Goal: Transaction & Acquisition: Purchase product/service

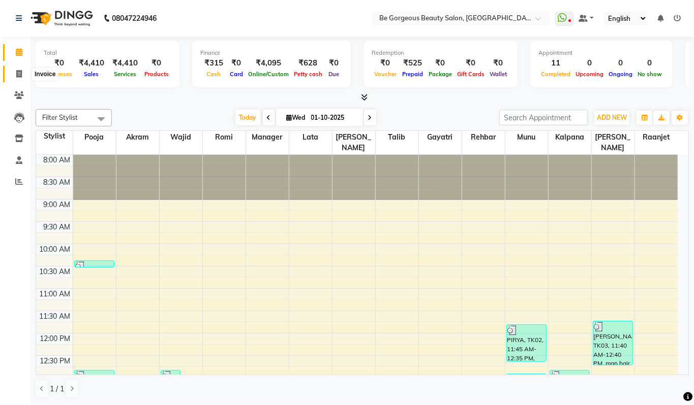
click at [17, 70] on icon at bounding box center [19, 74] width 6 height 8
select select "service"
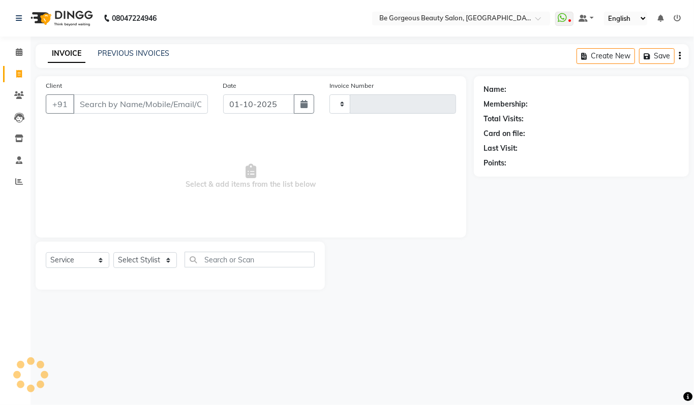
type input "5064"
select select "5405"
click at [154, 260] on select "Select Stylist" at bounding box center [145, 261] width 64 height 16
select select "36207"
click at [113, 253] on select "Select Stylist [PERSON_NAME] [PERSON_NAME] Manager Munu [PERSON_NAME] Rehbar [P…" at bounding box center [145, 261] width 64 height 16
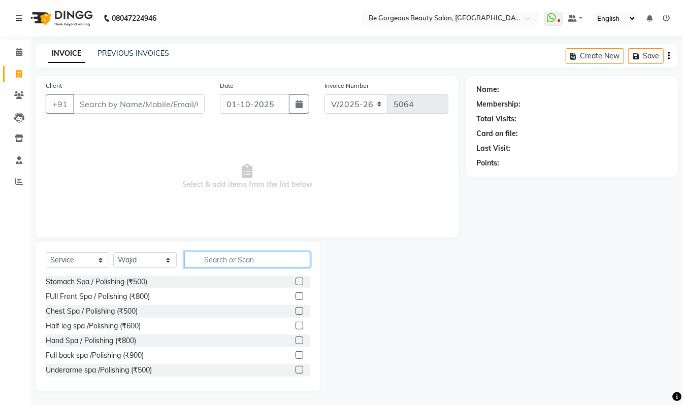
click at [240, 258] on input "text" at bounding box center [247, 260] width 126 height 16
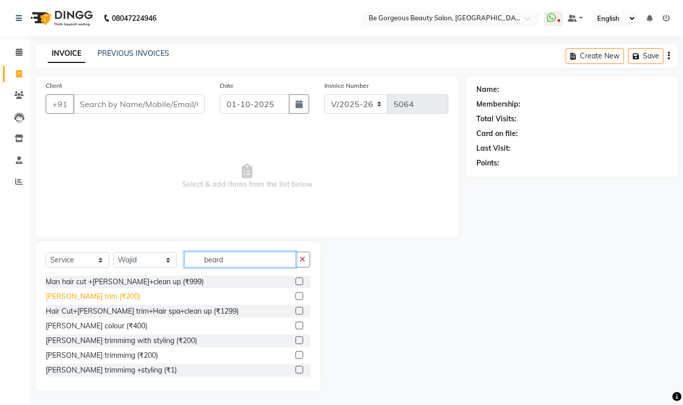
type input "beard"
drag, startPoint x: 63, startPoint y: 295, endPoint x: 65, endPoint y: 289, distance: 6.4
click at [64, 293] on div "[PERSON_NAME] trim (₹200)" at bounding box center [93, 297] width 95 height 11
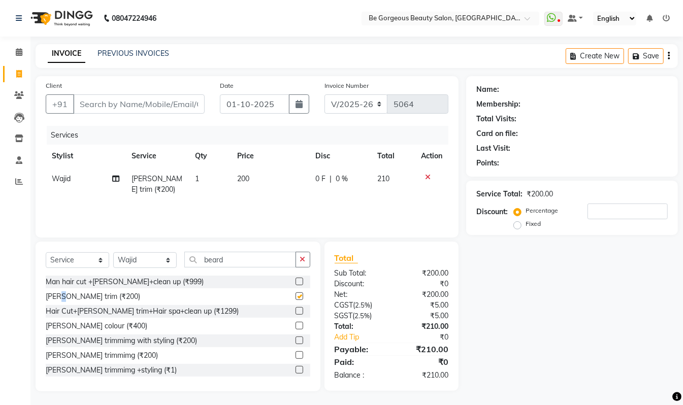
checkbox input "false"
click at [110, 102] on input "Client" at bounding box center [139, 104] width 132 height 19
type input "8"
type input "0"
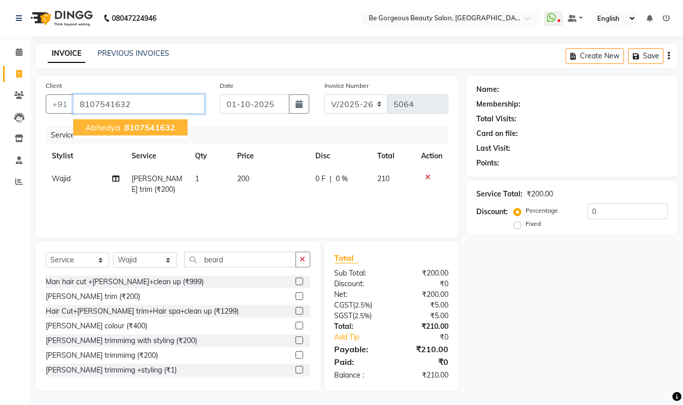
type input "8107541632"
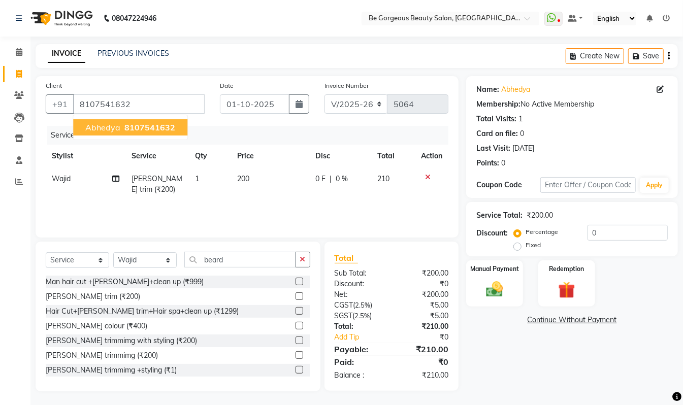
click at [131, 127] on span "8107541632" at bounding box center [149, 127] width 51 height 10
click at [503, 280] on img at bounding box center [495, 289] width 28 height 20
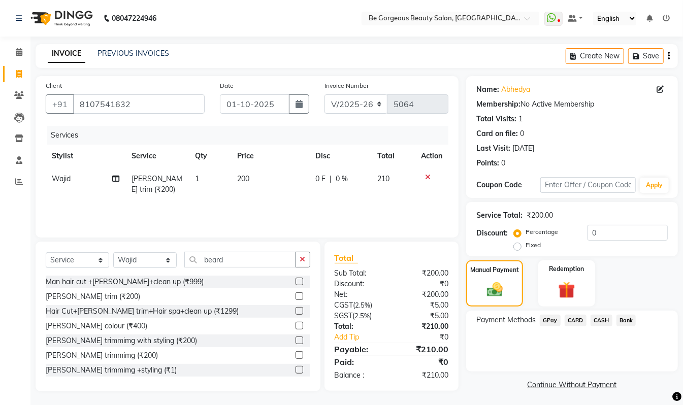
click at [549, 324] on span "GPay" at bounding box center [550, 321] width 21 height 12
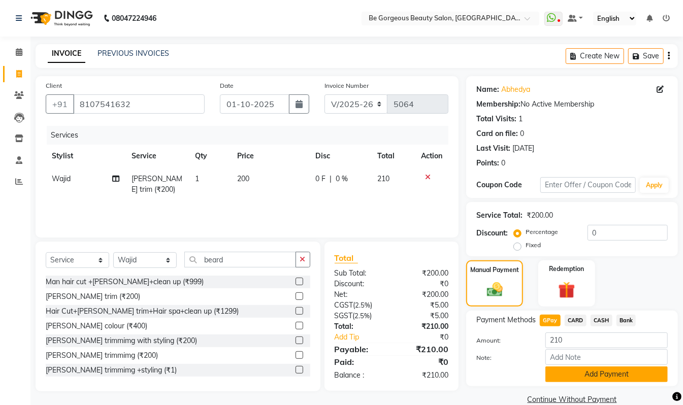
click at [594, 377] on button "Add Payment" at bounding box center [607, 375] width 122 height 16
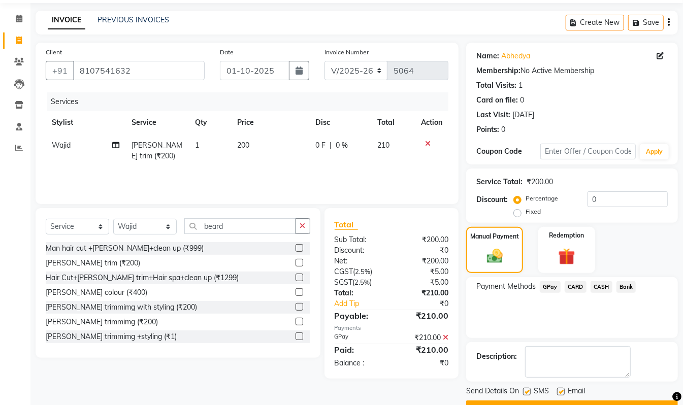
scroll to position [60, 0]
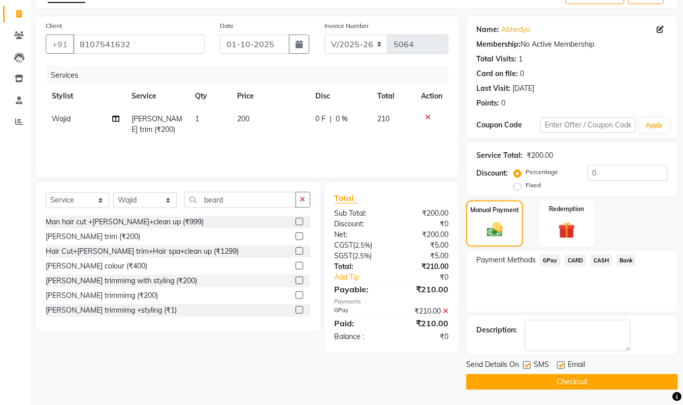
click at [632, 385] on button "Checkout" at bounding box center [572, 382] width 212 height 16
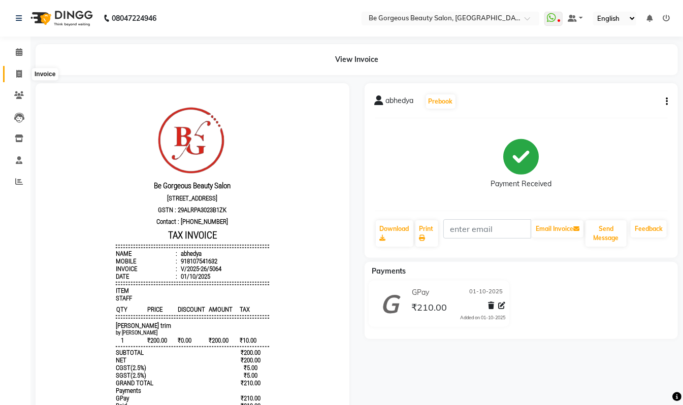
click at [16, 70] on icon at bounding box center [19, 74] width 6 height 8
select select "service"
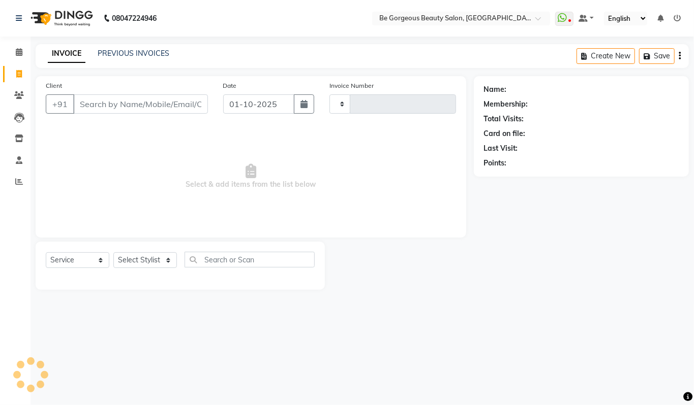
type input "5065"
select select "5405"
click at [140, 261] on select "Select Stylist [PERSON_NAME] [PERSON_NAME] Manager Munu [PERSON_NAME] Rehbar [P…" at bounding box center [145, 261] width 64 height 16
select select "90705"
click at [113, 253] on select "Select Stylist [PERSON_NAME] [PERSON_NAME] Manager Munu [PERSON_NAME] Rehbar [P…" at bounding box center [145, 261] width 64 height 16
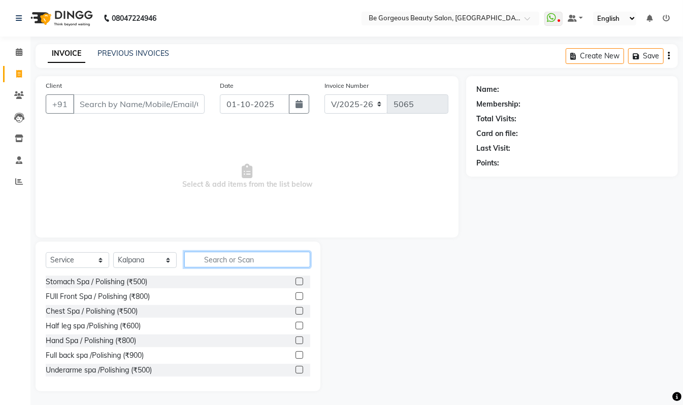
click at [214, 259] on input "text" at bounding box center [247, 260] width 126 height 16
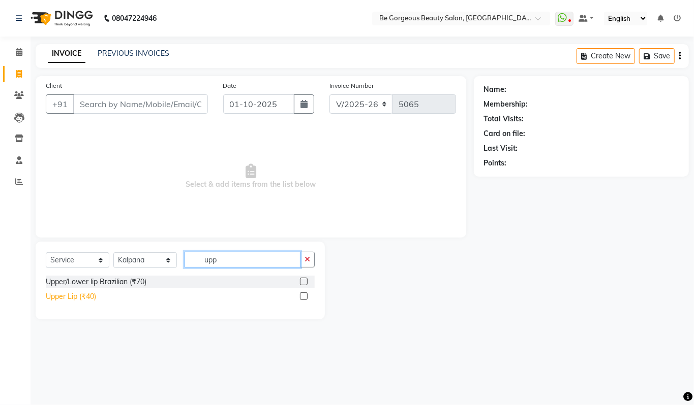
type input "upp"
click at [59, 298] on div "Upper Lip (₹40)" at bounding box center [71, 297] width 50 height 11
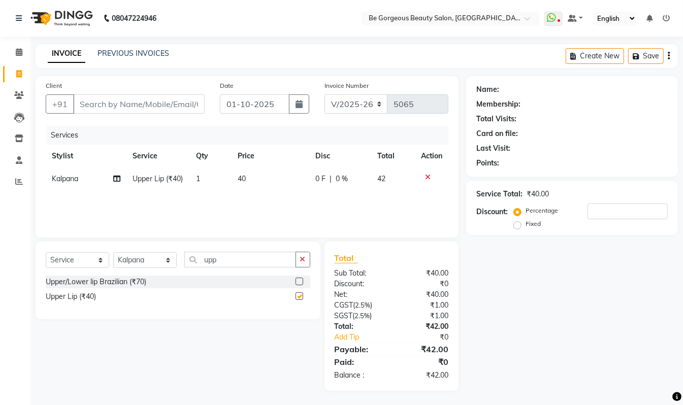
checkbox input "false"
drag, startPoint x: 234, startPoint y: 263, endPoint x: 85, endPoint y: 269, distance: 149.0
click at [86, 269] on div "Select Service Product Membership Package Voucher Prepaid Gift Card Select Styl…" at bounding box center [178, 264] width 265 height 24
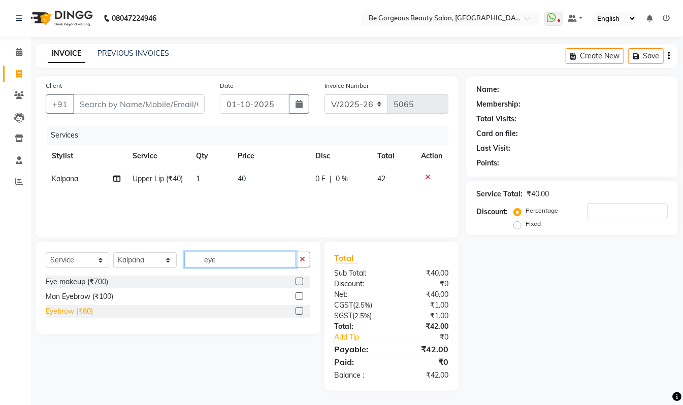
type input "eye"
click at [64, 314] on div "Eyebrow (₹60)" at bounding box center [69, 311] width 47 height 11
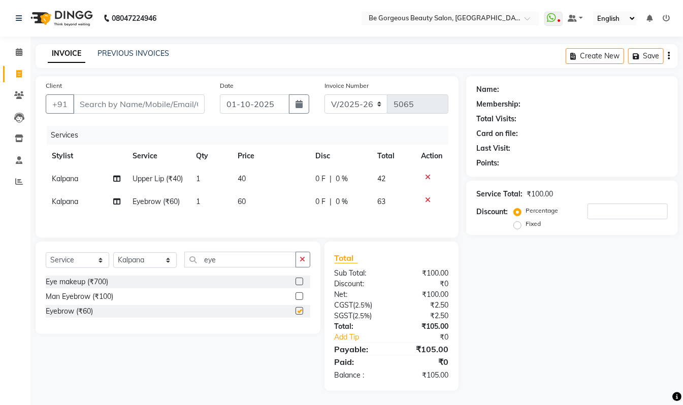
checkbox input "false"
click at [131, 268] on select "Select Stylist [PERSON_NAME] [PERSON_NAME] Manager Munu [PERSON_NAME] Rehbar [P…" at bounding box center [145, 261] width 64 height 16
select select "90706"
click at [113, 267] on select "Select Stylist Akram Anas Gayatri Kalpana lata Manager Munu Pooja Raanjet Rehba…" at bounding box center [145, 261] width 64 height 16
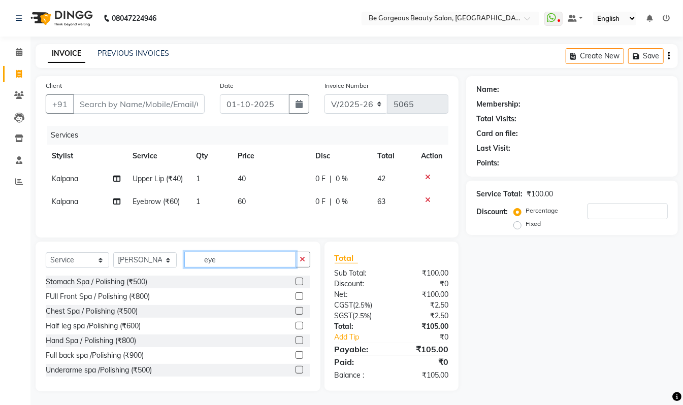
drag, startPoint x: 223, startPoint y: 274, endPoint x: 189, endPoint y: 283, distance: 34.6
click at [189, 276] on div "Select Service Product Membership Package Voucher Prepaid Gift Card Select Styl…" at bounding box center [178, 264] width 265 height 24
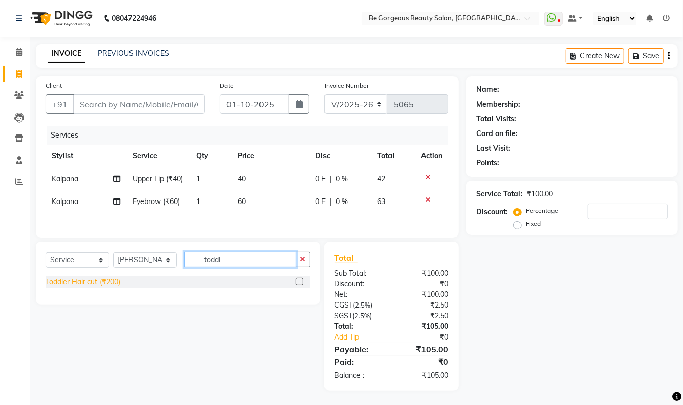
type input "toddl"
drag, startPoint x: 102, startPoint y: 299, endPoint x: 106, endPoint y: 286, distance: 13.7
click at [104, 288] on div "Toddler Hair cut (₹200)" at bounding box center [83, 282] width 75 height 11
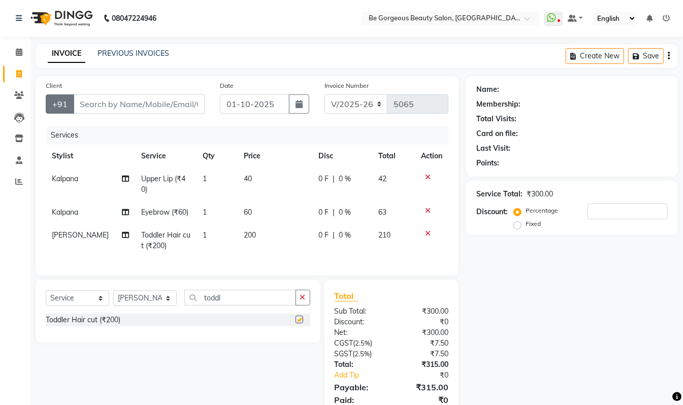
checkbox input "false"
click at [87, 100] on input "Client" at bounding box center [139, 104] width 132 height 19
type input "9"
type input "0"
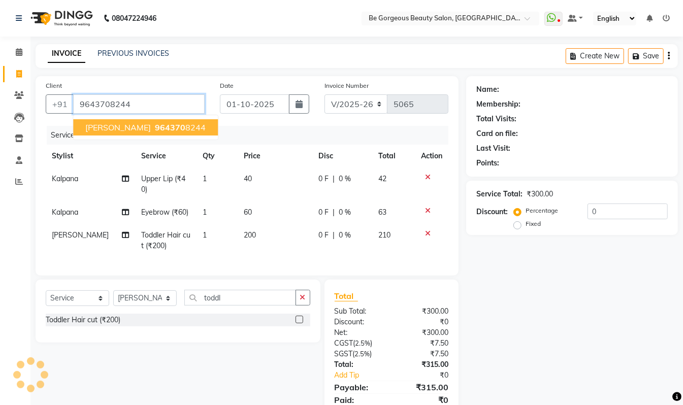
type input "9643708244"
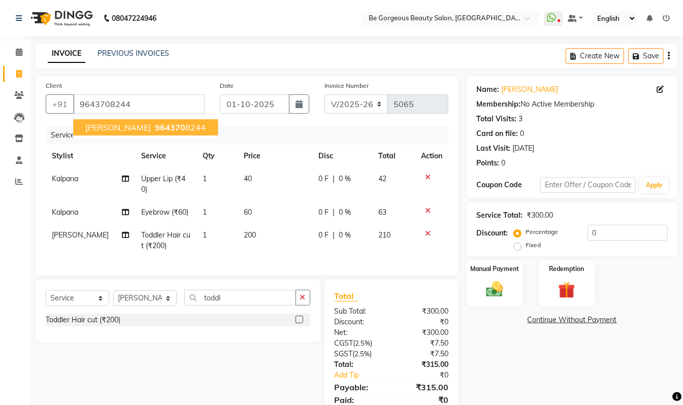
click at [155, 128] on span "964370" at bounding box center [170, 127] width 30 height 10
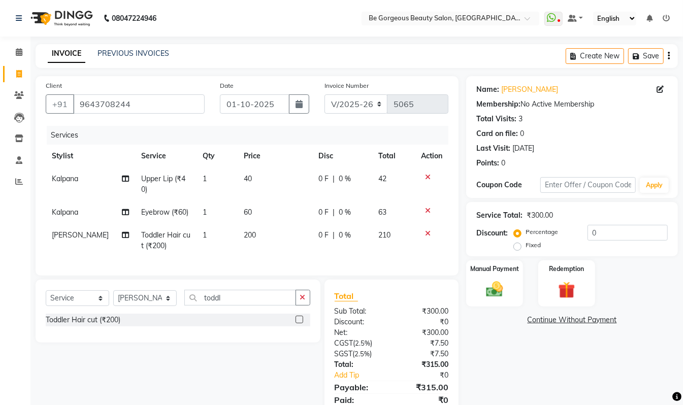
drag, startPoint x: 486, startPoint y: 287, endPoint x: 524, endPoint y: 305, distance: 42.3
click at [487, 287] on img at bounding box center [494, 289] width 27 height 19
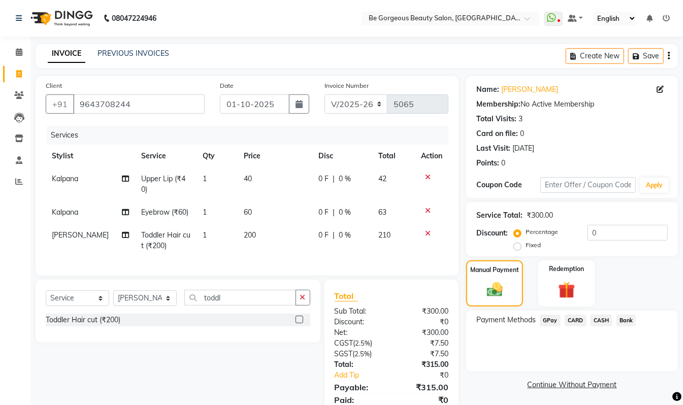
click at [549, 318] on span "GPay" at bounding box center [550, 321] width 21 height 12
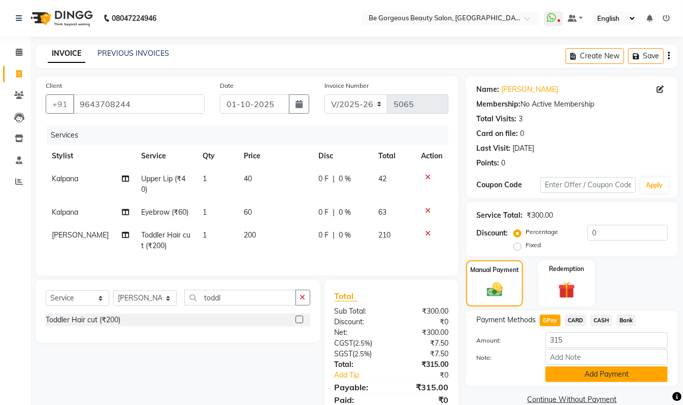
click at [599, 372] on button "Add Payment" at bounding box center [607, 375] width 122 height 16
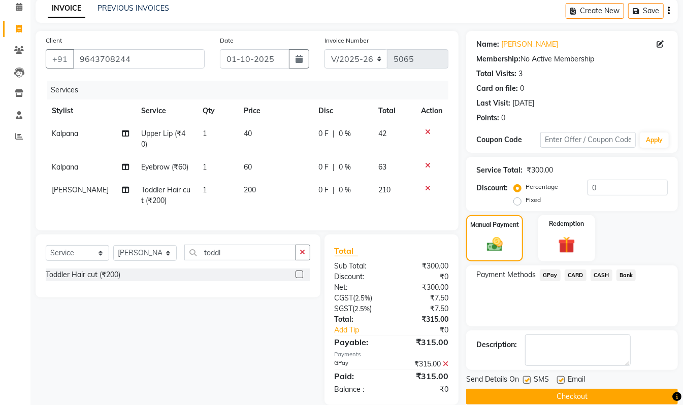
scroll to position [70, 0]
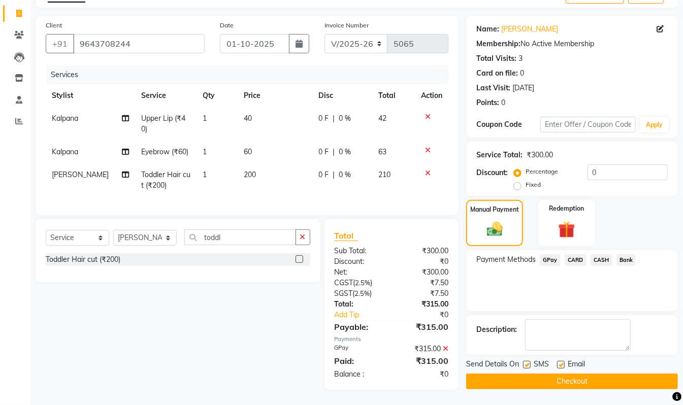
click at [602, 374] on button "Checkout" at bounding box center [572, 382] width 212 height 16
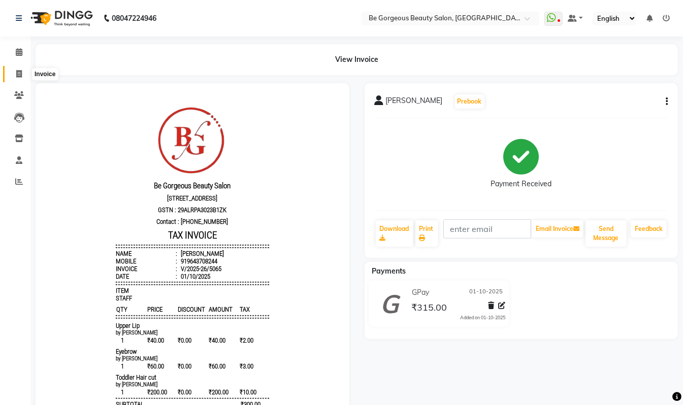
click at [21, 72] on icon at bounding box center [19, 74] width 6 height 8
select select "service"
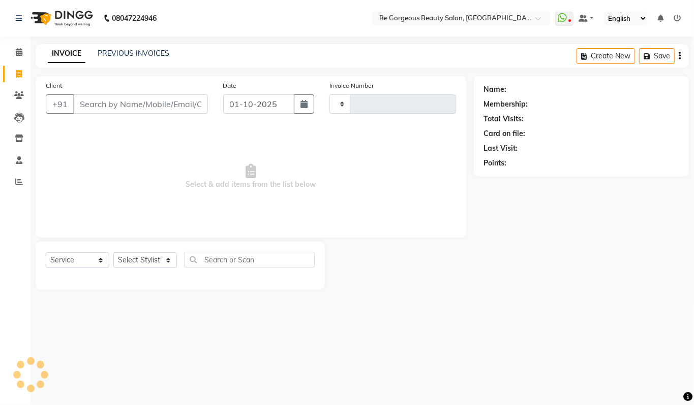
type input "5066"
select select "5405"
click at [90, 100] on input "Client" at bounding box center [140, 104] width 135 height 19
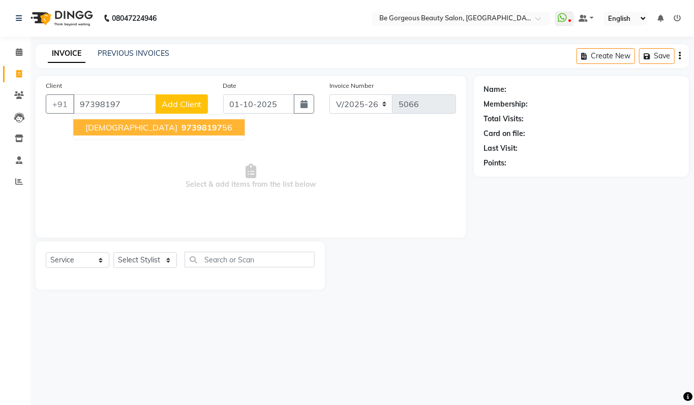
click at [181, 132] on span "97398197" at bounding box center [201, 127] width 41 height 10
type input "9739819756"
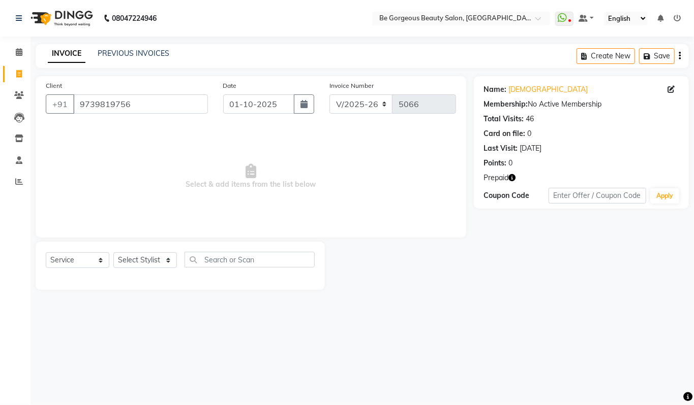
click at [512, 177] on icon "button" at bounding box center [512, 177] width 7 height 7
click at [20, 74] on icon at bounding box center [19, 74] width 6 height 8
select select "service"
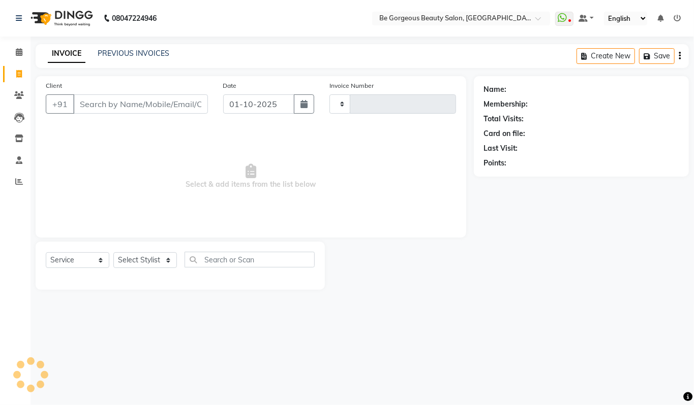
type input "5067"
select select "5405"
click at [147, 261] on select "Select Stylist Akram Anas Gayatri Kalpana lata Manager Munu Pooja Raanjet Rehba…" at bounding box center [145, 261] width 64 height 16
select select "83189"
click at [113, 253] on select "Select Stylist Akram Anas Gayatri Kalpana lata Manager Munu Pooja Raanjet Rehba…" at bounding box center [145, 261] width 64 height 16
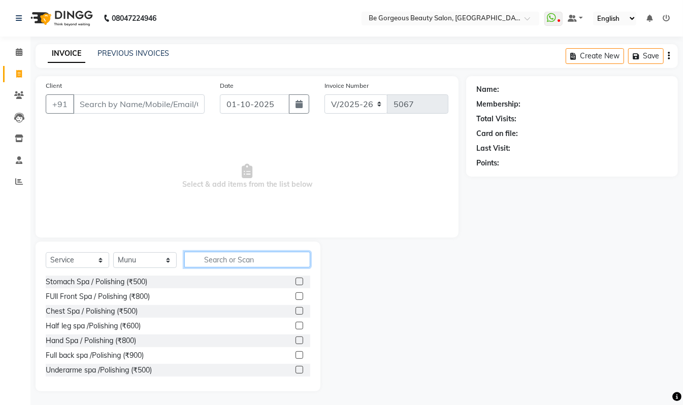
click at [239, 265] on input "text" at bounding box center [247, 260] width 126 height 16
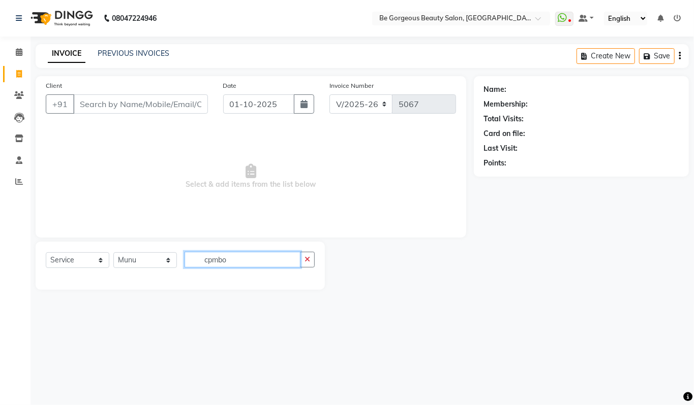
click at [242, 261] on input "cpmbo" at bounding box center [242, 260] width 116 height 16
click at [152, 260] on select "Select Stylist Akram Anas Gayatri Kalpana lata Manager Munu Pooja Raanjet Rehba…" at bounding box center [145, 261] width 64 height 16
click at [240, 266] on input "cpmbo" at bounding box center [242, 260] width 116 height 16
drag, startPoint x: 238, startPoint y: 262, endPoint x: 188, endPoint y: 263, distance: 49.8
click at [188, 263] on input "cpmbo" at bounding box center [242, 260] width 116 height 16
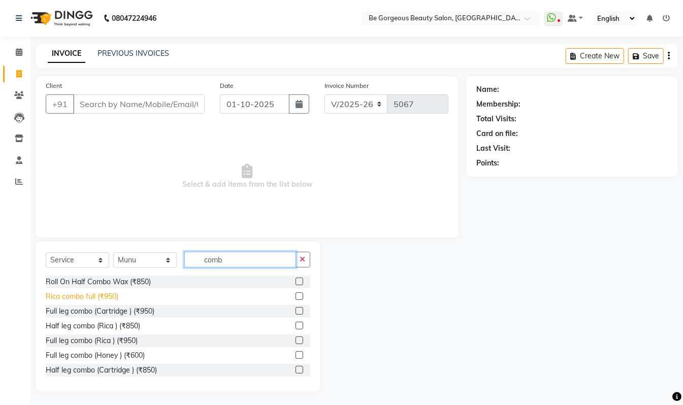
type input "comb"
drag, startPoint x: 106, startPoint y: 298, endPoint x: 131, endPoint y: 292, distance: 25.1
click at [108, 299] on div "Rica combo full (₹950)" at bounding box center [82, 297] width 73 height 11
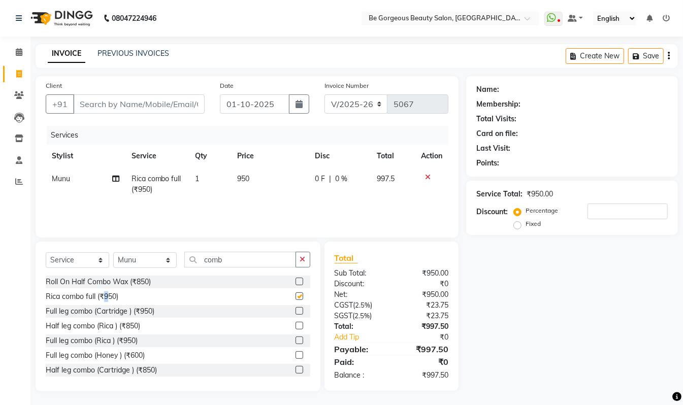
checkbox input "false"
drag, startPoint x: 232, startPoint y: 263, endPoint x: 119, endPoint y: 269, distance: 112.9
click at [119, 269] on div "Select Service Product Membership Package Voucher Prepaid Gift Card Select Styl…" at bounding box center [178, 264] width 265 height 24
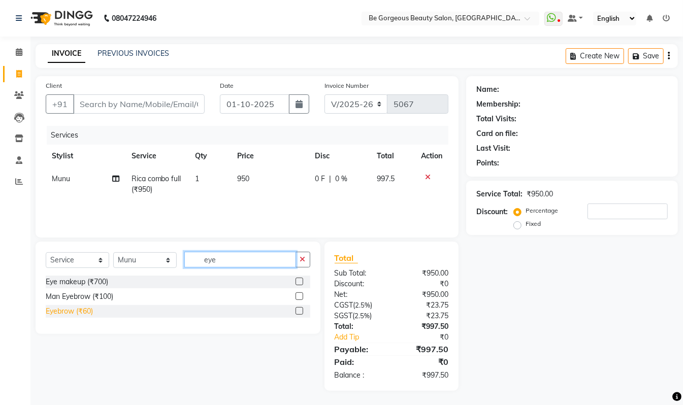
type input "eye"
click at [74, 309] on div "Eyebrow (₹60)" at bounding box center [69, 311] width 47 height 11
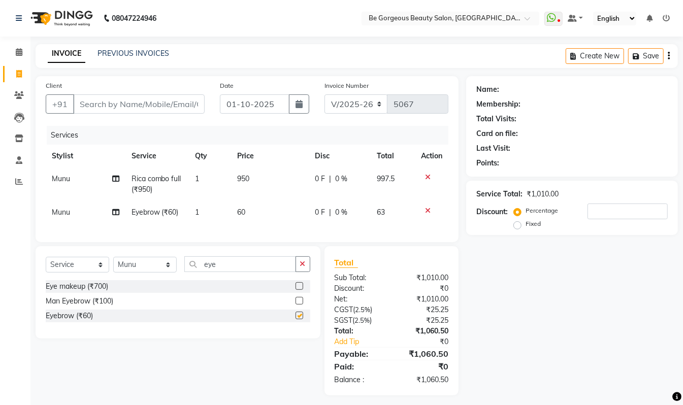
checkbox input "false"
drag, startPoint x: 224, startPoint y: 275, endPoint x: 159, endPoint y: 274, distance: 64.5
click at [160, 274] on div "Select Service Product Membership Package Voucher Prepaid Gift Card Select Styl…" at bounding box center [178, 269] width 265 height 24
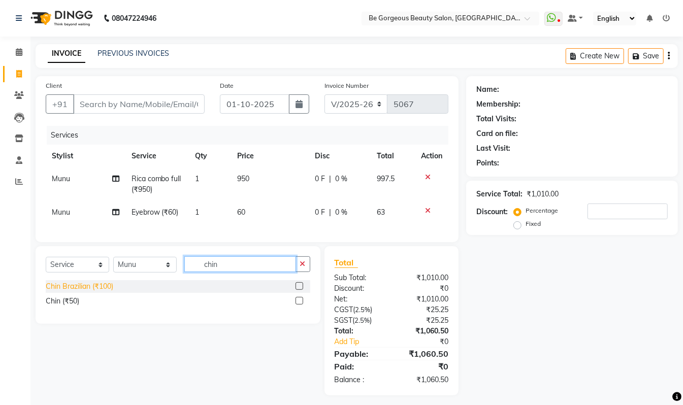
type input "chin"
click at [103, 292] on div "Chin Brazilian (₹100)" at bounding box center [80, 287] width 68 height 11
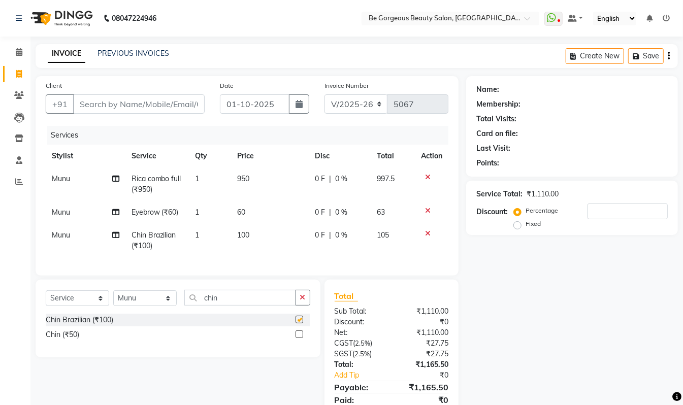
checkbox input "false"
drag, startPoint x: 232, startPoint y: 311, endPoint x: 133, endPoint y: 301, distance: 100.1
click at [141, 305] on div "Select Service Product Membership Package Voucher Prepaid Gift Card Select Styl…" at bounding box center [178, 302] width 265 height 24
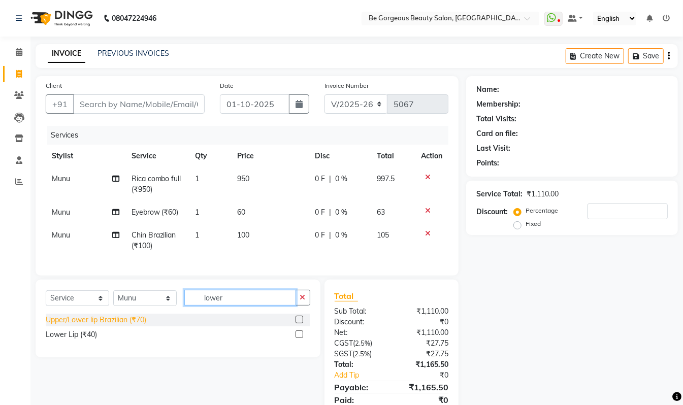
type input "lower"
click at [116, 326] on div "Upper/Lower lip Brazilian (₹70)" at bounding box center [96, 320] width 101 height 11
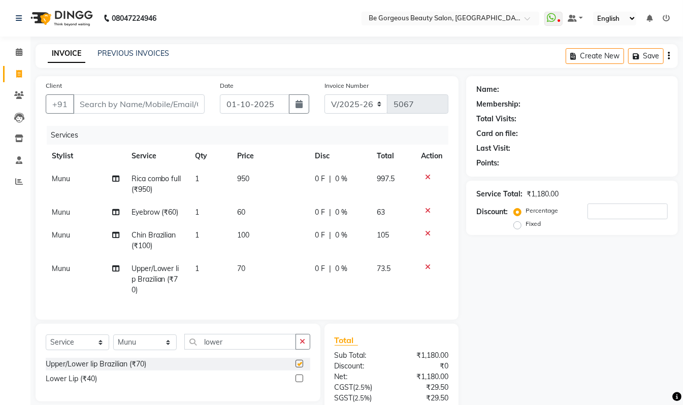
checkbox input "false"
click at [212, 271] on td "1" at bounding box center [210, 280] width 42 height 44
select select "83189"
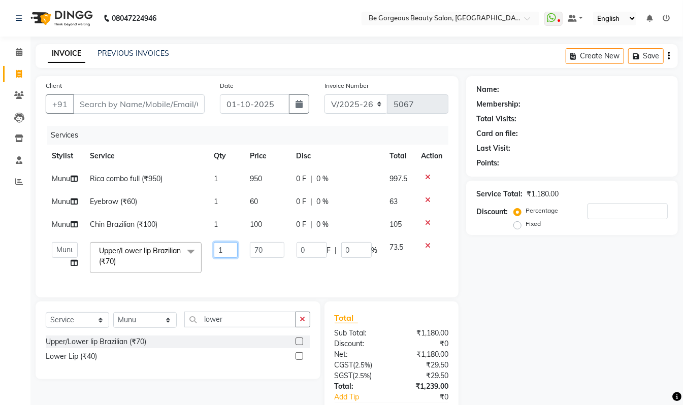
drag, startPoint x: 228, startPoint y: 283, endPoint x: 193, endPoint y: 278, distance: 35.4
click at [193, 278] on tr "Akram Anas Gayatri Kalpana lata Manager Munu Pooja Raanjet Rehbar Rihaan Romi T…" at bounding box center [247, 257] width 403 height 43
type input "2"
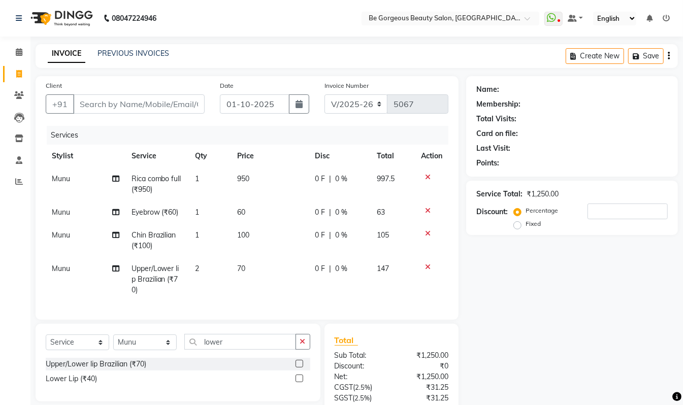
click at [525, 311] on div "Name: Membership: Total Visits: Card on file: Last Visit: Points: Service Total…" at bounding box center [576, 274] width 220 height 397
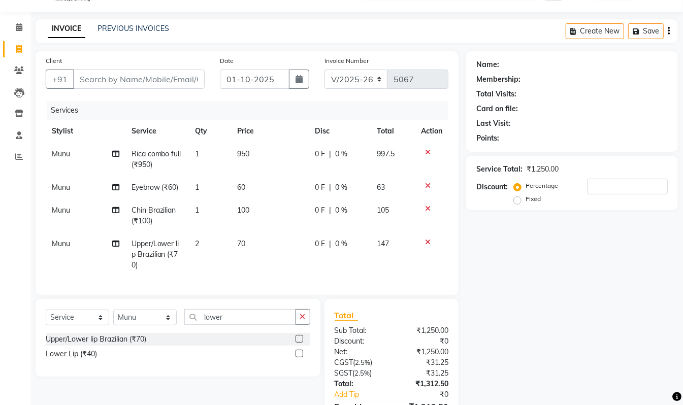
scroll to position [74, 0]
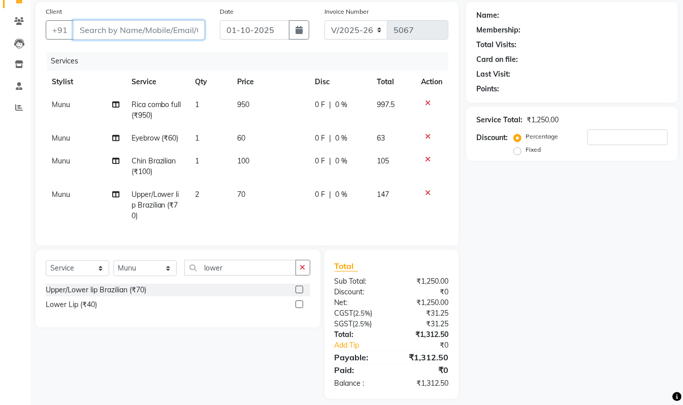
click at [130, 27] on input "Client" at bounding box center [139, 29] width 132 height 19
type input "9"
type input "0"
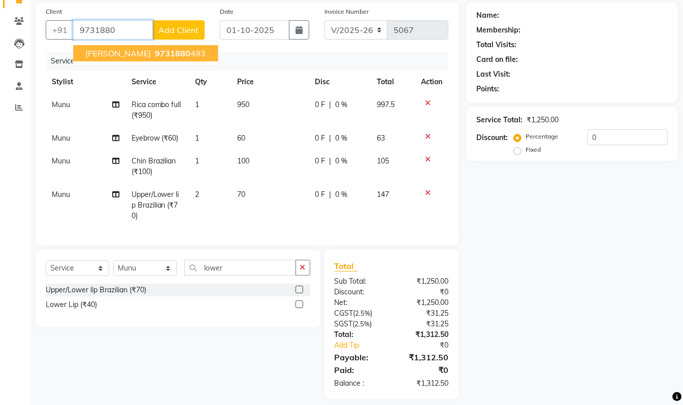
drag, startPoint x: 133, startPoint y: 53, endPoint x: 143, endPoint y: 52, distance: 10.3
click at [155, 55] on span "9731880" at bounding box center [173, 53] width 36 height 10
type input "9731880493"
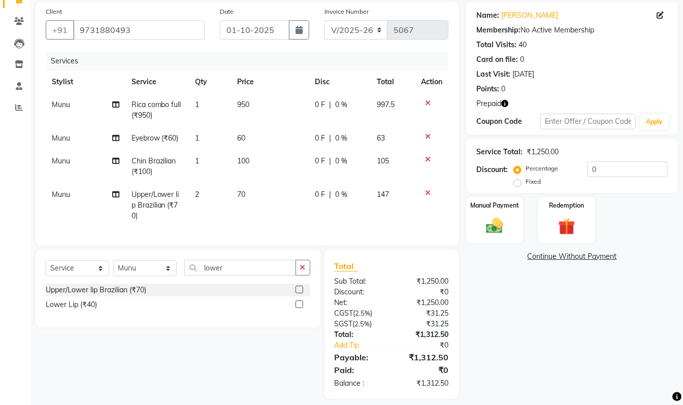
click at [510, 106] on div "Prepaid" at bounding box center [573, 104] width 192 height 11
click at [502, 103] on icon "button" at bounding box center [505, 103] width 7 height 7
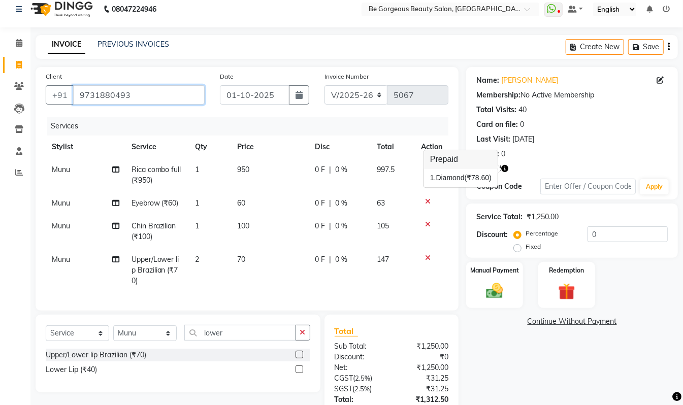
drag, startPoint x: 138, startPoint y: 29, endPoint x: 0, endPoint y: 4, distance: 140.4
click at [0, 4] on app-home "08047224946 Select Location × Be Gorgeous Beauty Salon, Bengaluru WhatsApp Stat…" at bounding box center [341, 235] width 683 height 489
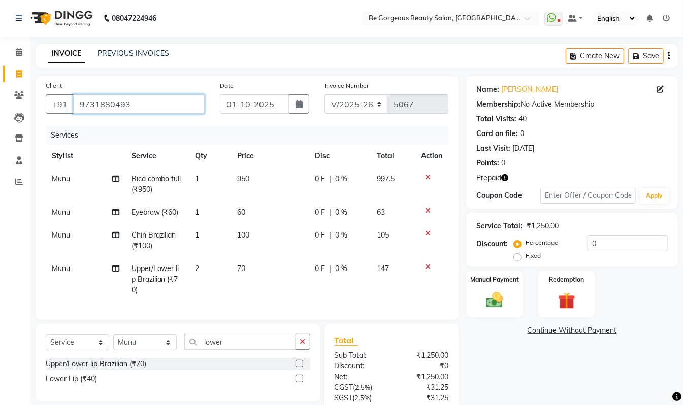
click at [139, 98] on input "9731880493" at bounding box center [139, 104] width 132 height 19
drag, startPoint x: 561, startPoint y: 299, endPoint x: 553, endPoint y: 277, distance: 22.8
click at [562, 299] on img at bounding box center [567, 301] width 28 height 22
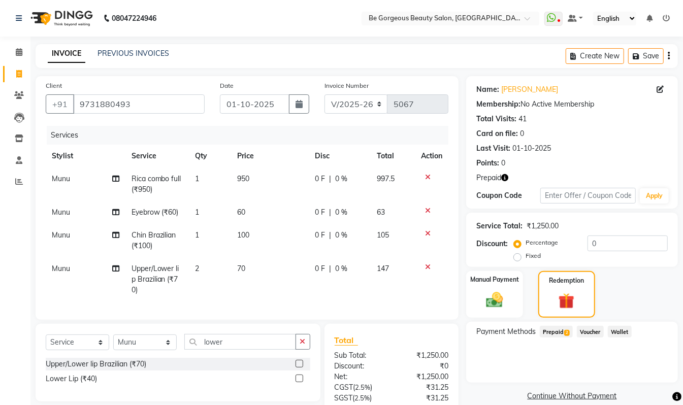
click at [507, 179] on icon "button" at bounding box center [505, 177] width 7 height 7
click at [570, 289] on div "Redemption" at bounding box center [567, 294] width 59 height 49
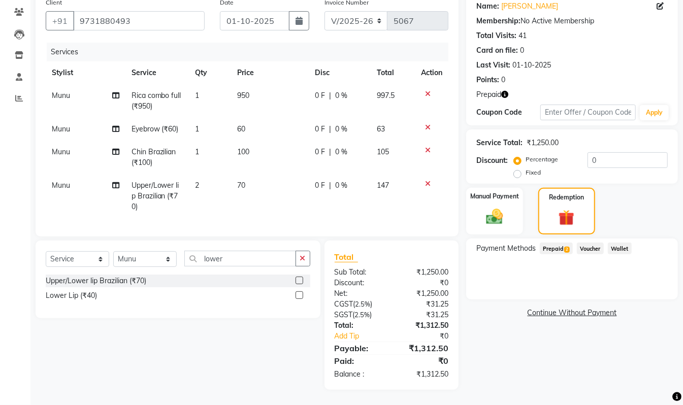
click at [559, 243] on span "Prepaid 2" at bounding box center [556, 249] width 33 height 12
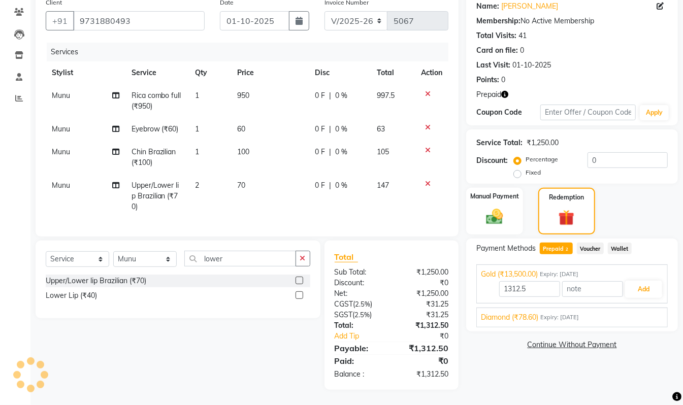
click at [566, 314] on span "Expiry: 30-08-2034" at bounding box center [560, 318] width 39 height 9
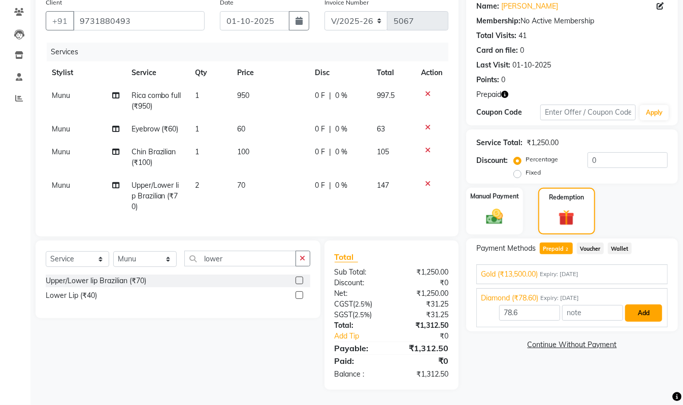
click at [635, 305] on button "Add" at bounding box center [644, 313] width 37 height 17
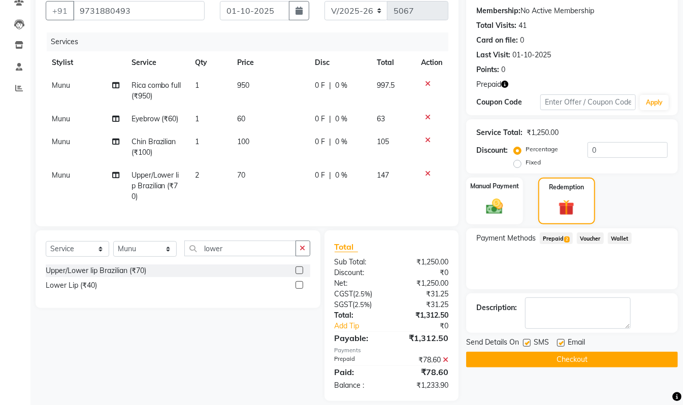
click at [561, 240] on span "Prepaid 2" at bounding box center [556, 239] width 33 height 12
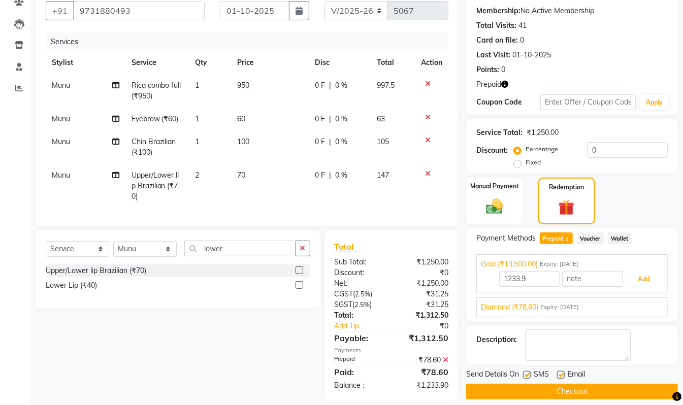
drag, startPoint x: 640, startPoint y: 278, endPoint x: 634, endPoint y: 290, distance: 12.7
click at [641, 280] on button "Add" at bounding box center [644, 279] width 37 height 17
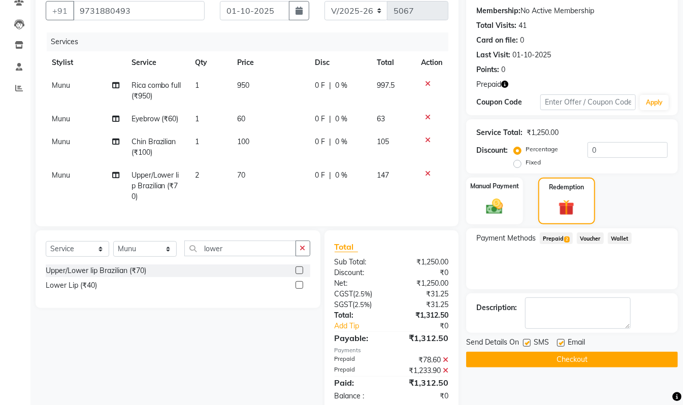
click at [600, 354] on button "Checkout" at bounding box center [572, 360] width 212 height 16
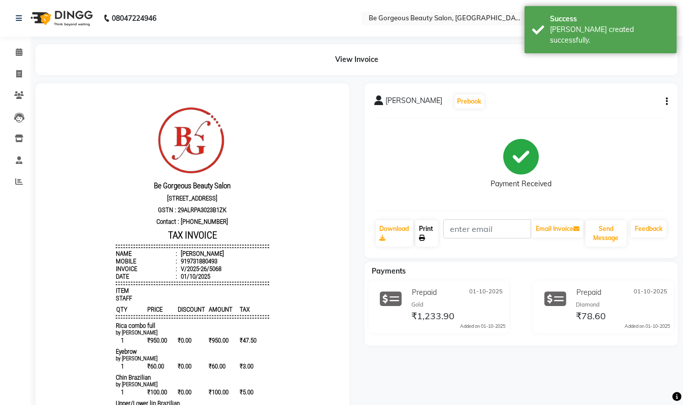
click at [425, 234] on link "Print" at bounding box center [427, 234] width 23 height 26
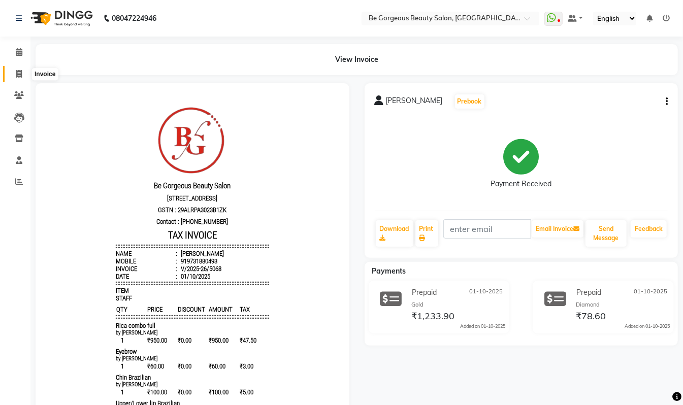
click at [20, 70] on icon at bounding box center [19, 74] width 6 height 8
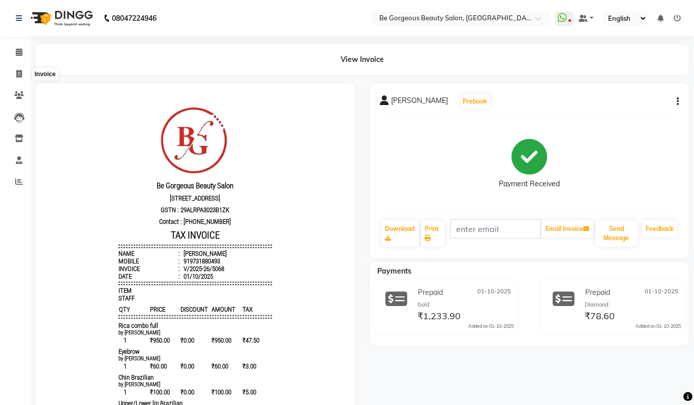
select select "5405"
select select "service"
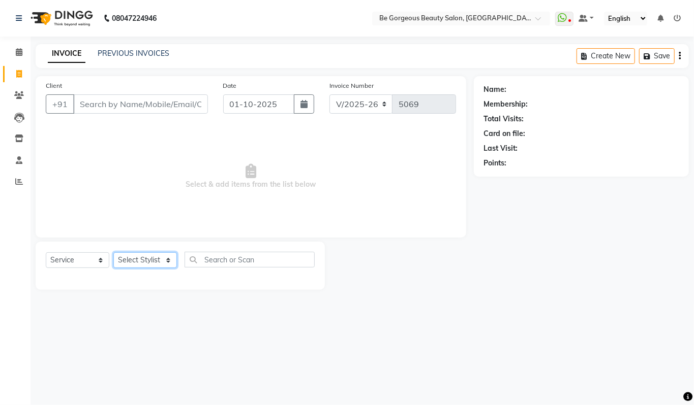
click at [151, 261] on select "Select Stylist Akram Anas Gayatri Kalpana lata Manager Munu Pooja Raanjet Rehba…" at bounding box center [145, 261] width 64 height 16
select select "36204"
click at [113, 253] on select "Select Stylist Akram Anas Gayatri Kalpana lata Manager Munu Pooja Raanjet Rehba…" at bounding box center [145, 261] width 64 height 16
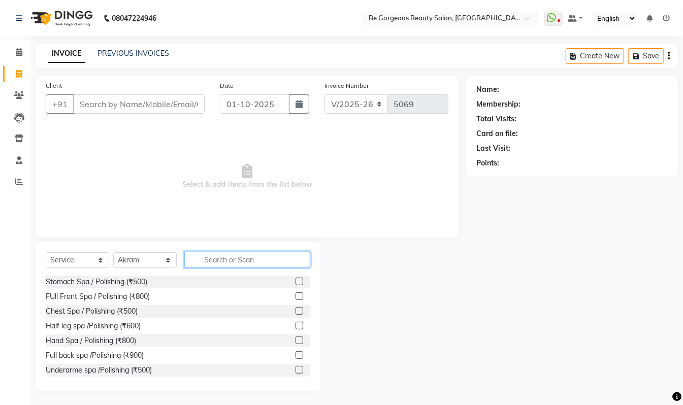
click at [214, 257] on input "text" at bounding box center [247, 260] width 126 height 16
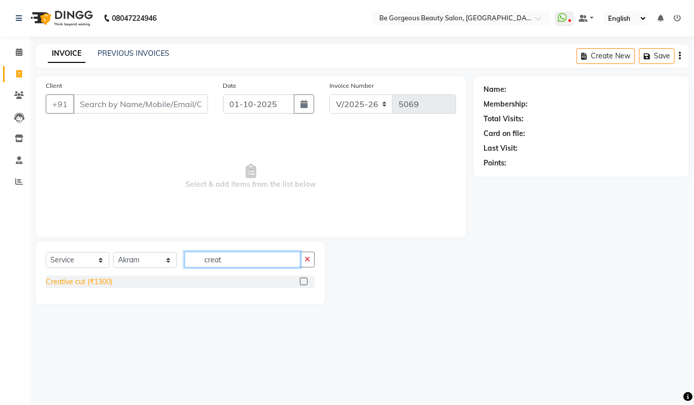
type input "creat"
click at [106, 283] on div "Creative cut (₹1300)" at bounding box center [79, 282] width 67 height 11
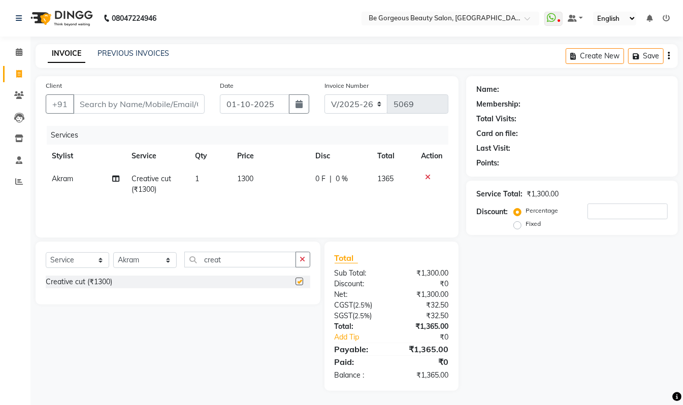
checkbox input "false"
click at [144, 260] on select "Select Stylist Akram Anas Gayatri Kalpana lata Manager Munu Pooja Raanjet Rehba…" at bounding box center [145, 261] width 64 height 16
select select "90705"
click at [113, 253] on select "Select Stylist Akram Anas Gayatri Kalpana lata Manager Munu Pooja Raanjet Rehba…" at bounding box center [145, 261] width 64 height 16
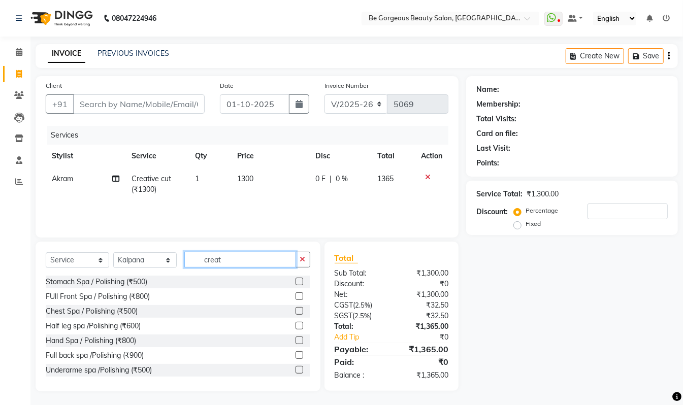
drag, startPoint x: 226, startPoint y: 261, endPoint x: 157, endPoint y: 248, distance: 70.8
click at [157, 248] on div "Select Service Product Membership Package Voucher Prepaid Gift Card Select Styl…" at bounding box center [178, 317] width 285 height 150
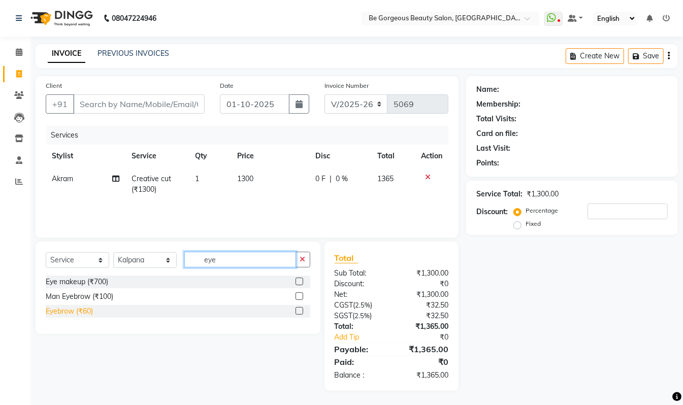
type input "eye"
click at [65, 309] on div "Eyebrow (₹60)" at bounding box center [69, 311] width 47 height 11
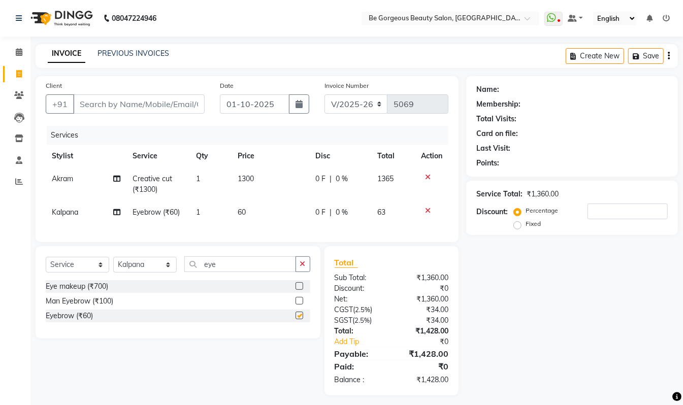
checkbox input "false"
drag, startPoint x: 220, startPoint y: 271, endPoint x: 97, endPoint y: 261, distance: 123.4
click at [97, 261] on div "Select Service Product Membership Package Voucher Prepaid Gift Card Select Styl…" at bounding box center [178, 292] width 285 height 92
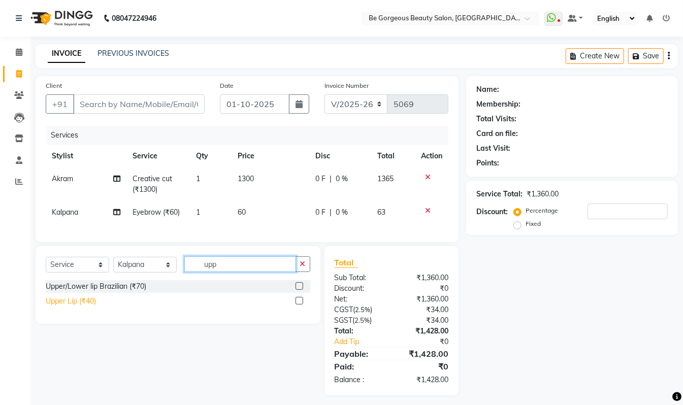
type input "upp"
click at [52, 307] on div "Upper Lip (₹40)" at bounding box center [71, 301] width 50 height 11
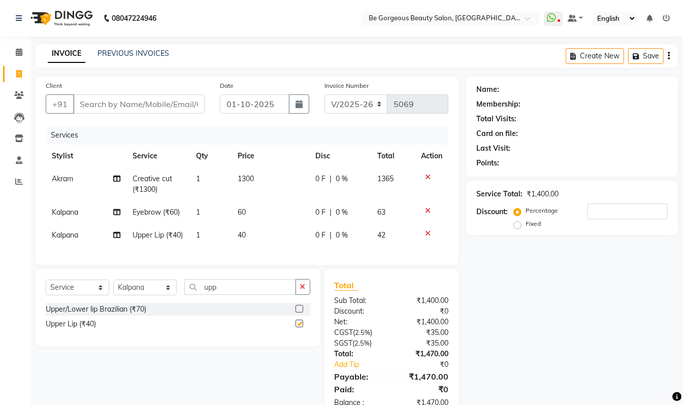
checkbox input "false"
click at [116, 103] on input "Client" at bounding box center [139, 104] width 132 height 19
type input "8"
type input "0"
type input "8950122527"
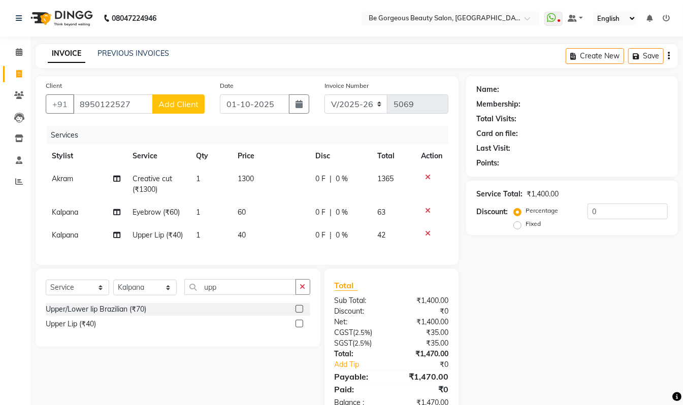
click at [177, 108] on span "Add Client" at bounding box center [179, 104] width 40 height 10
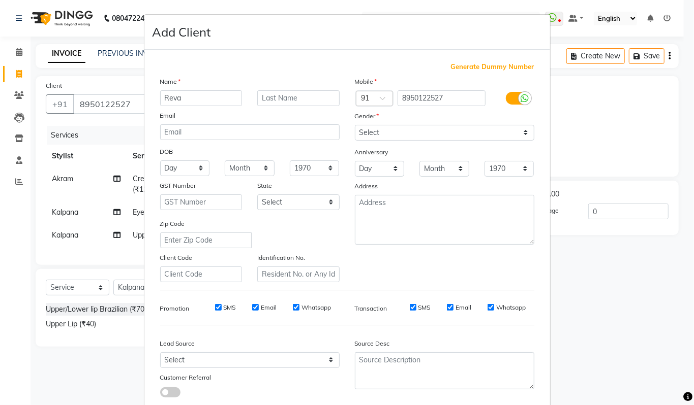
type input "Reva"
click at [389, 131] on select "Select Male Female Other Prefer Not To Say" at bounding box center [444, 133] width 179 height 16
select select "[DEMOGRAPHIC_DATA]"
click at [355, 125] on select "Select Male Female Other Prefer Not To Say" at bounding box center [444, 133] width 179 height 16
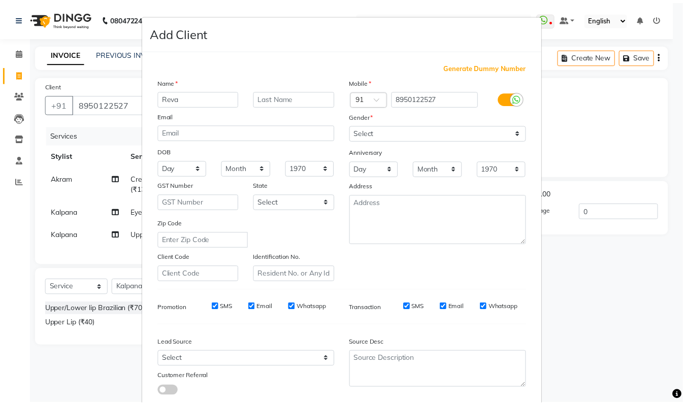
scroll to position [61, 0]
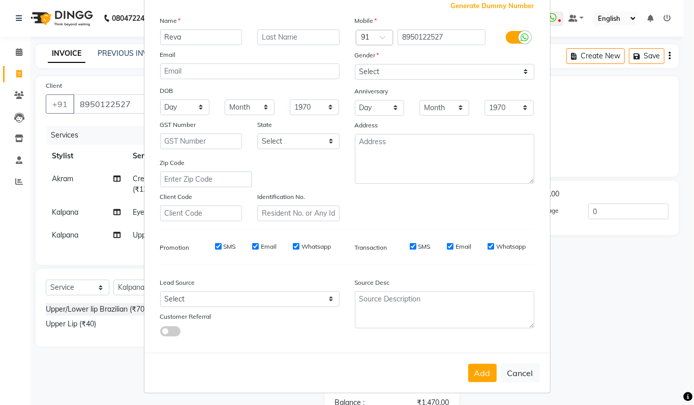
click at [476, 372] on button "Add" at bounding box center [482, 373] width 28 height 18
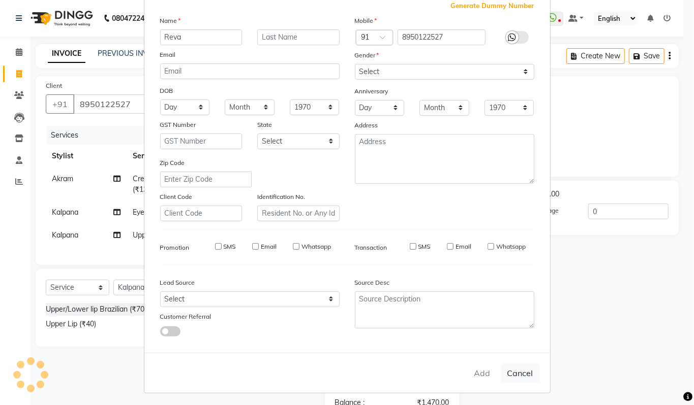
select select
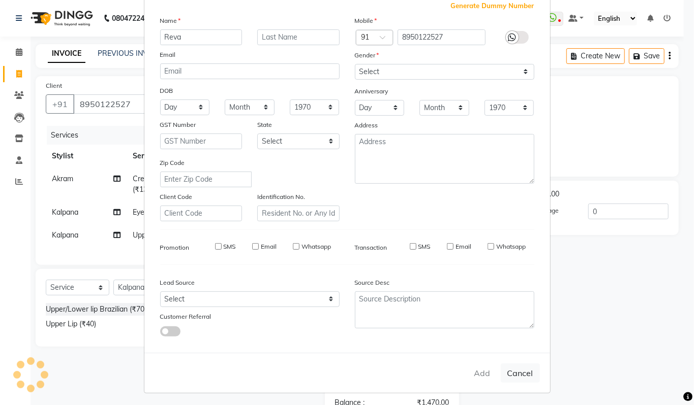
select select
checkbox input "false"
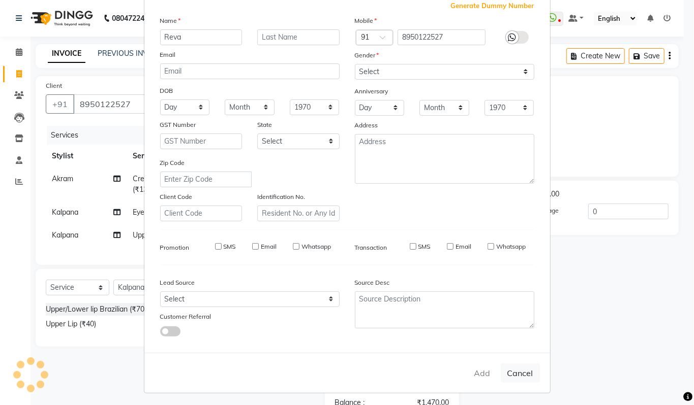
checkbox input "false"
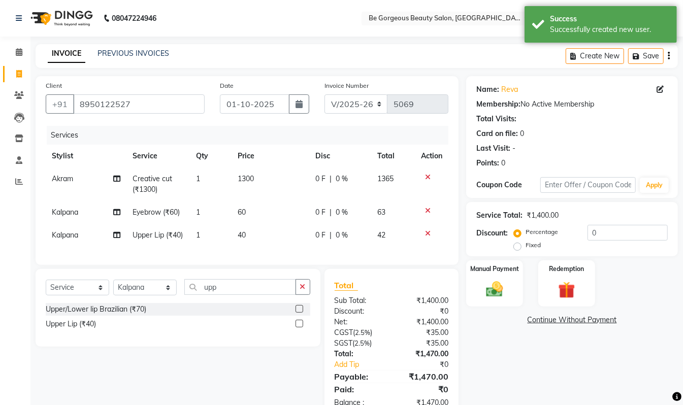
scroll to position [49, 0]
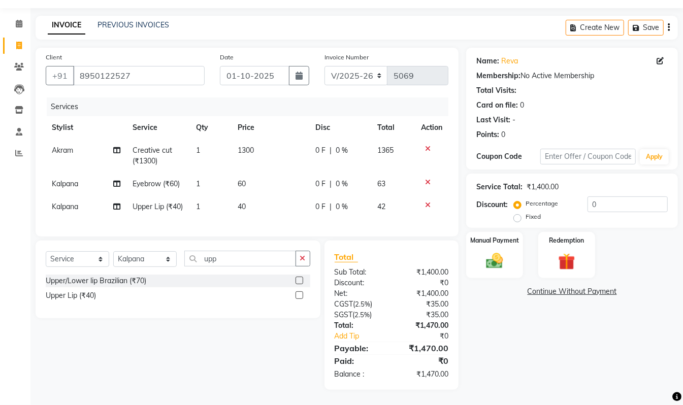
click at [520, 356] on div "Name: Reva Membership: No Active Membership Total Visits: Card on file: 0 Last …" at bounding box center [576, 219] width 220 height 342
click at [491, 251] on img at bounding box center [495, 261] width 28 height 20
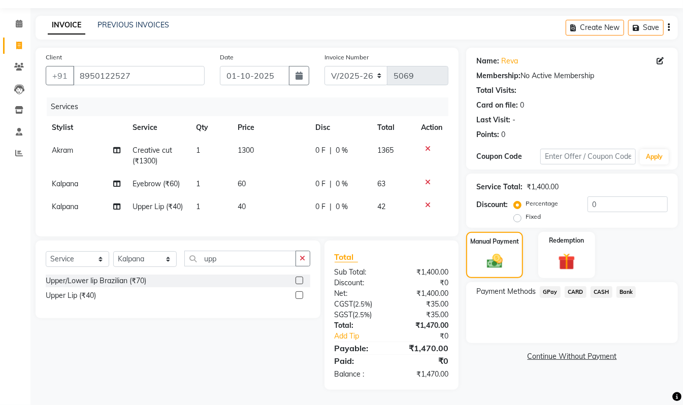
click at [428, 145] on icon at bounding box center [428, 148] width 6 height 7
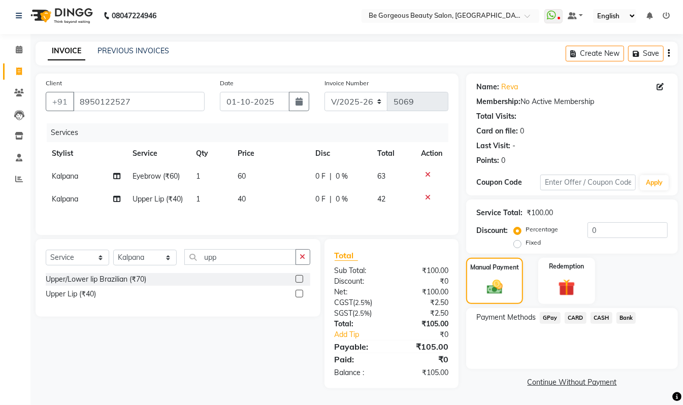
scroll to position [15, 0]
click at [143, 263] on select "Select Stylist Akram Anas Gayatri Kalpana lata Manager Munu Pooja Raanjet Rehba…" at bounding box center [145, 258] width 64 height 16
select select "36204"
click at [113, 252] on select "Select Stylist Akram Anas Gayatri Kalpana lata Manager Munu Pooja Raanjet Rehba…" at bounding box center [145, 258] width 64 height 16
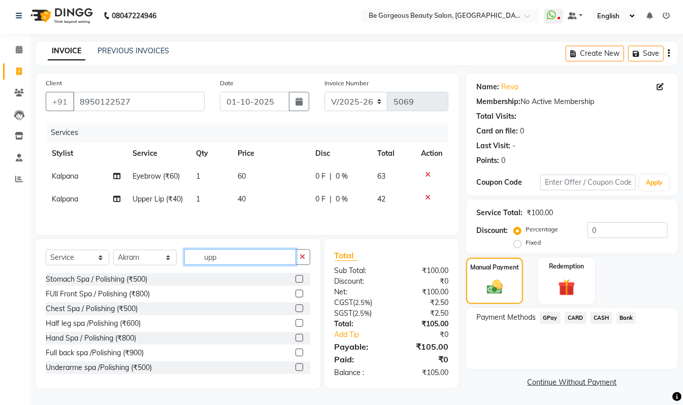
drag, startPoint x: 217, startPoint y: 258, endPoint x: 145, endPoint y: 251, distance: 73.0
click at [145, 251] on div "Select Service Product Membership Package Voucher Prepaid Gift Card Select Styl…" at bounding box center [178, 261] width 265 height 24
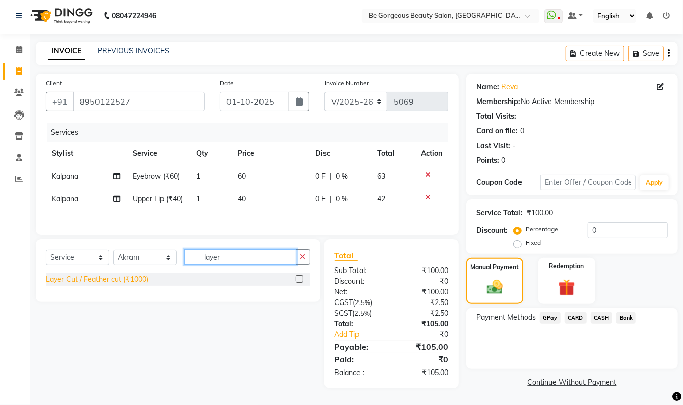
type input "layer"
click at [104, 279] on div "Layer Cut / Feather cut (₹1000)" at bounding box center [97, 279] width 103 height 11
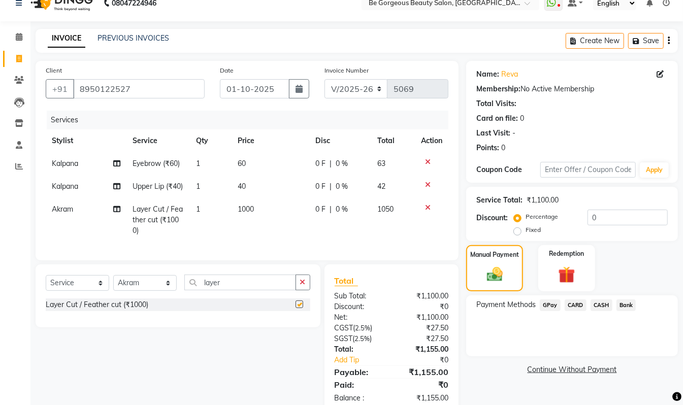
checkbox input "false"
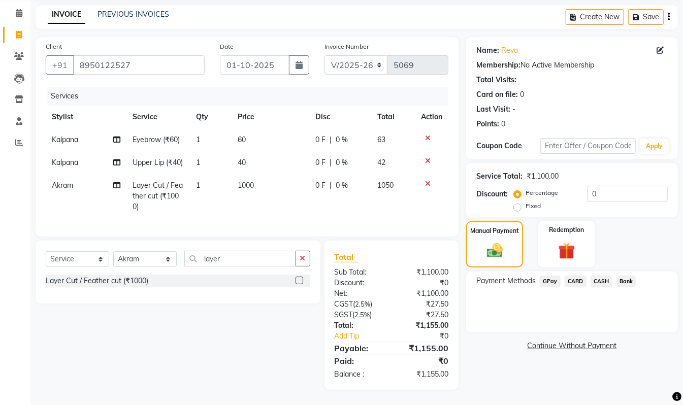
click at [547, 276] on span "GPay" at bounding box center [550, 282] width 21 height 12
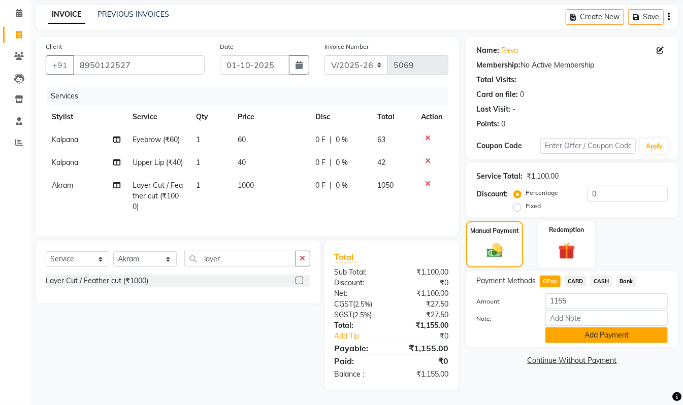
click at [578, 328] on button "Add Payment" at bounding box center [607, 336] width 122 height 16
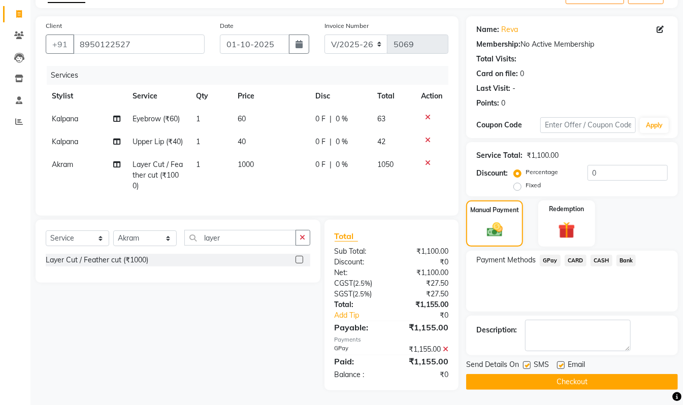
scroll to position [81, 0]
click at [608, 374] on button "Checkout" at bounding box center [572, 382] width 212 height 16
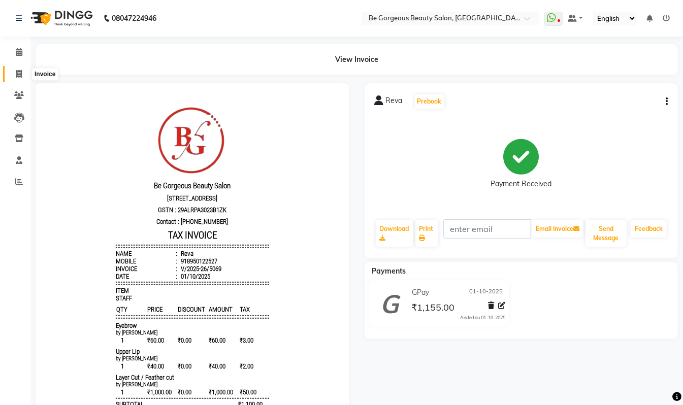
click at [19, 72] on icon at bounding box center [19, 74] width 6 height 8
select select "service"
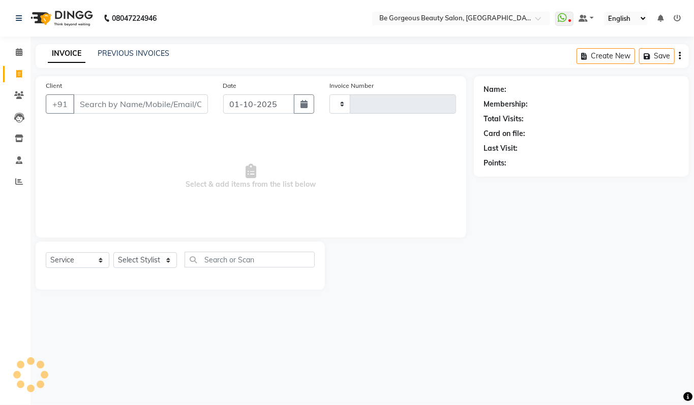
type input "5070"
select select "5405"
click at [155, 257] on select "Select Stylist Akram Anas Gayatri Kalpana lata Manager Munu Pooja Raanjet Rehba…" at bounding box center [145, 261] width 64 height 16
select select "90706"
click at [113, 253] on select "Select Stylist Akram Anas Gayatri Kalpana lata Manager Munu Pooja Raanjet Rehba…" at bounding box center [145, 261] width 64 height 16
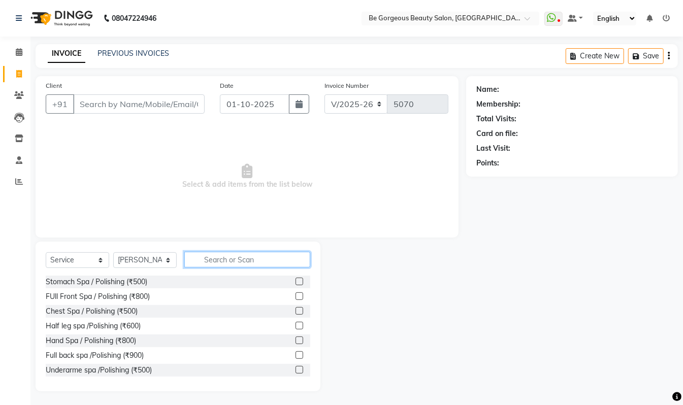
click at [227, 263] on input "text" at bounding box center [247, 260] width 126 height 16
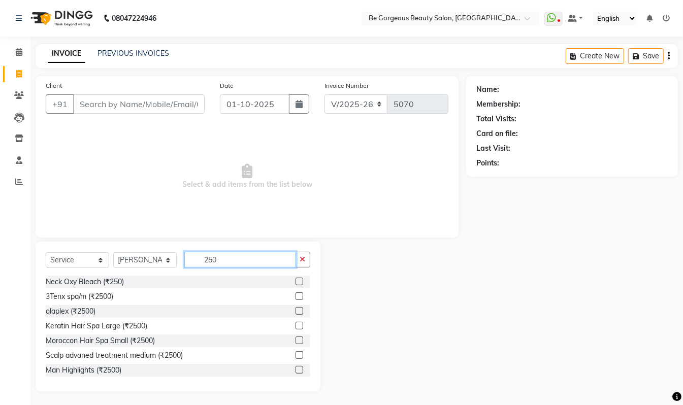
scroll to position [88, 0]
type input "250"
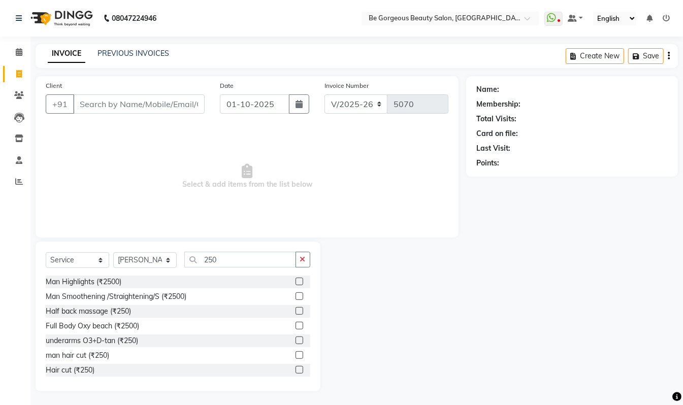
click at [296, 370] on label at bounding box center [300, 370] width 8 height 8
click at [296, 370] on input "checkbox" at bounding box center [299, 370] width 7 height 7
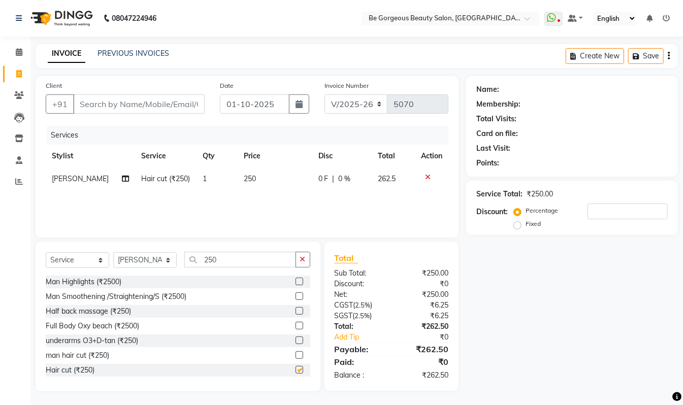
checkbox input "false"
click at [238, 263] on input "250" at bounding box center [240, 260] width 112 height 16
type input "2"
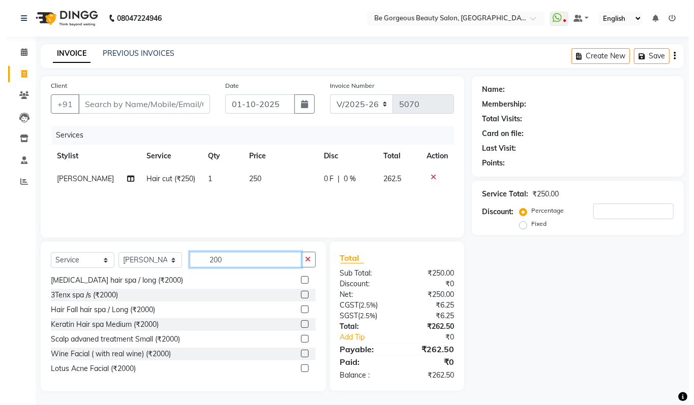
scroll to position [46, 0]
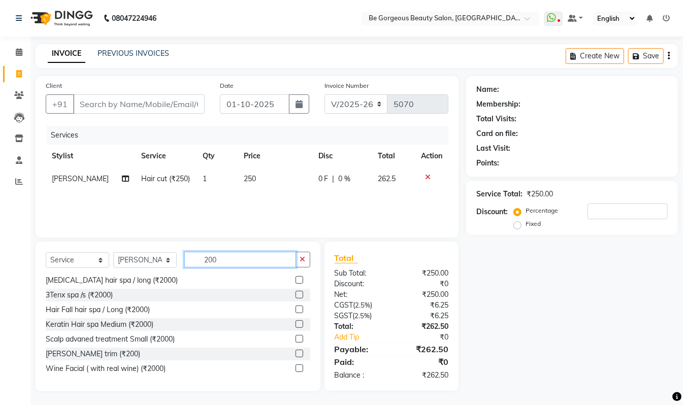
type input "200"
click at [296, 352] on label at bounding box center [300, 354] width 8 height 8
click at [296, 352] on input "checkbox" at bounding box center [299, 354] width 7 height 7
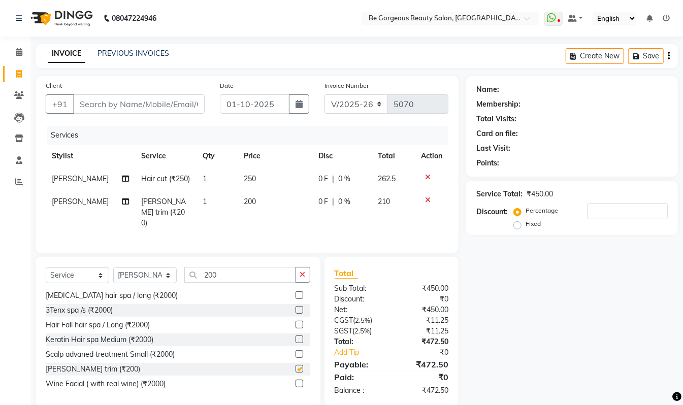
checkbox input "false"
click at [102, 104] on input "Client" at bounding box center [139, 104] width 132 height 19
type input "6"
type input "0"
type input "6200590340"
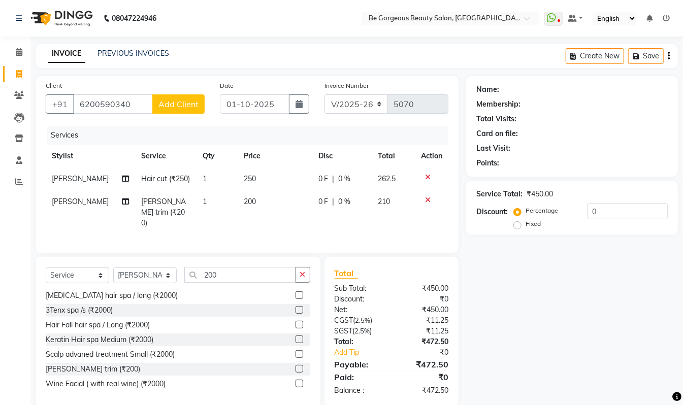
click at [183, 105] on span "Add Client" at bounding box center [179, 104] width 40 height 10
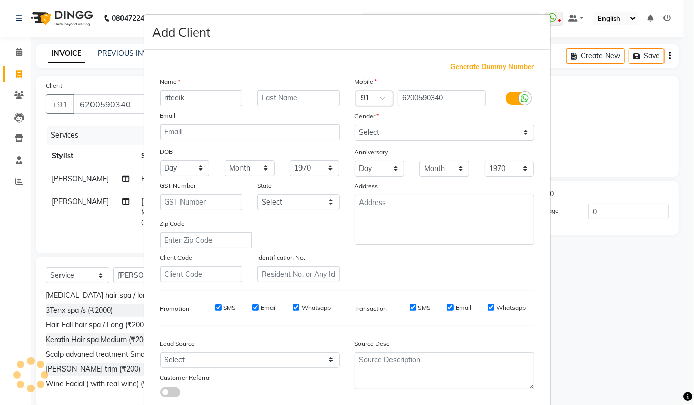
type input "riteeik"
click at [383, 130] on select "Select Male Female Other Prefer Not To Say" at bounding box center [444, 133] width 179 height 16
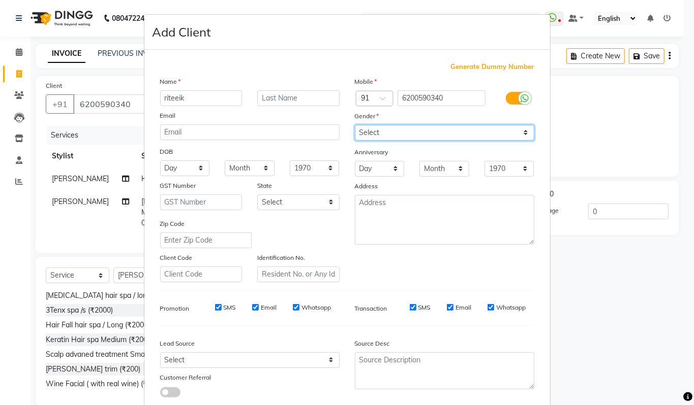
select select "male"
click at [355, 125] on select "Select Male Female Other Prefer Not To Say" at bounding box center [444, 133] width 179 height 16
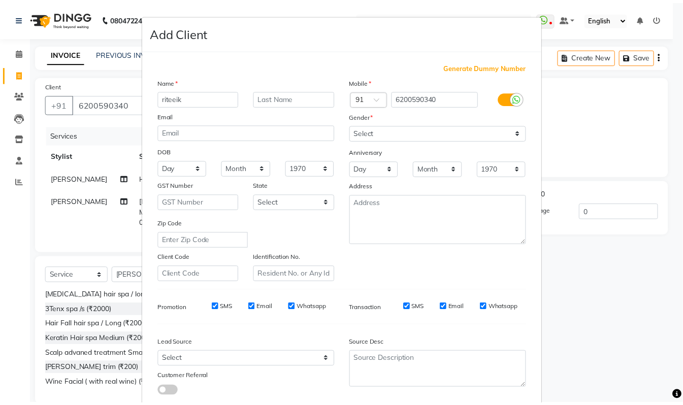
scroll to position [61, 0]
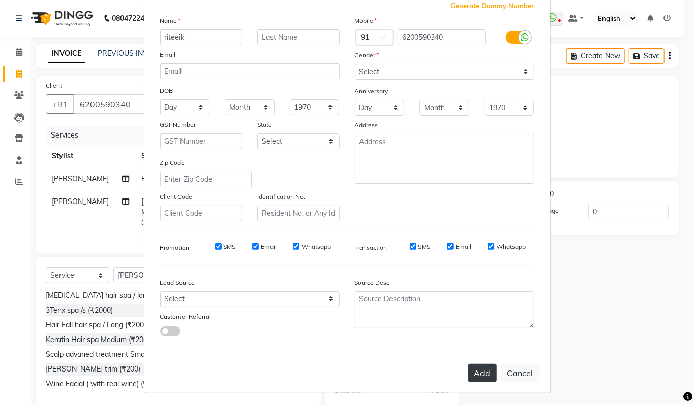
click at [477, 370] on button "Add" at bounding box center [482, 373] width 28 height 18
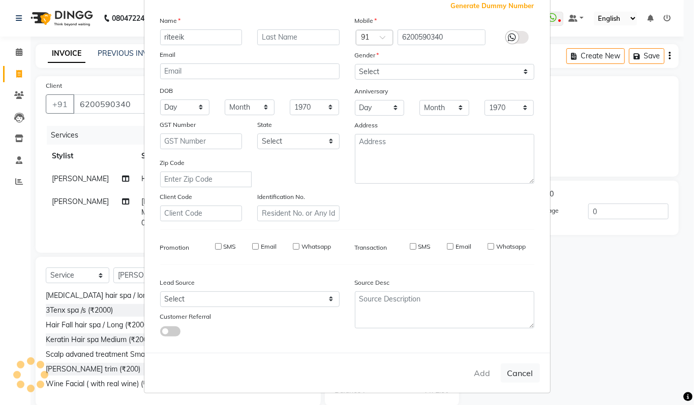
select select
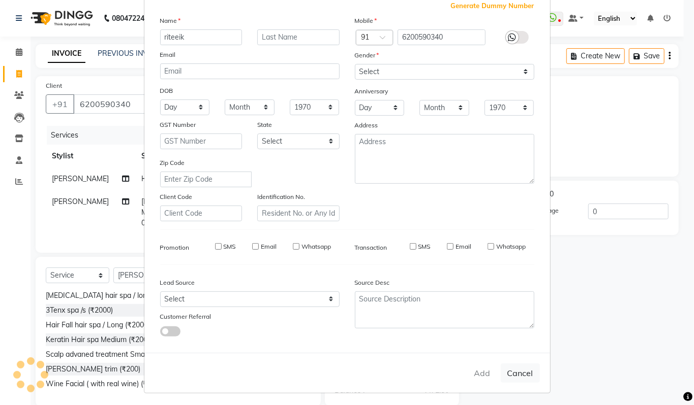
select select
checkbox input "false"
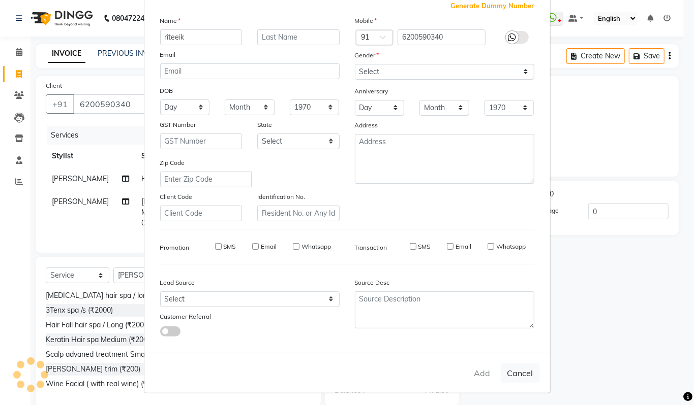
checkbox input "false"
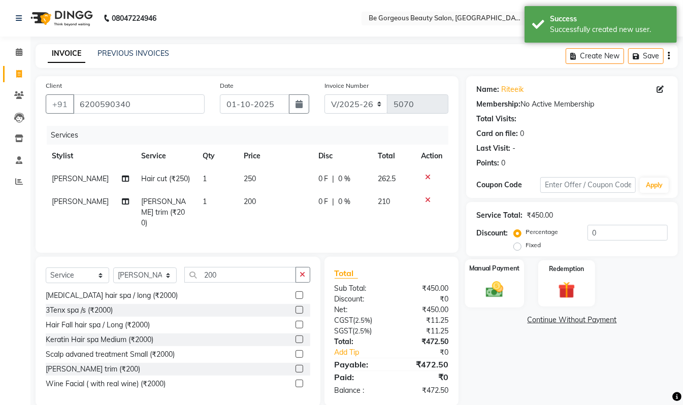
click at [492, 291] on img at bounding box center [495, 289] width 28 height 20
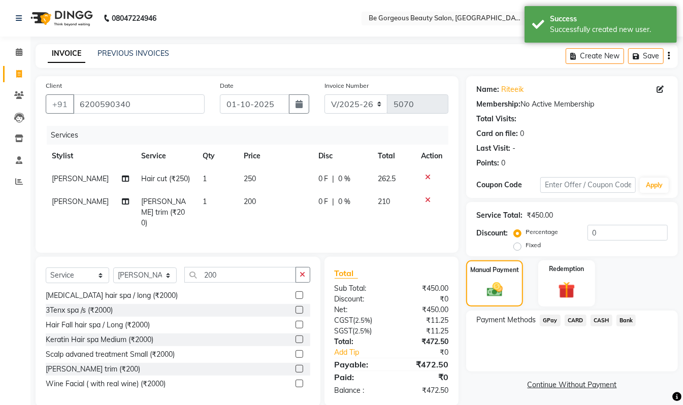
click at [552, 322] on span "GPay" at bounding box center [550, 321] width 21 height 12
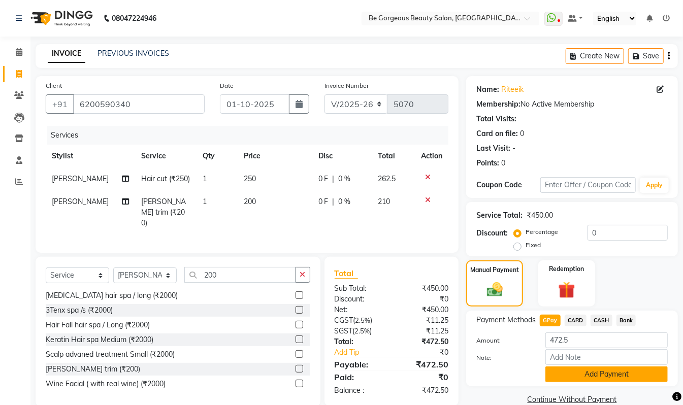
click at [614, 374] on button "Add Payment" at bounding box center [607, 375] width 122 height 16
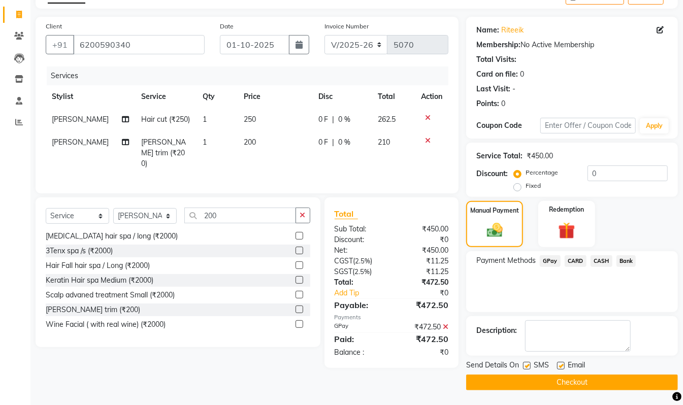
scroll to position [60, 0]
click at [639, 381] on button "Checkout" at bounding box center [572, 382] width 212 height 16
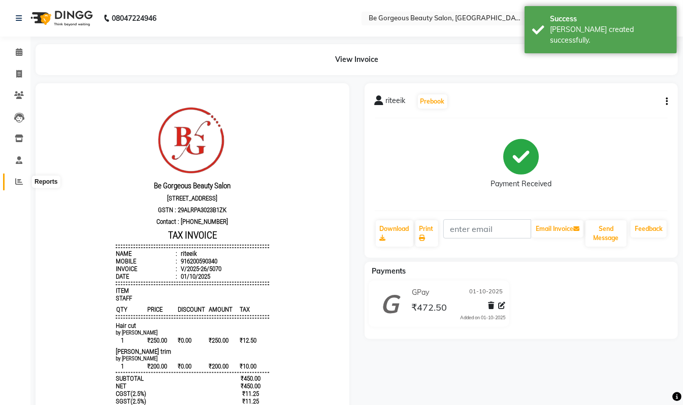
click at [15, 183] on icon at bounding box center [19, 182] width 8 height 8
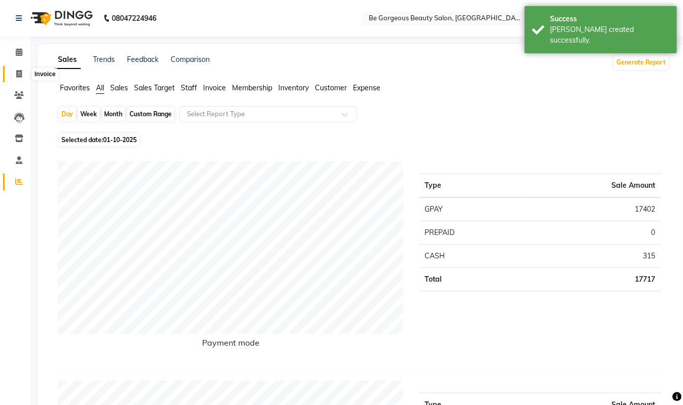
click at [17, 76] on icon at bounding box center [19, 74] width 6 height 8
select select "5405"
select select "service"
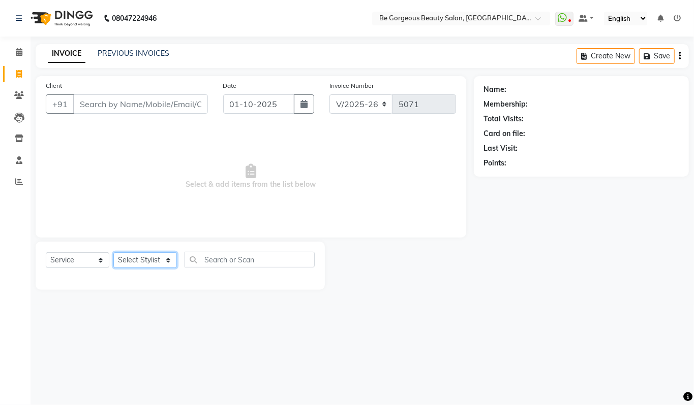
click at [145, 257] on select "Select Stylist Akram Anas Gayatri Kalpana lata Manager Munu Pooja Raanjet Rehba…" at bounding box center [145, 261] width 64 height 16
select select "36207"
click at [113, 253] on select "Select Stylist Akram Anas Gayatri Kalpana lata Manager Munu Pooja Raanjet Rehba…" at bounding box center [145, 261] width 64 height 16
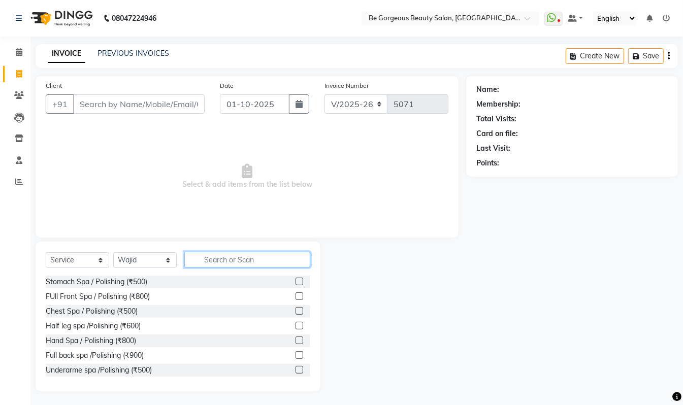
click at [206, 256] on input "text" at bounding box center [247, 260] width 126 height 16
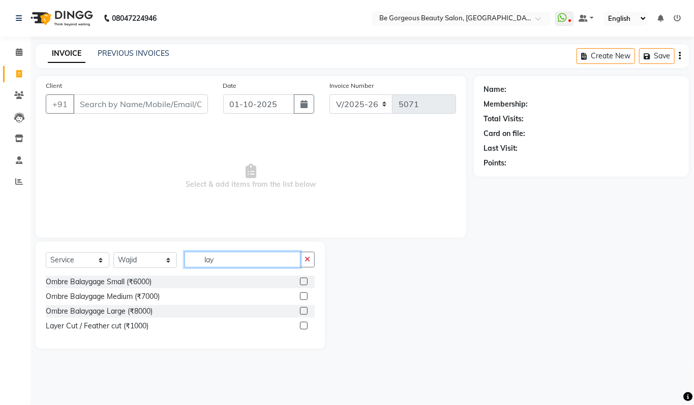
type input "lay"
click at [305, 327] on label at bounding box center [304, 326] width 8 height 8
click at [305, 327] on input "checkbox" at bounding box center [303, 326] width 7 height 7
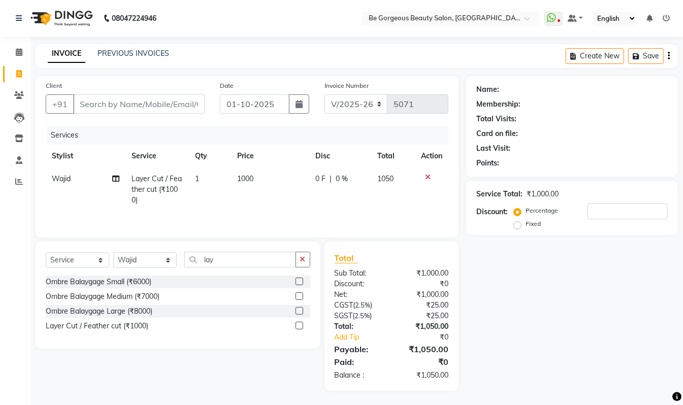
click at [301, 328] on label at bounding box center [300, 326] width 8 height 8
click at [301, 328] on input "checkbox" at bounding box center [299, 326] width 7 height 7
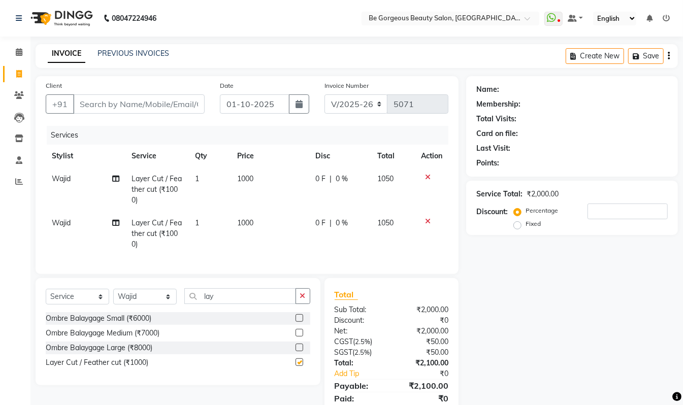
checkbox input "false"
click at [82, 305] on select "Select Service Product Membership Package Voucher Prepaid Gift Card" at bounding box center [78, 297] width 64 height 16
click at [568, 356] on div "Name: Membership: Total Visits: Card on file: Last Visit: Points: Service Total…" at bounding box center [576, 252] width 220 height 352
click at [141, 305] on select "Select Stylist Akram Anas Gayatri Kalpana lata Manager Munu Pooja Raanjet Rehba…" at bounding box center [145, 297] width 64 height 16
select select "36204"
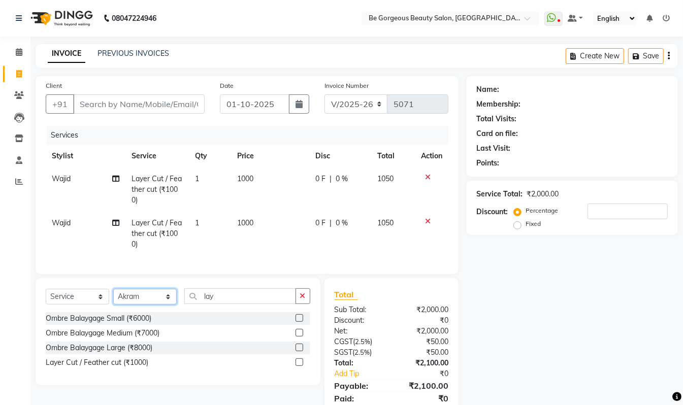
click at [113, 299] on select "Select Stylist Akram Anas Gayatri Kalpana lata Manager Munu Pooja Raanjet Rehba…" at bounding box center [145, 297] width 64 height 16
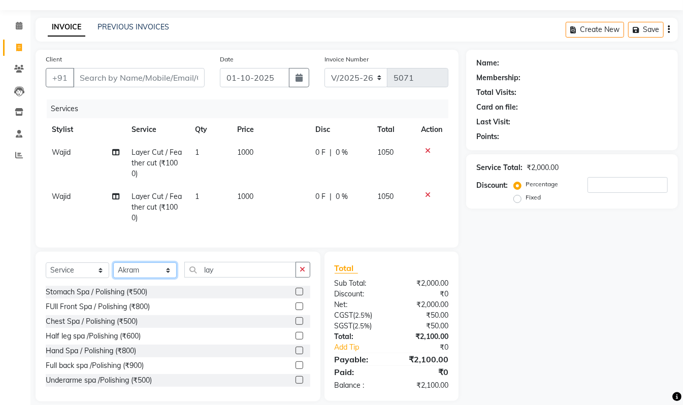
scroll to position [48, 0]
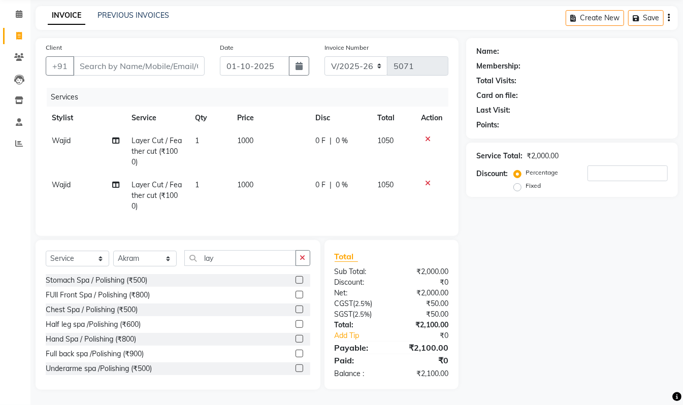
click at [425, 180] on icon at bounding box center [428, 183] width 6 height 7
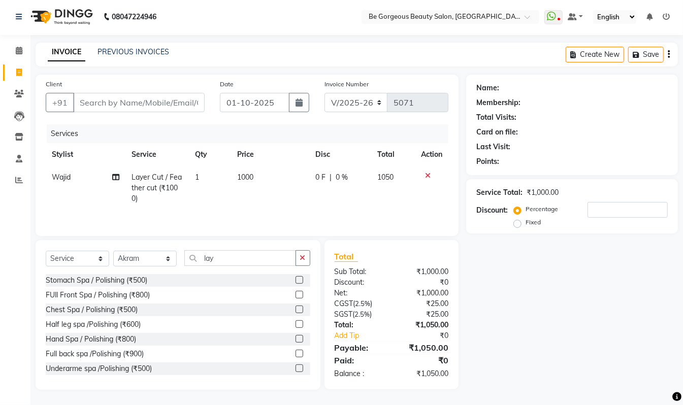
scroll to position [88, 0]
click at [250, 259] on input "lay" at bounding box center [240, 259] width 112 height 16
type input "l"
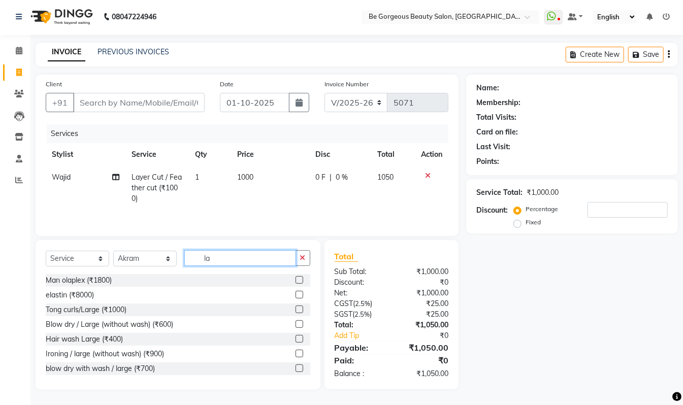
type input "lay"
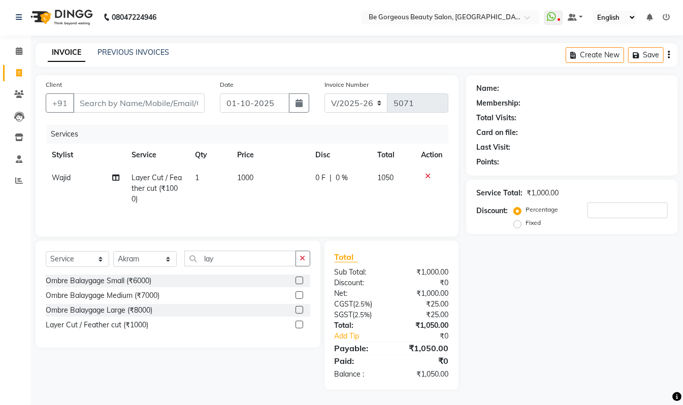
click at [298, 327] on label at bounding box center [300, 325] width 8 height 8
click at [298, 327] on input "checkbox" at bounding box center [299, 325] width 7 height 7
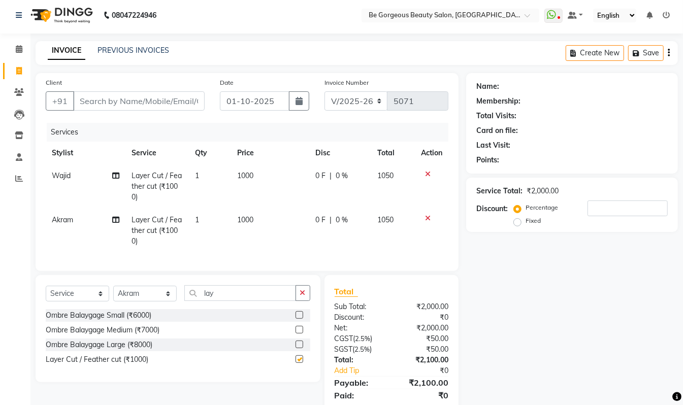
checkbox input "false"
click at [96, 98] on input "Client" at bounding box center [139, 100] width 132 height 19
type input "9"
type input "0"
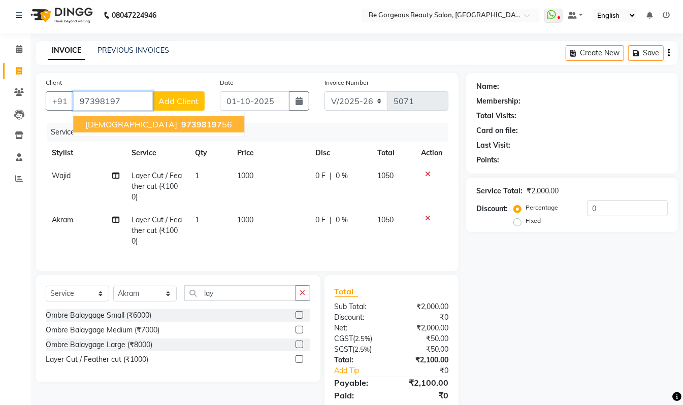
drag, startPoint x: 131, startPoint y: 124, endPoint x: 148, endPoint y: 124, distance: 17.3
click at [181, 124] on span "97398197" at bounding box center [201, 124] width 41 height 10
type input "9739819756"
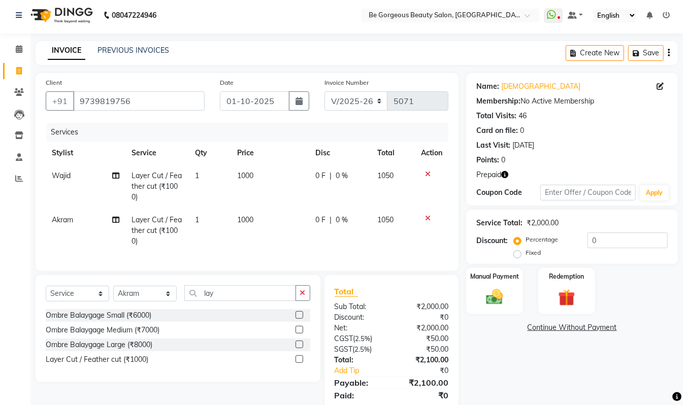
click at [505, 174] on icon "button" at bounding box center [505, 174] width 7 height 7
click at [570, 297] on img at bounding box center [567, 298] width 28 height 22
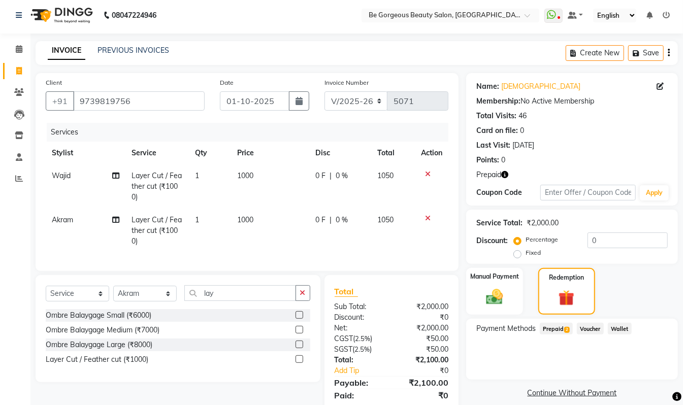
click at [555, 326] on span "Prepaid 2" at bounding box center [556, 329] width 33 height 12
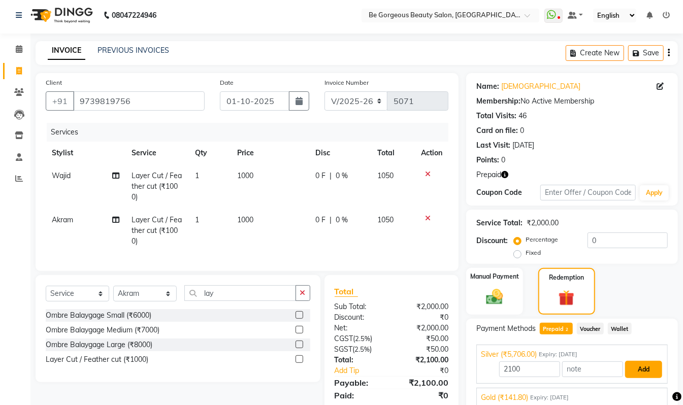
drag, startPoint x: 648, startPoint y: 370, endPoint x: 693, endPoint y: 377, distance: 45.1
click at [657, 370] on button "Add" at bounding box center [644, 369] width 37 height 17
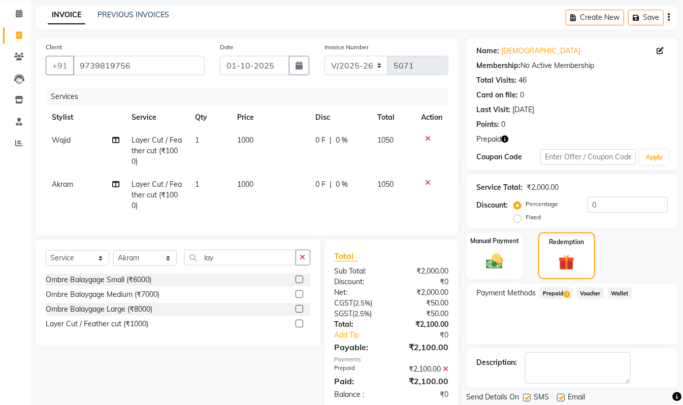
scroll to position [72, 0]
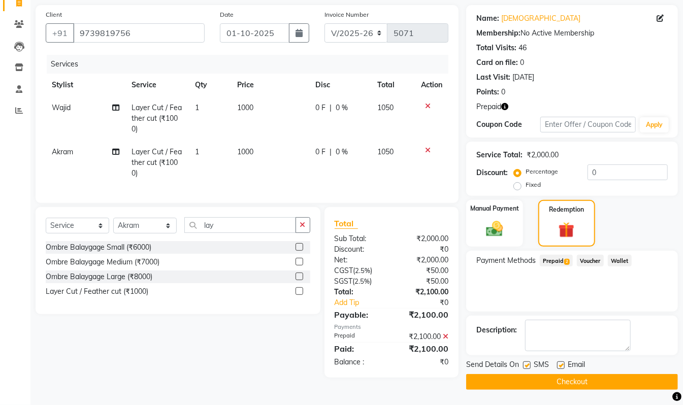
click at [605, 391] on main "INVOICE PREVIOUS INVOICES Create New Save Client +91 9739819756 Date 01-10-2025…" at bounding box center [356, 189] width 653 height 432
click at [604, 386] on button "Checkout" at bounding box center [572, 382] width 212 height 16
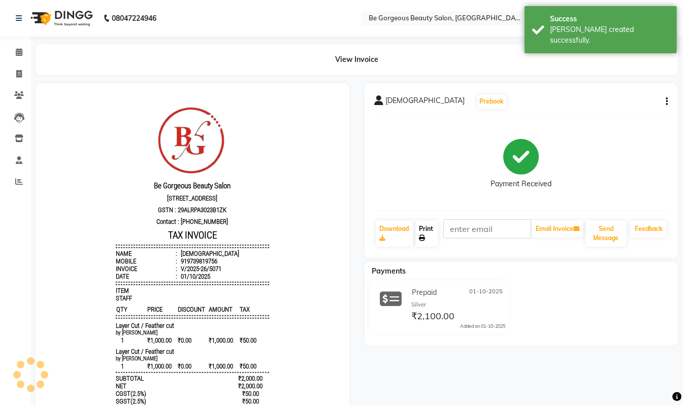
click at [427, 233] on link "Print" at bounding box center [427, 234] width 23 height 26
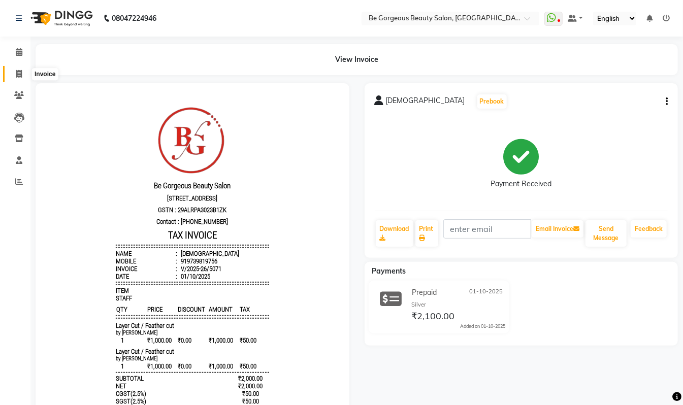
click at [19, 76] on icon at bounding box center [19, 74] width 6 height 8
select select "5405"
select select "service"
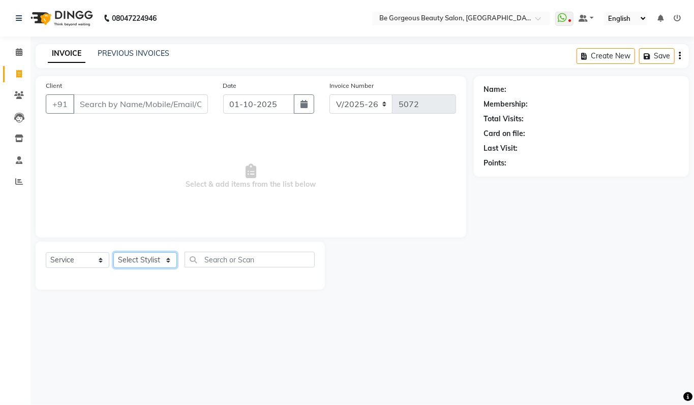
click at [143, 266] on select "Select Stylist Akram Anas Gayatri Kalpana lata Manager Munu Pooja Raanjet Rehba…" at bounding box center [145, 261] width 64 height 16
select select "36200"
click at [113, 253] on select "Select Stylist Akram Anas Gayatri Kalpana lata Manager Munu Pooja Raanjet Rehba…" at bounding box center [145, 261] width 64 height 16
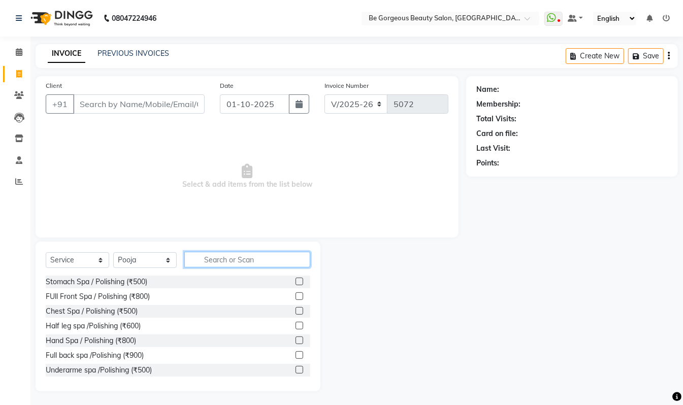
click at [234, 261] on input "text" at bounding box center [247, 260] width 126 height 16
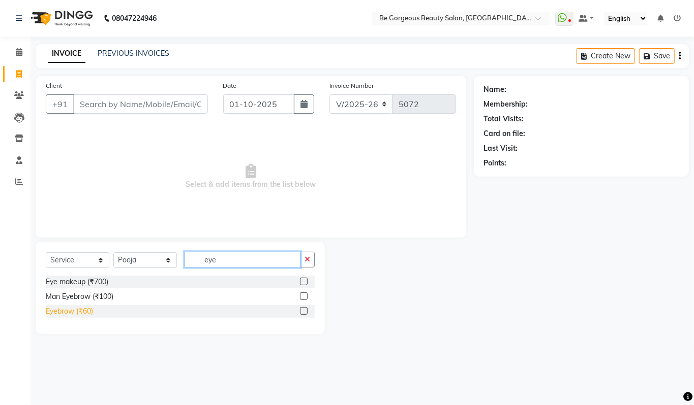
type input "eye"
click at [86, 312] on div "Eyebrow (₹60)" at bounding box center [69, 311] width 47 height 11
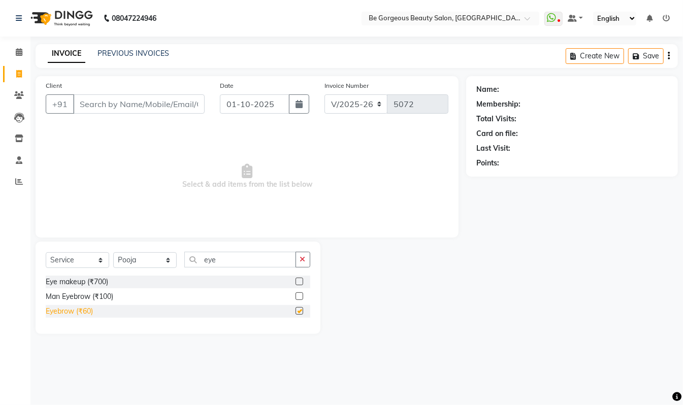
checkbox input "false"
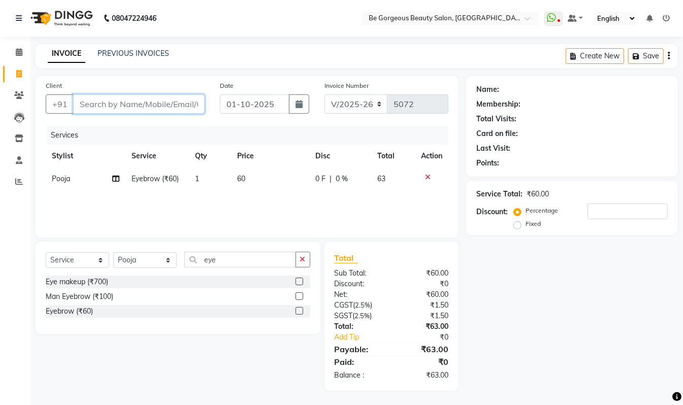
click at [92, 100] on input "Client" at bounding box center [139, 104] width 132 height 19
type input "9"
type input "0"
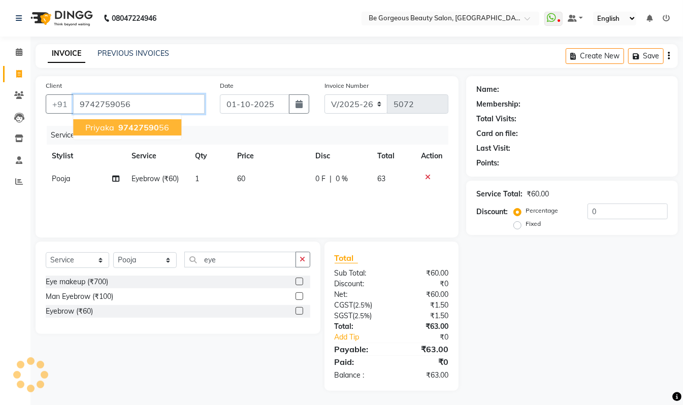
type input "9742759056"
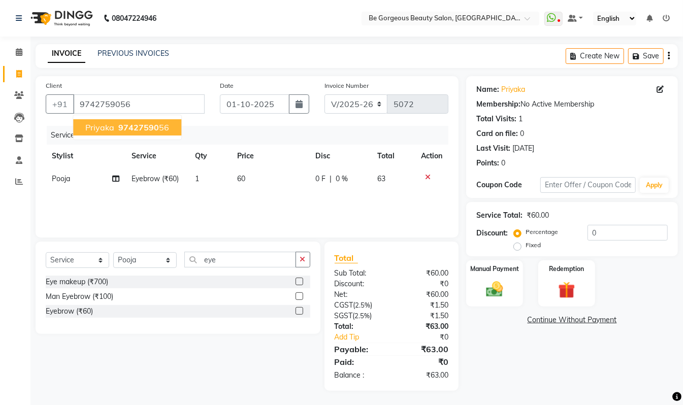
click at [108, 127] on span "priyaka" at bounding box center [99, 127] width 29 height 10
click at [477, 278] on div "Manual Payment" at bounding box center [494, 284] width 59 height 48
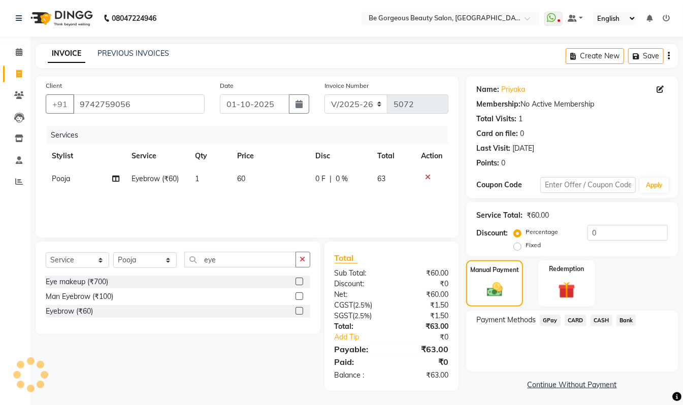
click at [547, 320] on span "GPay" at bounding box center [550, 321] width 21 height 12
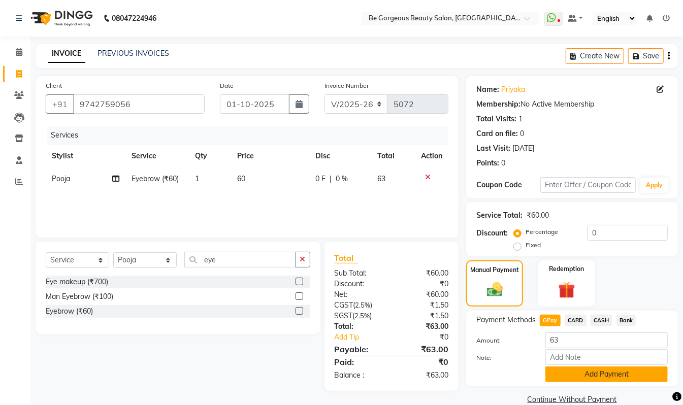
click at [598, 373] on button "Add Payment" at bounding box center [607, 375] width 122 height 16
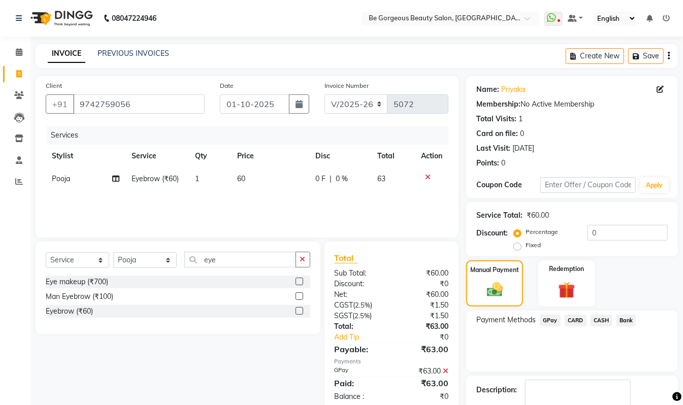
scroll to position [60, 0]
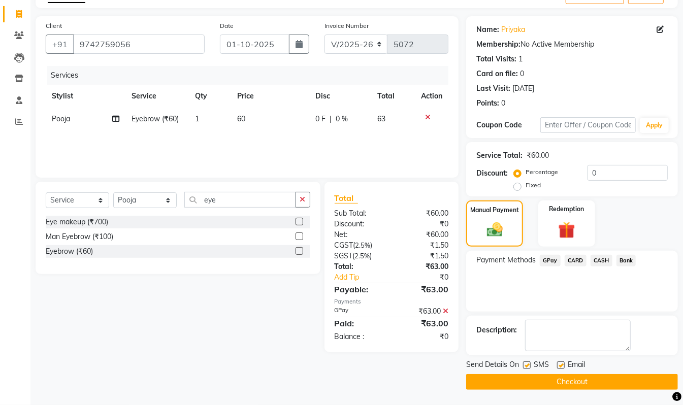
click at [618, 382] on button "Checkout" at bounding box center [572, 382] width 212 height 16
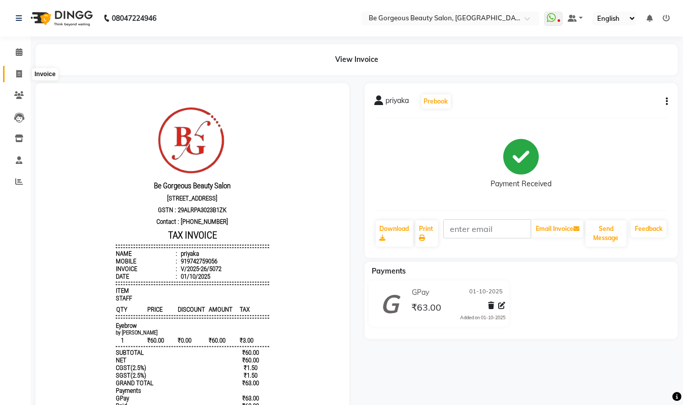
click at [17, 71] on icon at bounding box center [19, 74] width 6 height 8
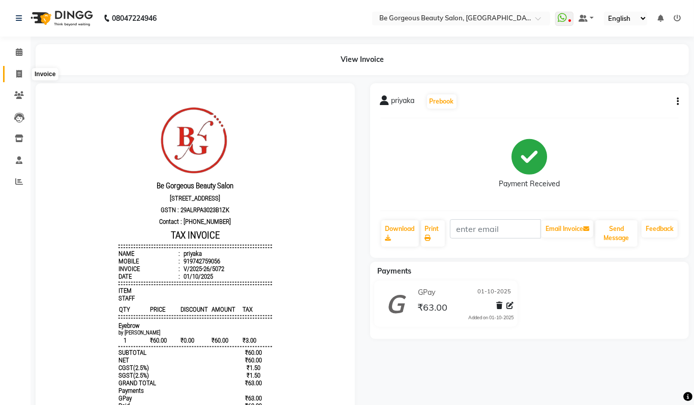
select select "service"
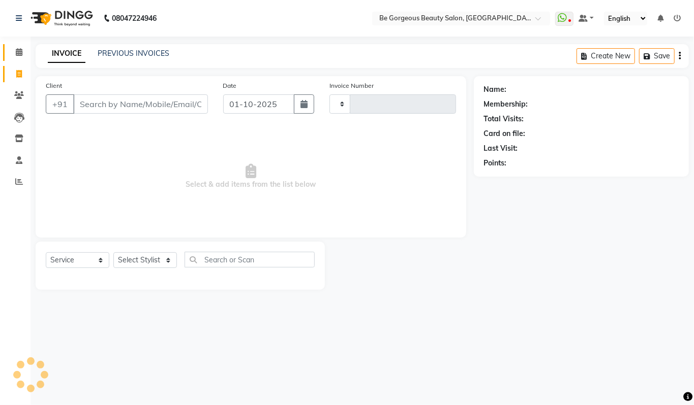
type input "5073"
select select "5405"
click at [17, 53] on icon at bounding box center [19, 52] width 7 height 8
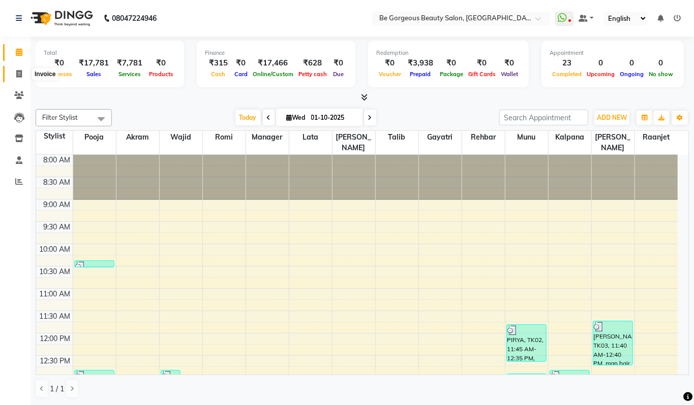
click at [21, 69] on span at bounding box center [19, 75] width 18 height 12
select select "5405"
select select "service"
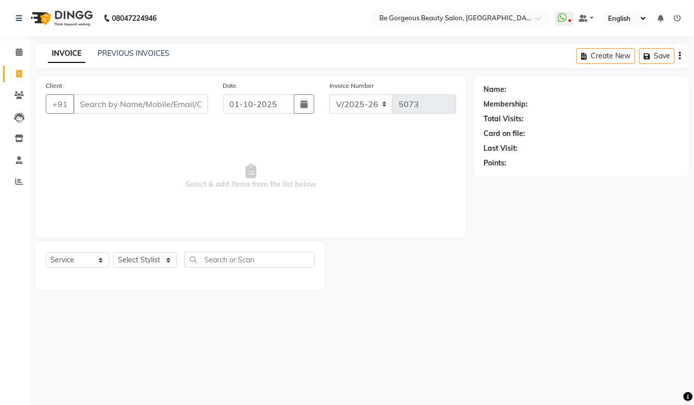
click at [102, 104] on input "Client" at bounding box center [140, 104] width 135 height 19
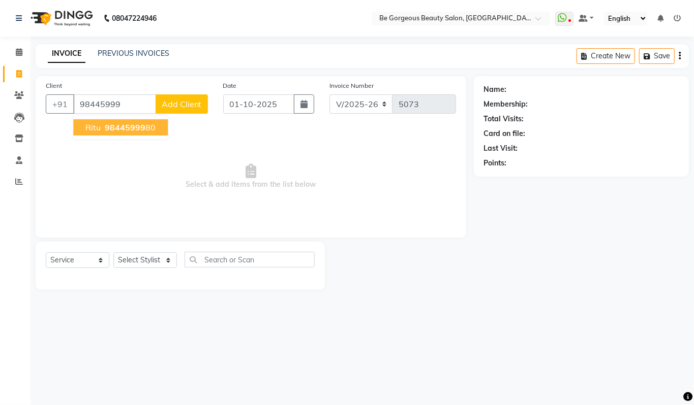
click at [114, 126] on span "98445999" at bounding box center [125, 127] width 41 height 10
type input "9844599980"
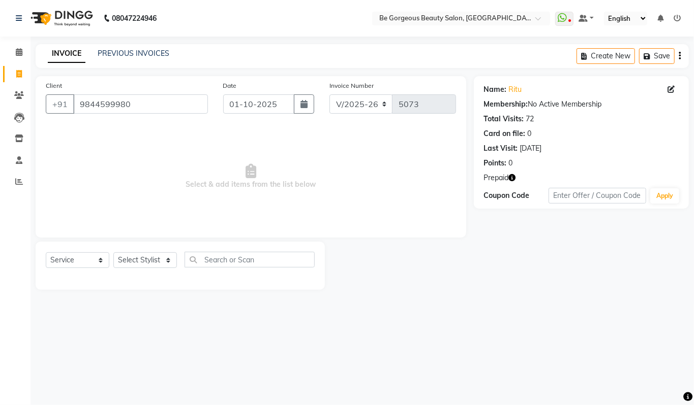
click at [515, 176] on icon "button" at bounding box center [512, 177] width 7 height 7
click at [504, 279] on div "Name: Ritu Membership: No Active Membership Total Visits: 72 Card on file: 0 La…" at bounding box center [585, 183] width 223 height 214
click at [517, 86] on link "Ritu" at bounding box center [515, 89] width 13 height 11
click at [123, 265] on select "Select Stylist Akram Anas Gayatri Kalpana lata Manager Munu Pooja Raanjet Rehba…" at bounding box center [145, 261] width 64 height 16
select select "36204"
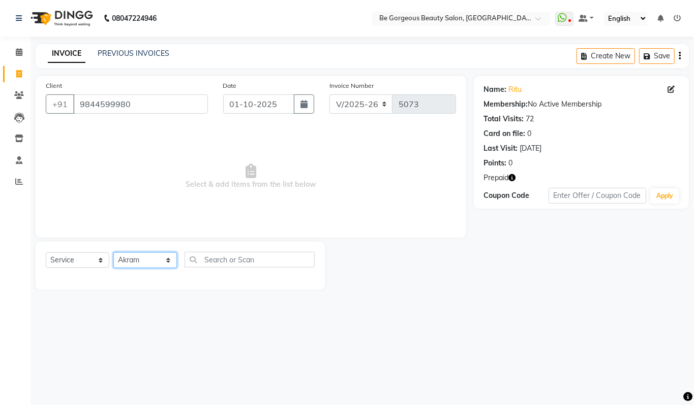
click at [113, 253] on select "Select Stylist Akram Anas Gayatri Kalpana lata Manager Munu Pooja Raanjet Rehba…" at bounding box center [145, 261] width 64 height 16
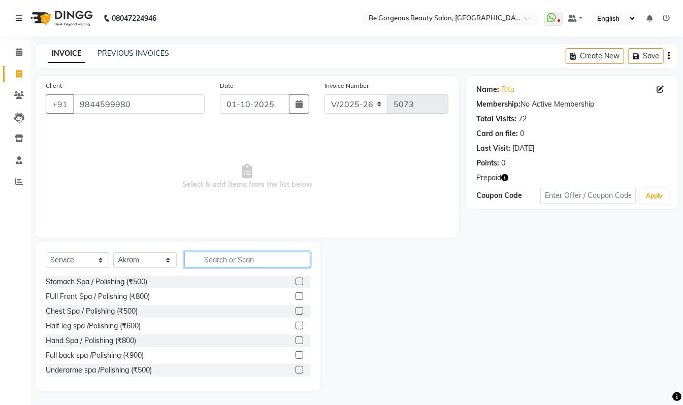
click at [220, 260] on input "text" at bounding box center [247, 260] width 126 height 16
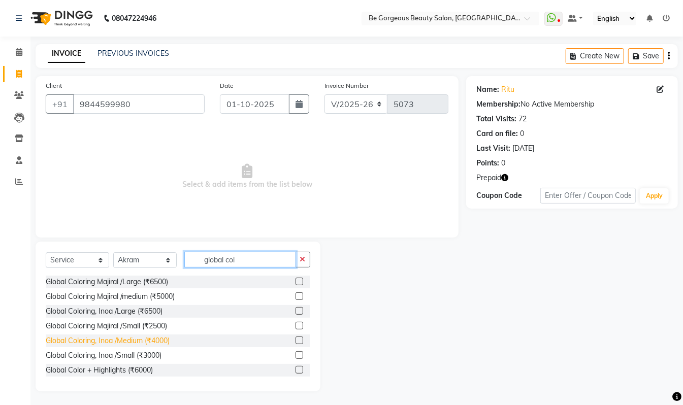
type input "global col"
click at [163, 340] on div "Global Coloring, Inoa /Medium (₹4000)" at bounding box center [108, 341] width 124 height 11
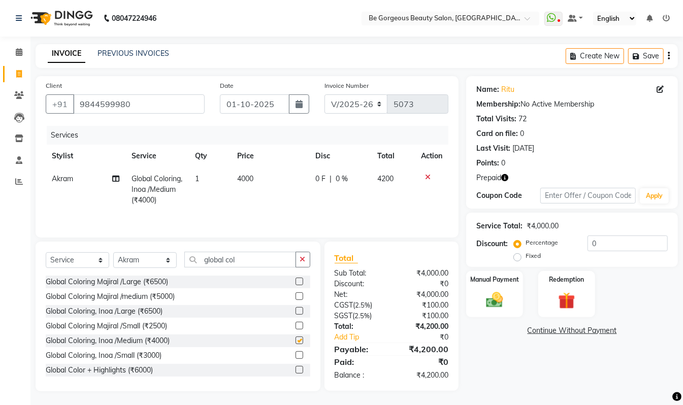
checkbox input "false"
drag, startPoint x: 246, startPoint y: 263, endPoint x: 96, endPoint y: 236, distance: 152.8
click at [96, 236] on div "Client +91 9844599980 Date 01-10-2025 Invoice Number V/2025 V/2025-26 5073 Serv…" at bounding box center [247, 234] width 439 height 316
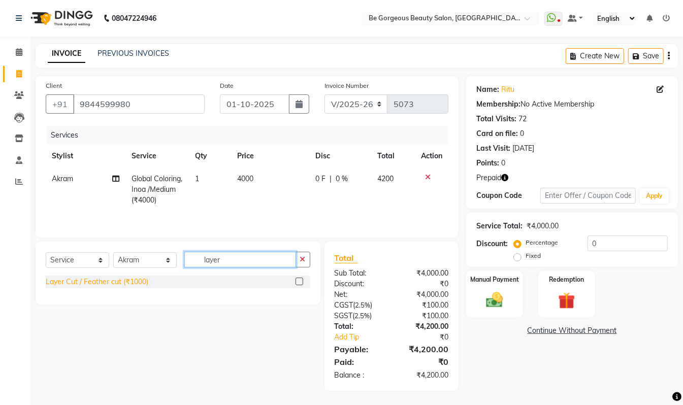
type input "layer"
click at [118, 284] on div "Layer Cut / Feather cut (₹1000)" at bounding box center [97, 282] width 103 height 11
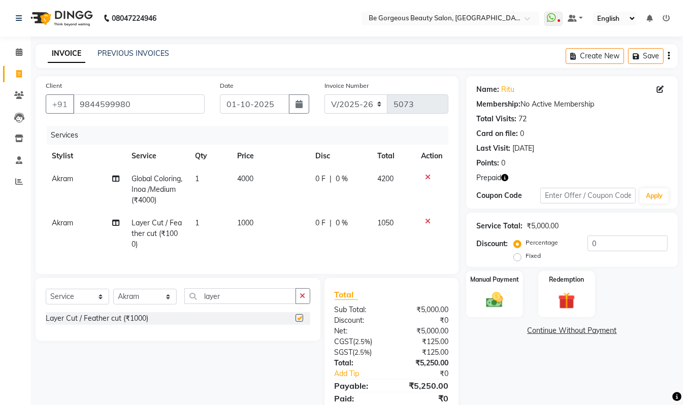
checkbox input "false"
drag, startPoint x: 171, startPoint y: 305, endPoint x: 133, endPoint y: 301, distance: 38.8
click at [124, 299] on div "Select Service Product Membership Package Voucher Prepaid Gift Card Select Styl…" at bounding box center [178, 301] width 265 height 24
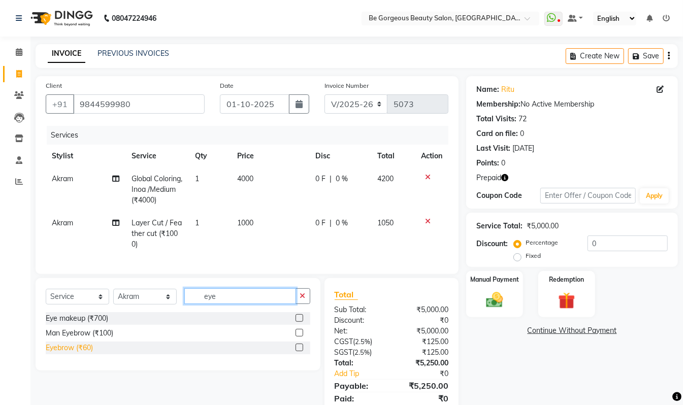
type input "eye"
click at [72, 354] on div "Eyebrow (₹60)" at bounding box center [69, 348] width 47 height 11
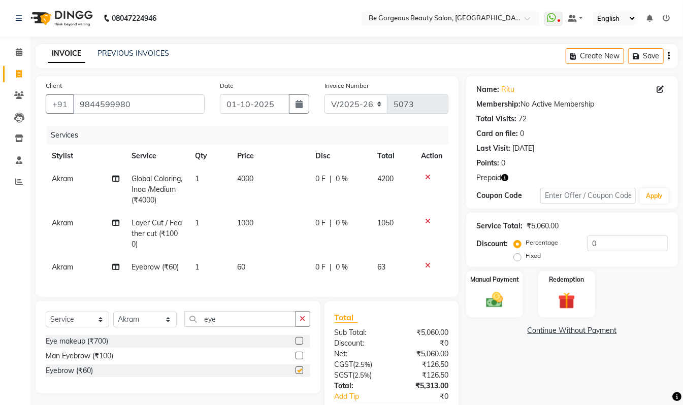
checkbox input "false"
drag, startPoint x: 223, startPoint y: 328, endPoint x: 139, endPoint y: 318, distance: 84.0
click at [139, 318] on div "Select Service Product Membership Package Voucher Prepaid Gift Card Select Styl…" at bounding box center [178, 347] width 285 height 92
click at [426, 265] on icon at bounding box center [428, 265] width 6 height 7
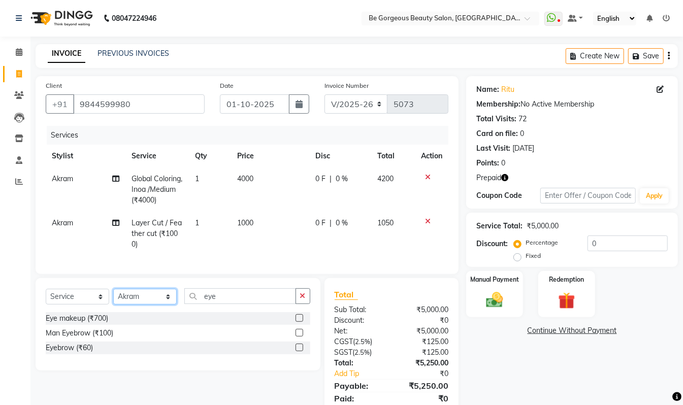
click at [145, 305] on select "Select Stylist Akram Anas Gayatri Kalpana lata Manager Munu Pooja Raanjet Rehba…" at bounding box center [145, 297] width 64 height 16
select select "36200"
click at [113, 299] on select "Select Stylist Akram Anas Gayatri Kalpana lata Manager Munu Pooja Raanjet Rehba…" at bounding box center [145, 297] width 64 height 16
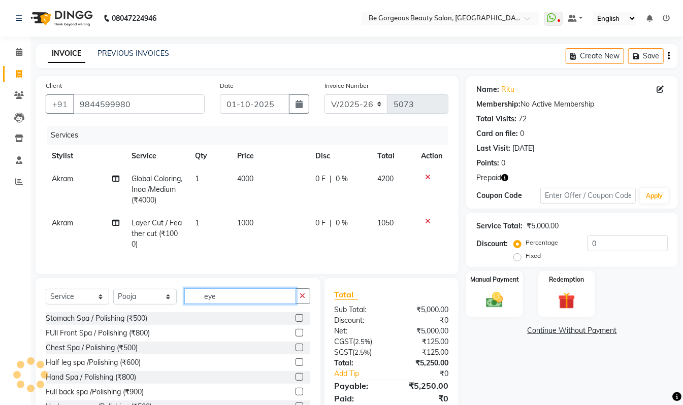
drag, startPoint x: 239, startPoint y: 307, endPoint x: 178, endPoint y: 288, distance: 64.0
click at [178, 288] on div "Client +91 9844599980 Date 01-10-2025 Invoice Number V/2025 V/2025-26 5073 Serv…" at bounding box center [247, 252] width 439 height 352
click at [238, 304] on input "eye" at bounding box center [240, 297] width 112 height 16
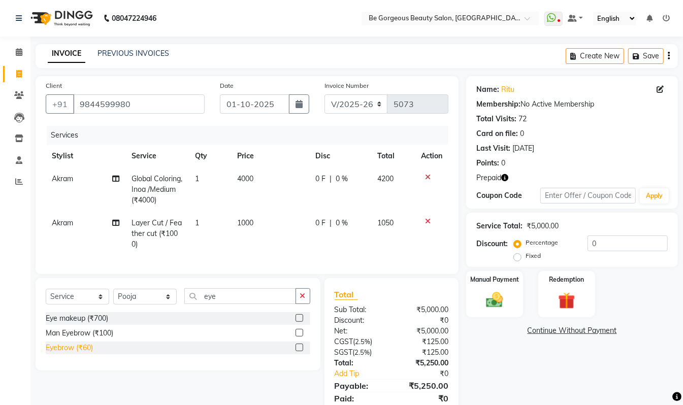
click at [57, 354] on div "Eyebrow (₹60)" at bounding box center [69, 348] width 47 height 11
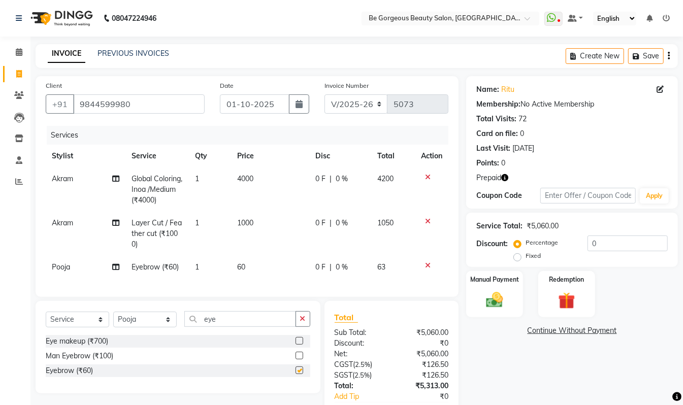
checkbox input "false"
drag, startPoint x: 222, startPoint y: 325, endPoint x: 181, endPoint y: 330, distance: 41.4
click at [183, 329] on div "Select Service Product Membership Package Voucher Prepaid Gift Card Select Styl…" at bounding box center [178, 323] width 265 height 24
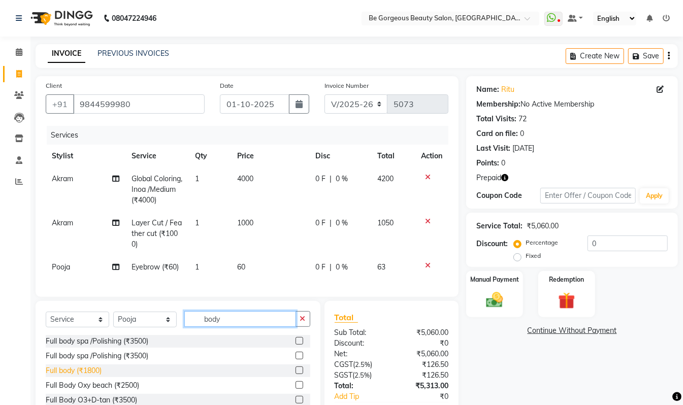
type input "body"
click at [82, 377] on div "Full body (₹1800)" at bounding box center [74, 371] width 56 height 11
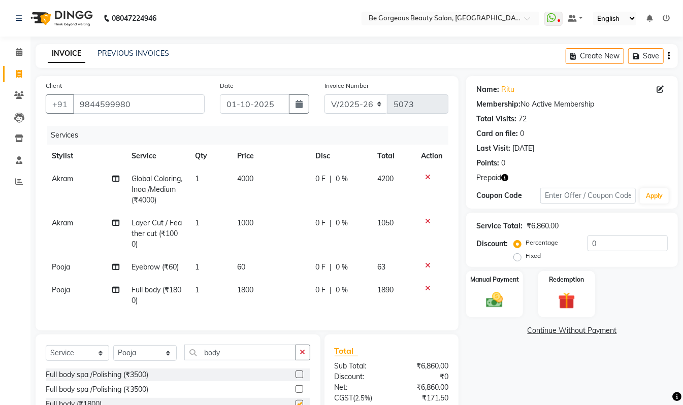
checkbox input "false"
drag, startPoint x: 226, startPoint y: 361, endPoint x: 123, endPoint y: 346, distance: 104.3
click at [123, 346] on div "Select Service Product Membership Package Voucher Prepaid Gift Card Select Styl…" at bounding box center [178, 410] width 285 height 150
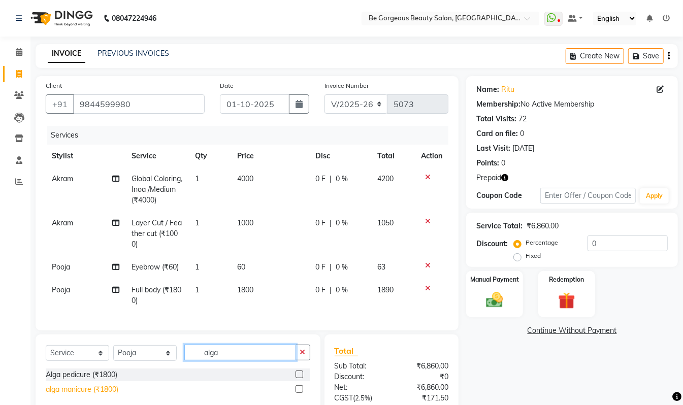
type input "alga"
click at [107, 395] on div "alga manicure (₹1800)" at bounding box center [82, 390] width 73 height 11
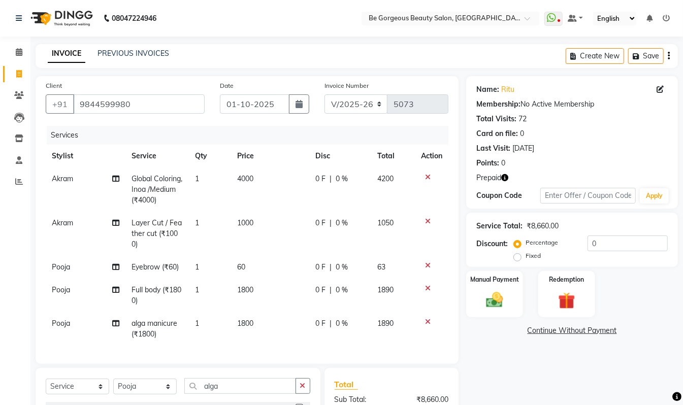
checkbox input "false"
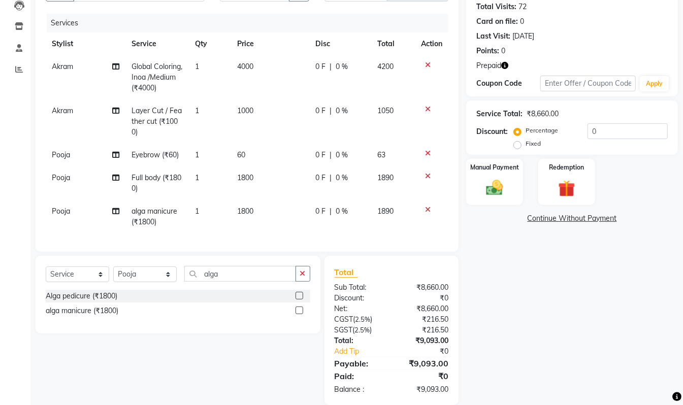
scroll to position [137, 0]
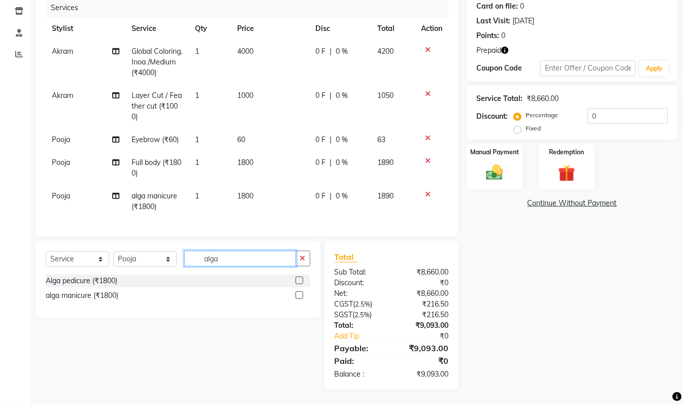
drag, startPoint x: 233, startPoint y: 259, endPoint x: 83, endPoint y: 238, distance: 150.8
click at [83, 238] on div "Client +91 9844599980 Date 01-10-2025 Invoice Number V/2025 V/2025-26 5073 Serv…" at bounding box center [247, 170] width 439 height 442
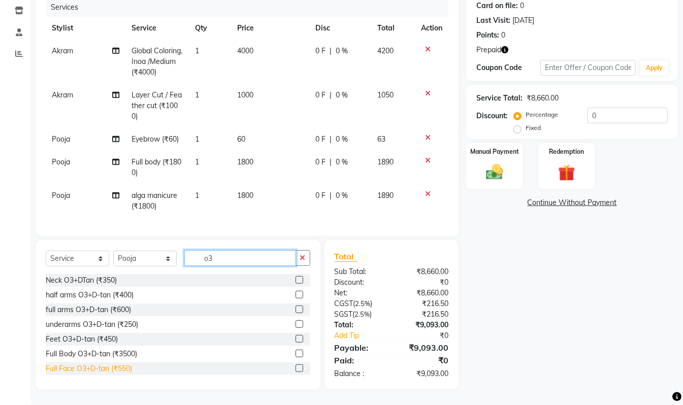
type input "o3"
click at [106, 370] on div "Full Face O3+D-tan (₹550)" at bounding box center [89, 369] width 86 height 11
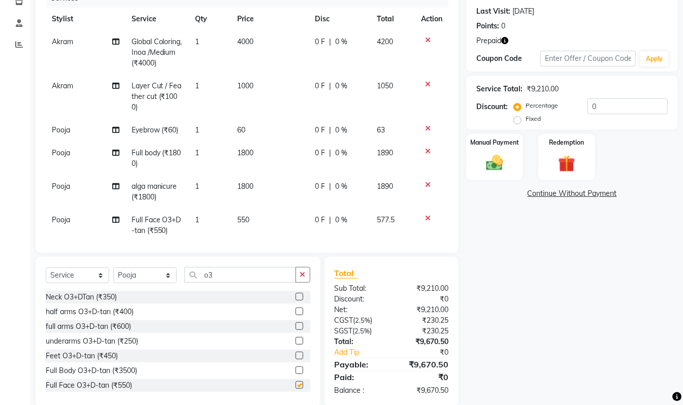
checkbox input "false"
click at [127, 328] on div "full arms O3+D-tan (₹600)" at bounding box center [88, 327] width 85 height 11
checkbox input "false"
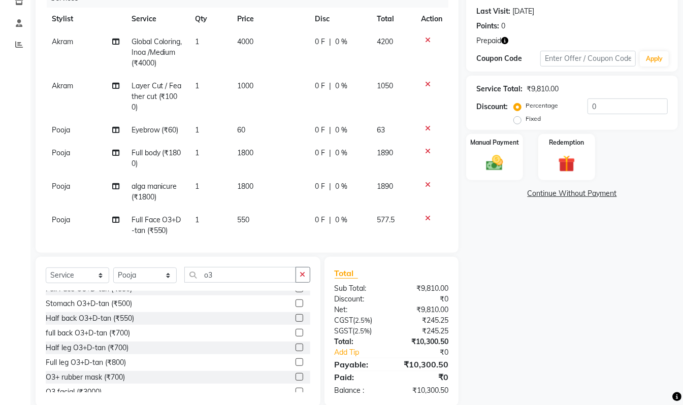
scroll to position [104, 0]
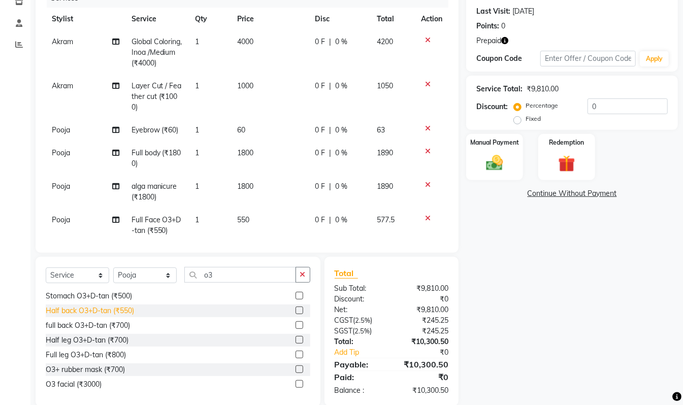
click at [128, 312] on div "Half back O3+D-tan (₹550)" at bounding box center [90, 311] width 88 height 11
checkbox input "false"
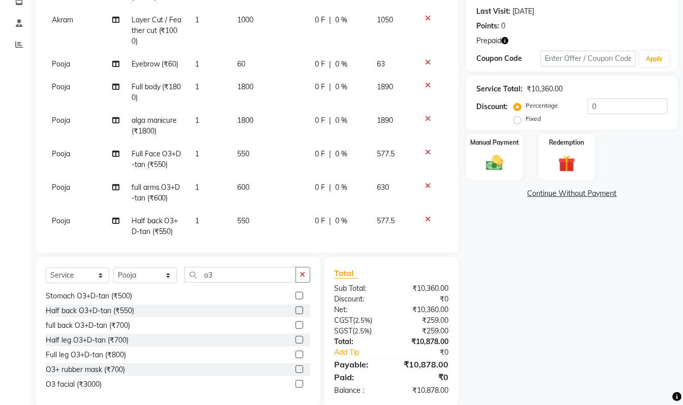
scroll to position [84, 0]
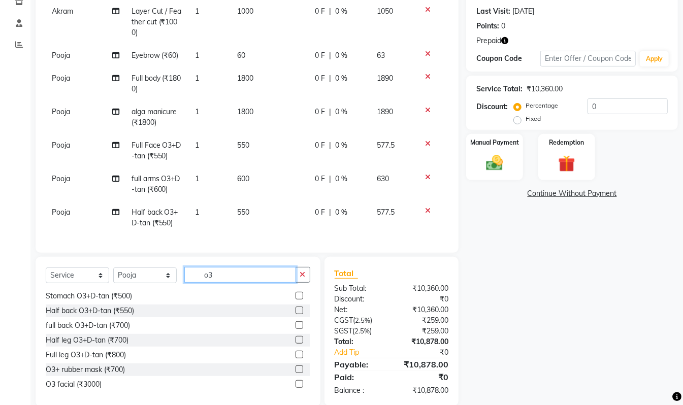
drag, startPoint x: 224, startPoint y: 275, endPoint x: 171, endPoint y: 275, distance: 53.4
click at [171, 275] on div "Select Service Product Membership Package Voucher Prepaid Gift Card Select Styl…" at bounding box center [178, 279] width 265 height 24
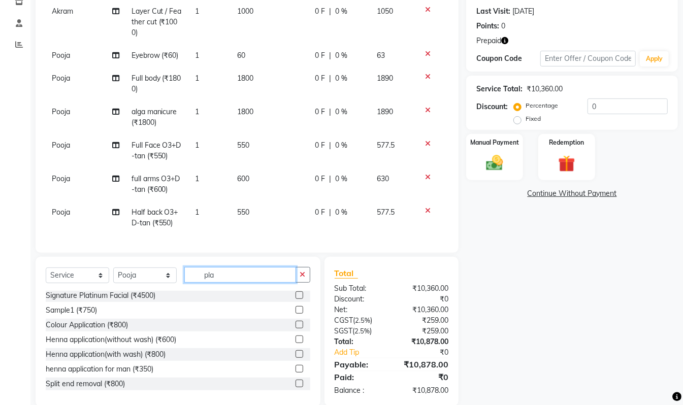
scroll to position [0, 0]
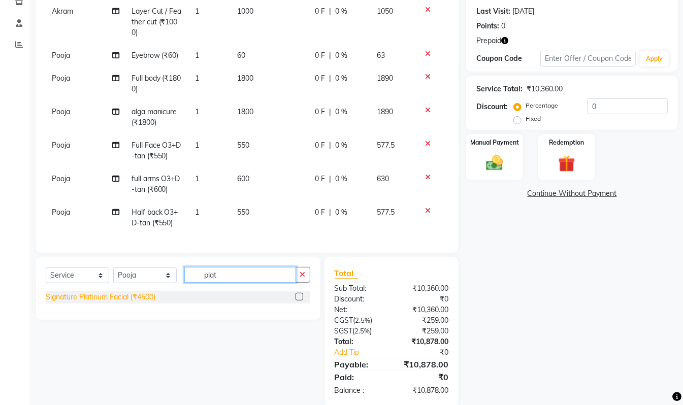
type input "plat"
click at [135, 299] on div "Signature Platinum Facial (₹4500)" at bounding box center [101, 297] width 110 height 11
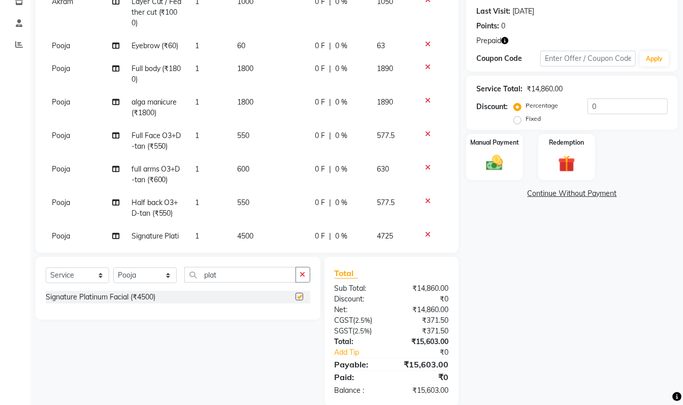
checkbox input "false"
drag, startPoint x: 221, startPoint y: 272, endPoint x: 148, endPoint y: 271, distance: 72.2
click at [148, 271] on div "Select Service Product Membership Package Voucher Prepaid Gift Card Select Styl…" at bounding box center [178, 279] width 265 height 24
type input "upp"
click at [80, 310] on div "Upper Lip (₹40)" at bounding box center [71, 312] width 50 height 11
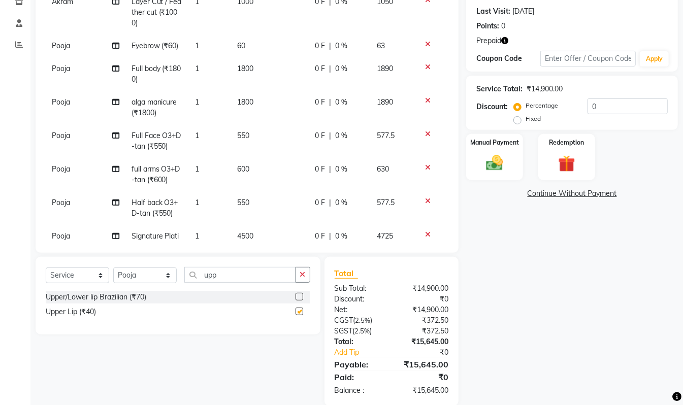
checkbox input "false"
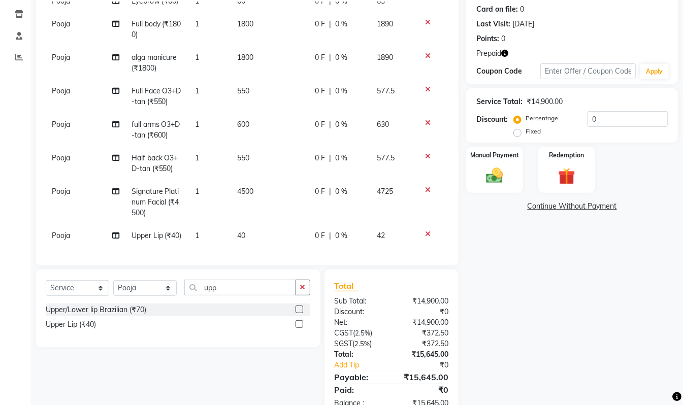
scroll to position [153, 0]
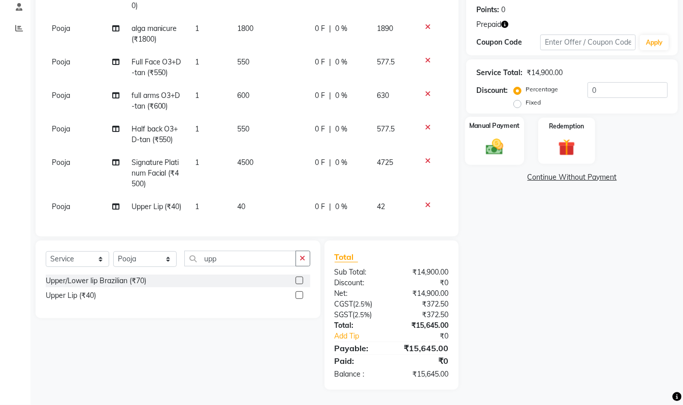
click at [505, 139] on img at bounding box center [495, 147] width 28 height 20
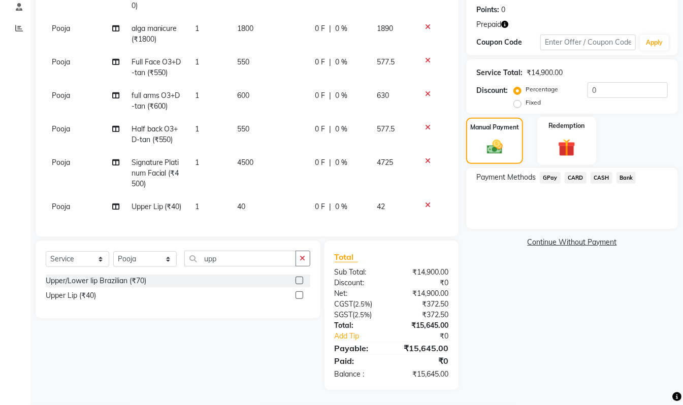
click at [564, 143] on img at bounding box center [567, 148] width 28 height 22
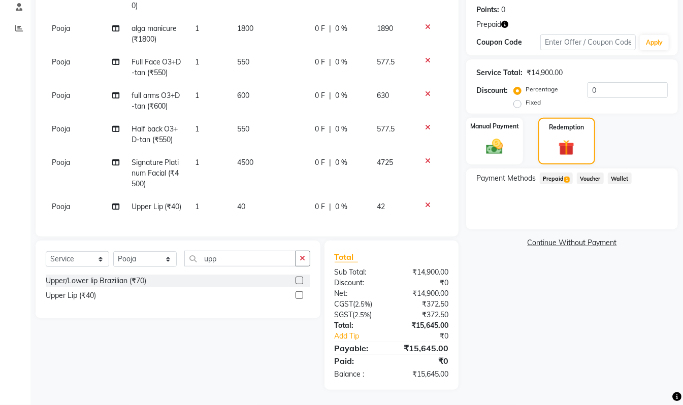
click at [556, 180] on span "Prepaid 1" at bounding box center [556, 179] width 33 height 12
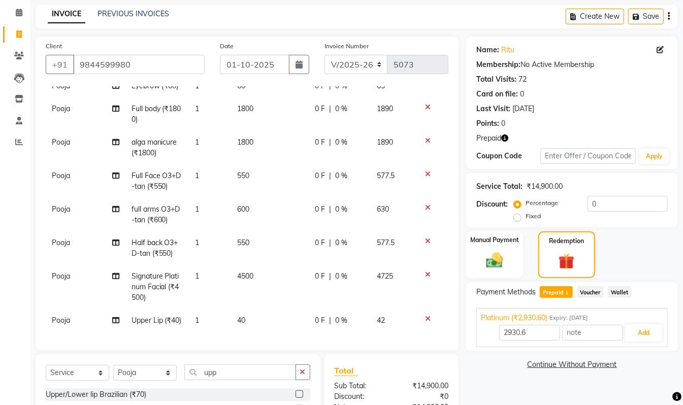
scroll to position [0, 0]
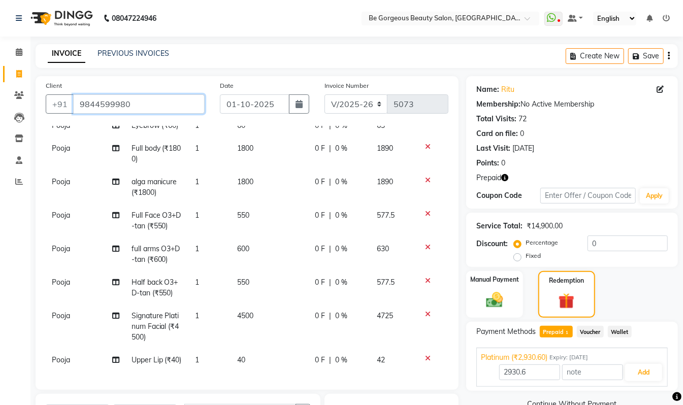
drag, startPoint x: 137, startPoint y: 101, endPoint x: 0, endPoint y: 39, distance: 150.1
click at [0, 43] on app-home "08047224946 Select Location × Be Gorgeous Beauty Salon, Bengaluru WhatsApp Stat…" at bounding box center [341, 279] width 683 height 559
paste input "9844599980"
type input "9844599980"
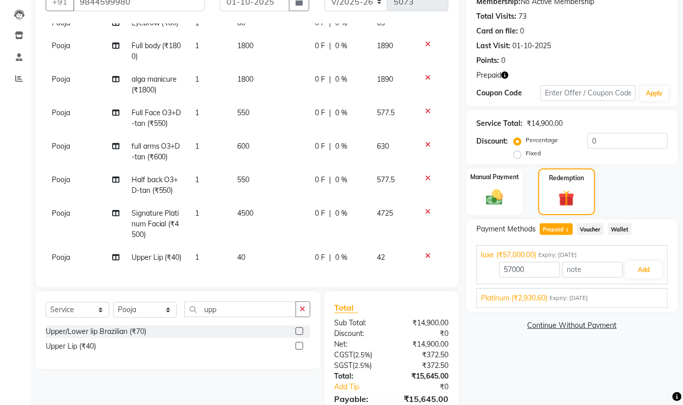
scroll to position [114, 0]
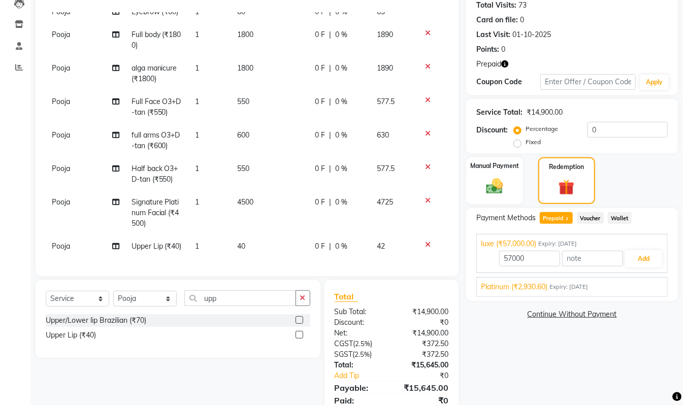
click at [580, 289] on span "Expiry: 16-11-2034" at bounding box center [569, 287] width 39 height 9
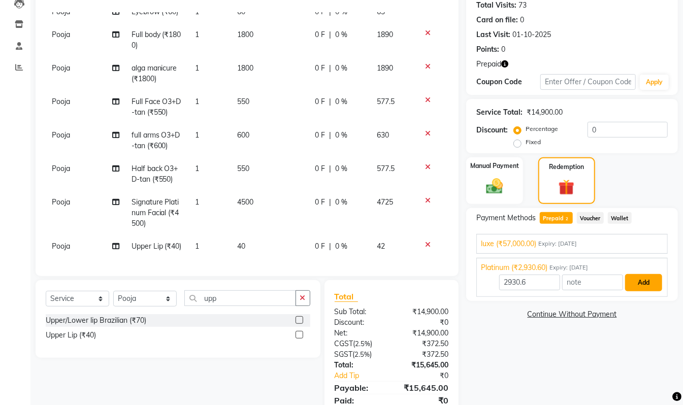
click at [641, 284] on button "Add" at bounding box center [644, 282] width 37 height 17
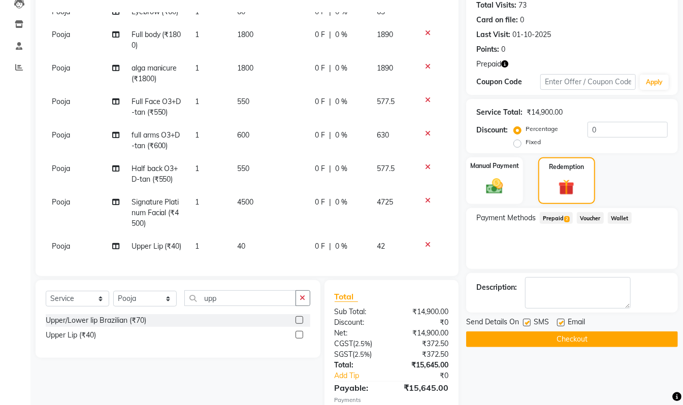
click at [553, 217] on span "Prepaid 2" at bounding box center [556, 218] width 33 height 12
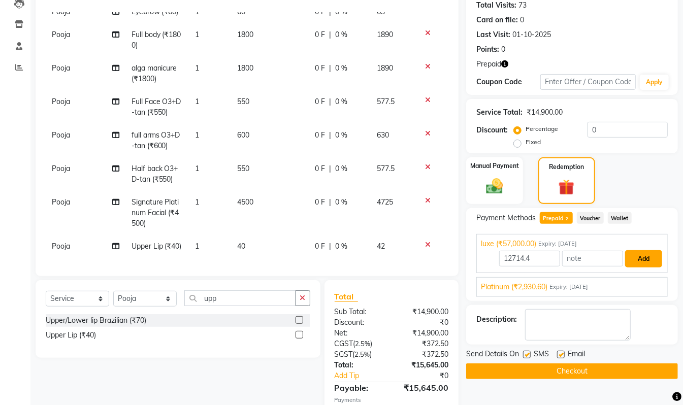
click at [647, 256] on button "Add" at bounding box center [644, 259] width 37 height 17
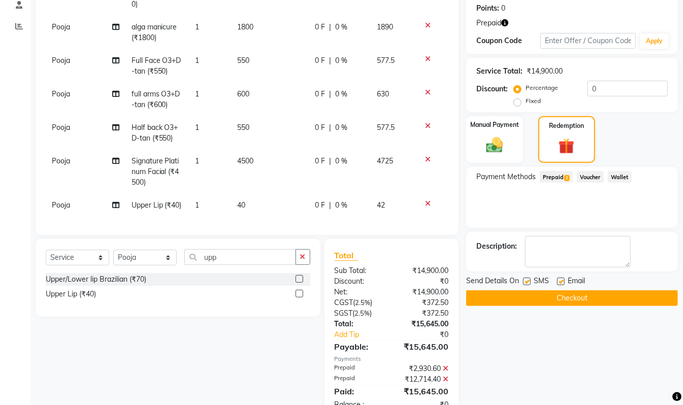
scroll to position [155, 0]
click at [578, 297] on button "Checkout" at bounding box center [572, 298] width 212 height 16
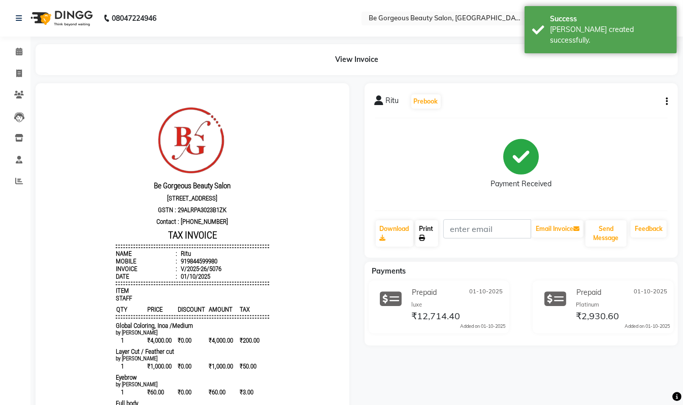
click at [425, 236] on icon at bounding box center [423, 238] width 6 height 6
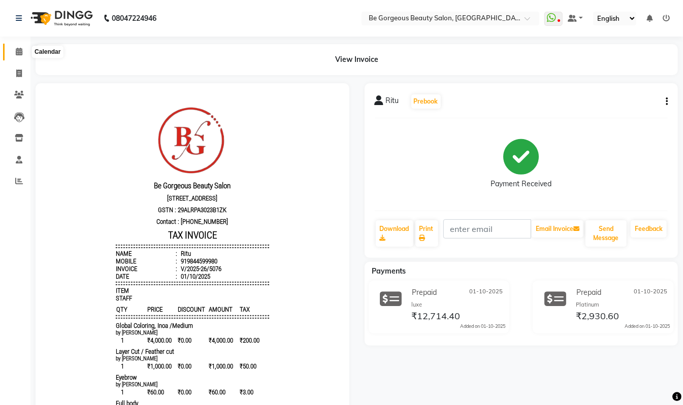
click at [19, 51] on icon at bounding box center [19, 52] width 7 height 8
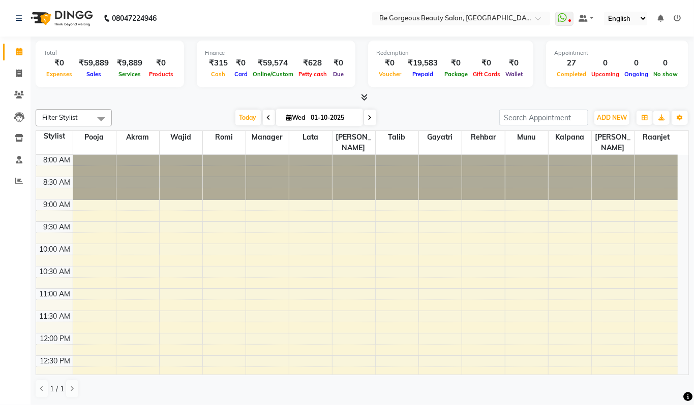
click at [364, 99] on icon at bounding box center [364, 97] width 7 height 8
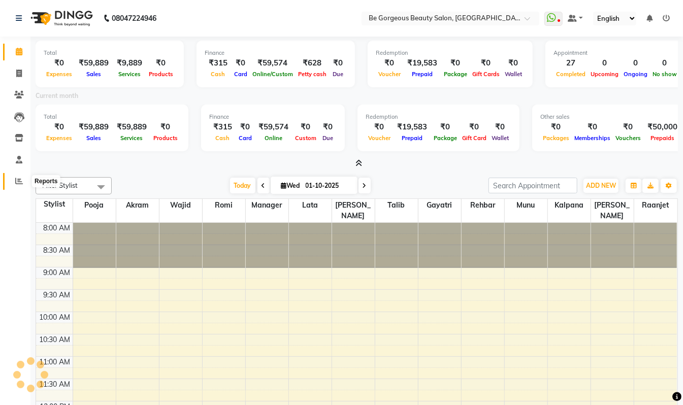
drag, startPoint x: 17, startPoint y: 186, endPoint x: 33, endPoint y: 175, distance: 19.3
click at [19, 184] on span at bounding box center [19, 182] width 18 height 12
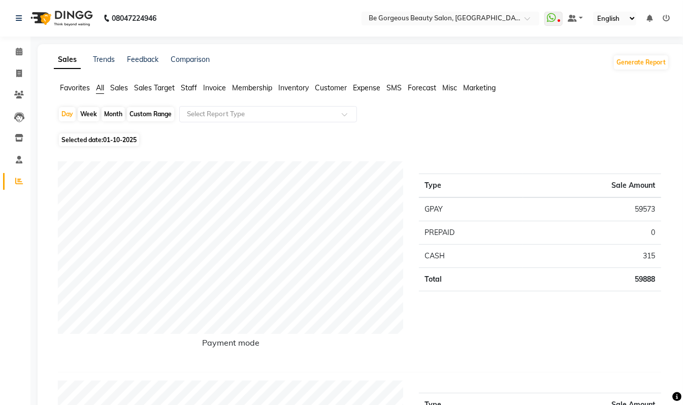
click at [187, 89] on span "Staff" at bounding box center [189, 87] width 16 height 9
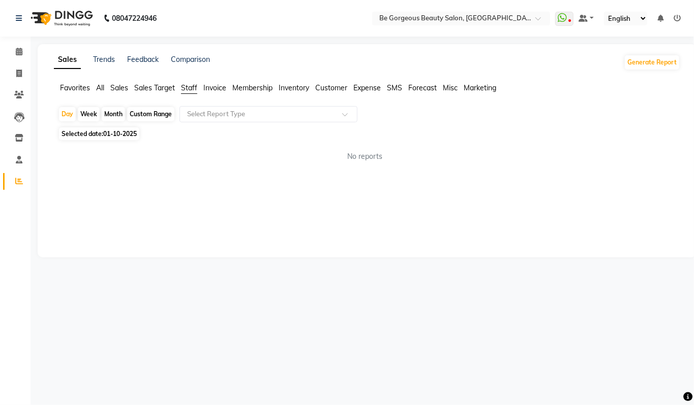
click at [198, 112] on input "text" at bounding box center [258, 114] width 146 height 10
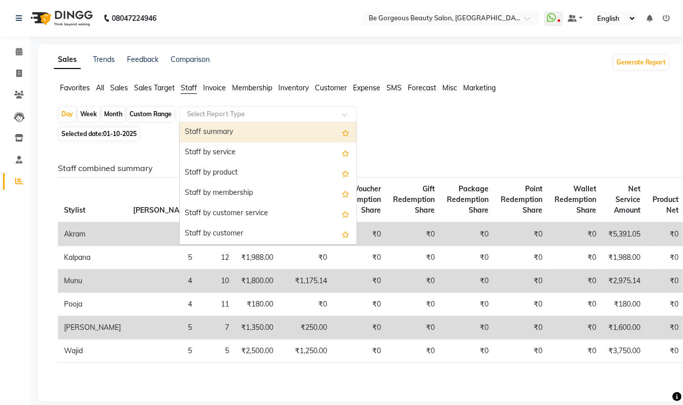
click at [197, 127] on div "Staff summary" at bounding box center [268, 132] width 177 height 20
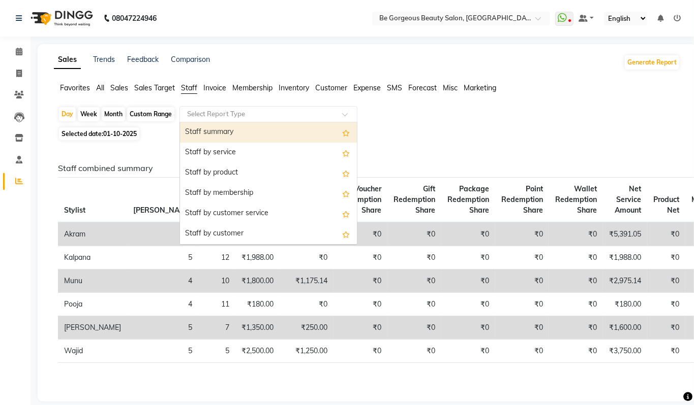
select select "pdf"
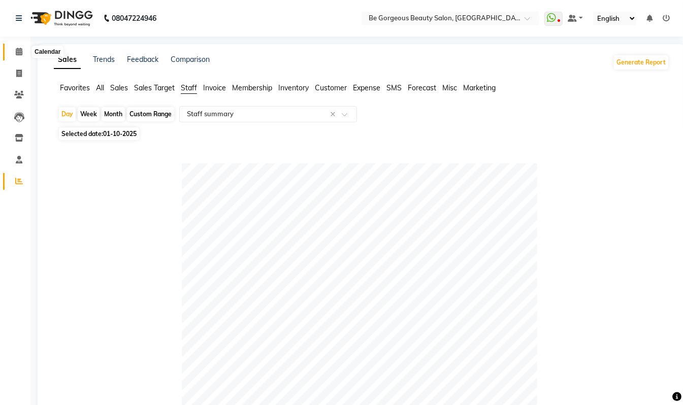
click at [19, 54] on icon at bounding box center [19, 52] width 7 height 8
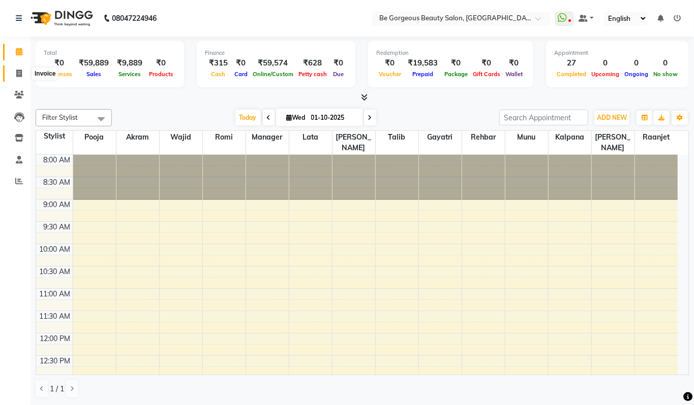
click at [18, 72] on icon at bounding box center [19, 74] width 6 height 8
select select "service"
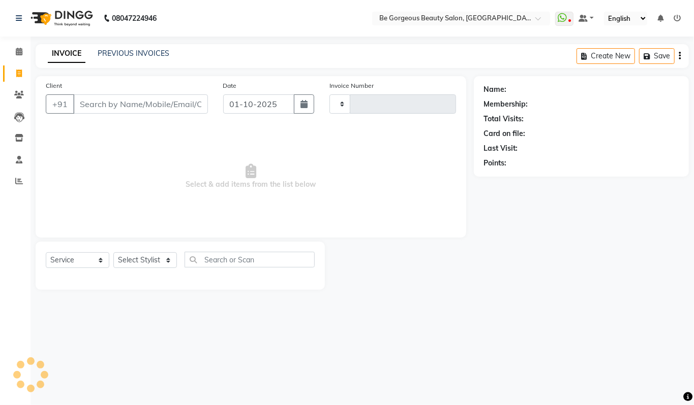
type input "5077"
select select "5405"
click at [140, 52] on link "PREVIOUS INVOICES" at bounding box center [134, 53] width 72 height 9
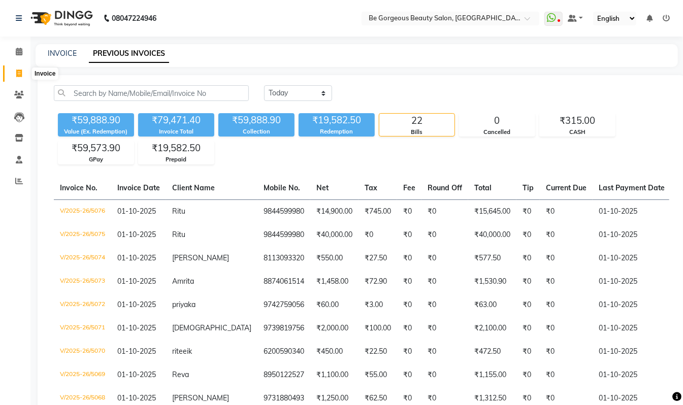
click at [19, 72] on icon at bounding box center [19, 74] width 6 height 8
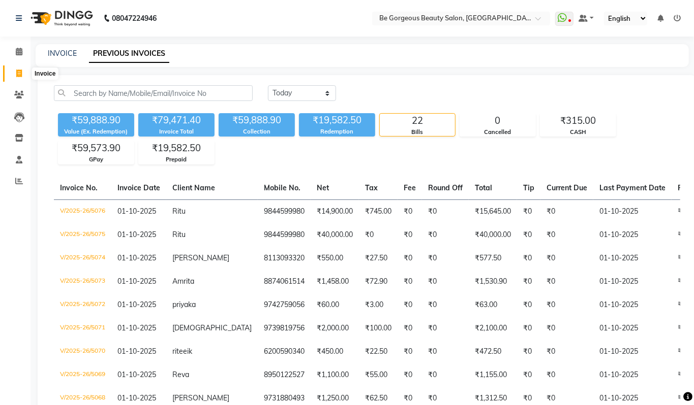
select select "5405"
select select "service"
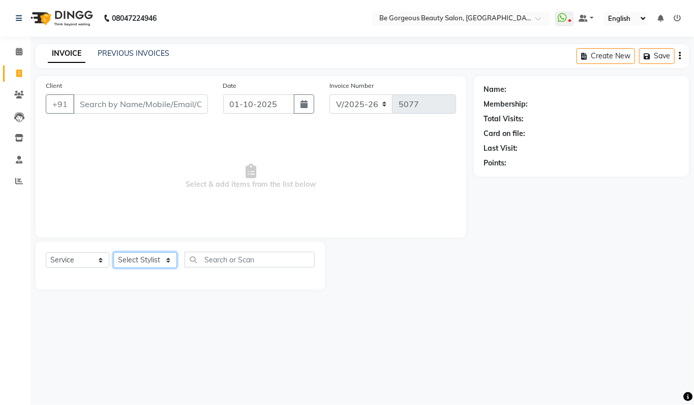
click at [144, 261] on select "Select Stylist" at bounding box center [145, 261] width 64 height 16
select select "83189"
click at [113, 253] on select "Select Stylist Akram Anas Gayatri Kalpana lata Manager Munu Pooja Raanjet Rehba…" at bounding box center [145, 261] width 64 height 16
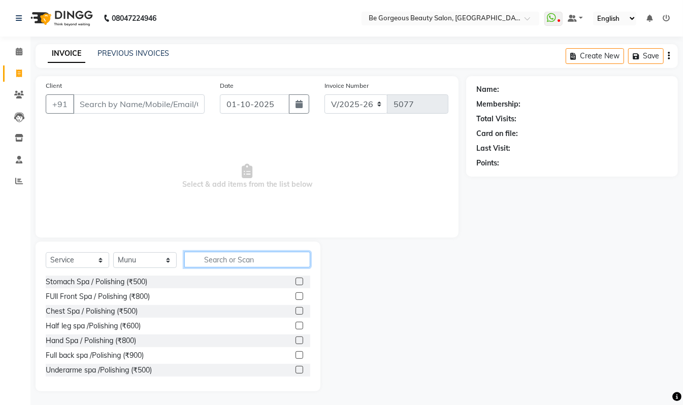
click at [218, 261] on input "text" at bounding box center [247, 260] width 126 height 16
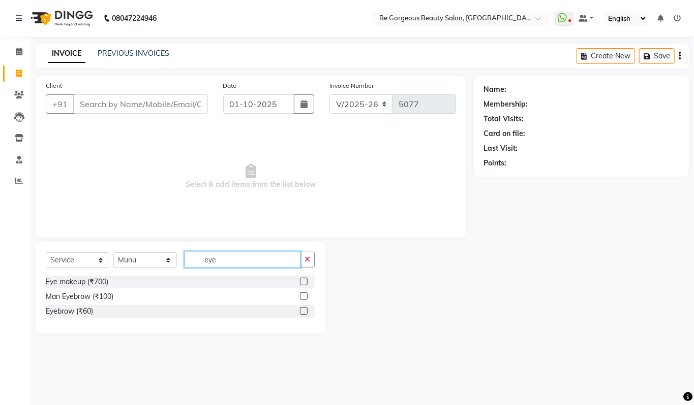
type input "eye"
click at [305, 311] on label at bounding box center [304, 311] width 8 height 8
click at [305, 311] on input "checkbox" at bounding box center [303, 311] width 7 height 7
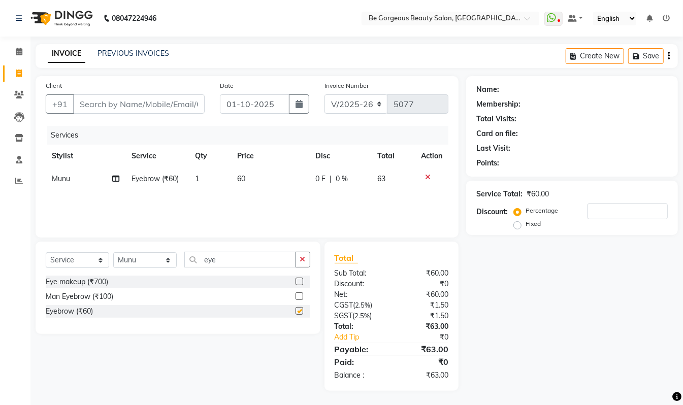
checkbox input "false"
click at [229, 259] on input "eye" at bounding box center [240, 260] width 112 height 16
type input "e"
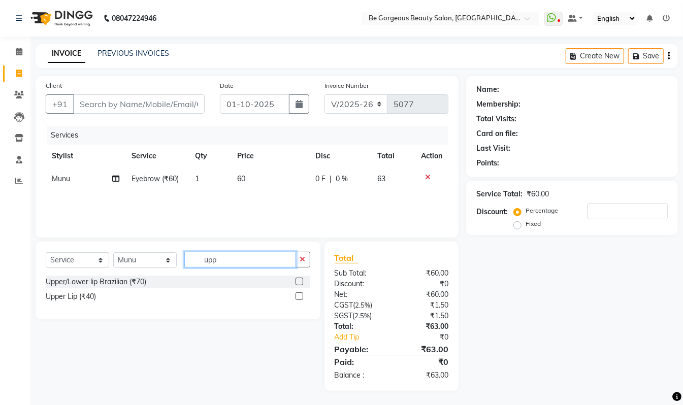
type input "upp"
click at [296, 297] on label at bounding box center [300, 297] width 8 height 8
click at [296, 297] on input "checkbox" at bounding box center [299, 297] width 7 height 7
checkbox input "false"
click at [228, 263] on input "upp" at bounding box center [240, 260] width 112 height 16
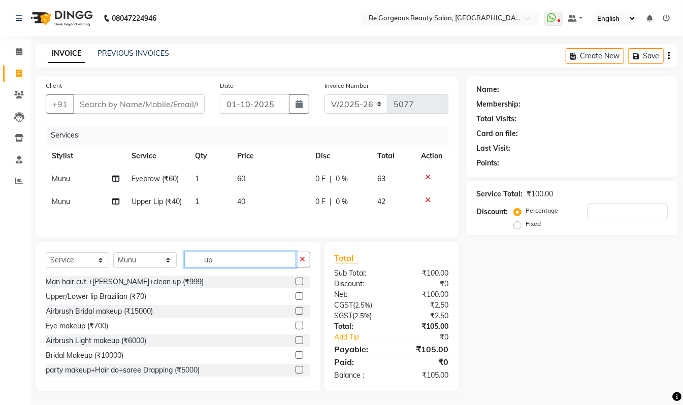
type input "u"
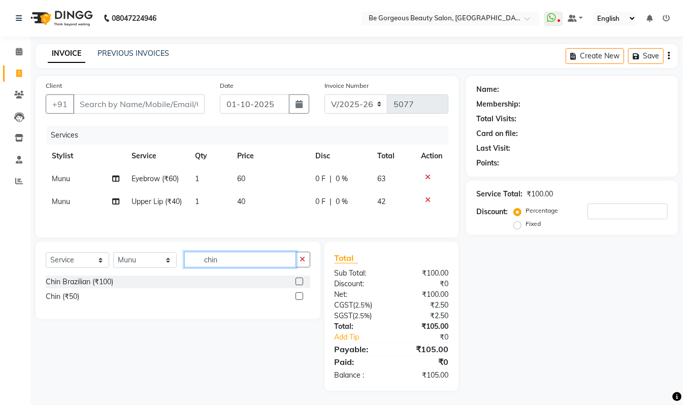
type input "chin"
click at [296, 300] on label at bounding box center [300, 297] width 8 height 8
click at [296, 300] on input "checkbox" at bounding box center [299, 297] width 7 height 7
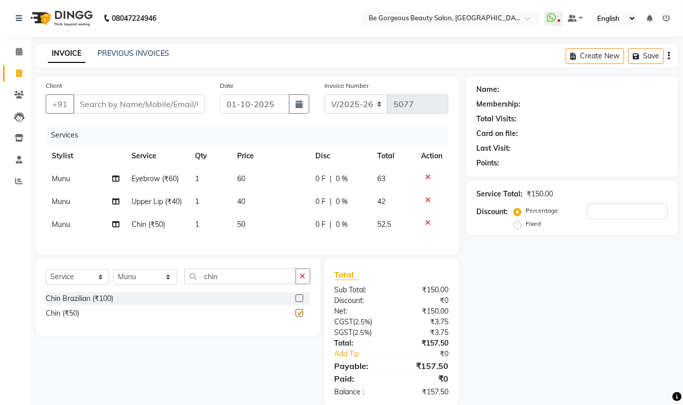
checkbox input "false"
click at [426, 200] on icon at bounding box center [428, 200] width 6 height 7
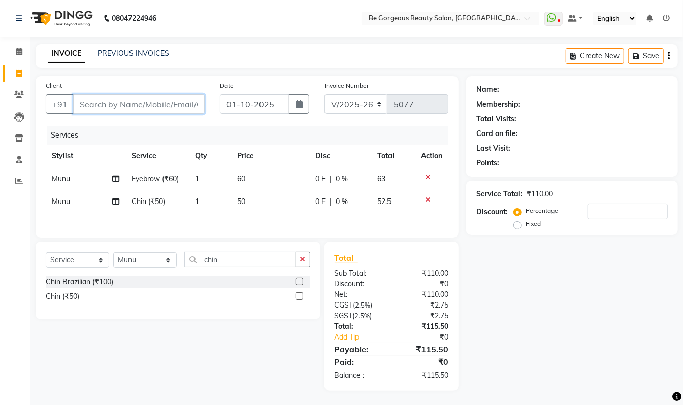
drag, startPoint x: 108, startPoint y: 103, endPoint x: 149, endPoint y: 126, distance: 47.3
click at [107, 103] on input "Client" at bounding box center [139, 104] width 132 height 19
type input "7"
type input "0"
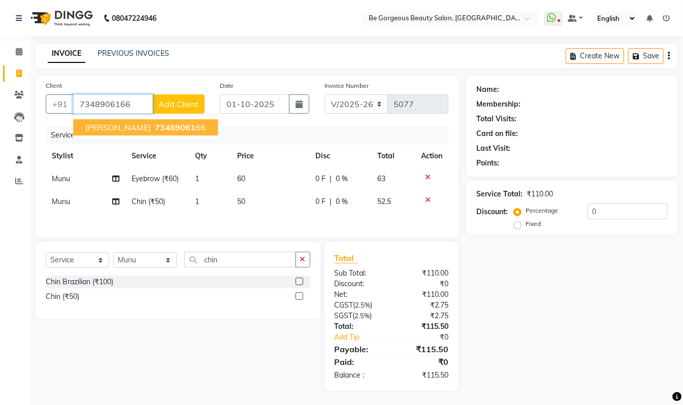
type input "7348906166"
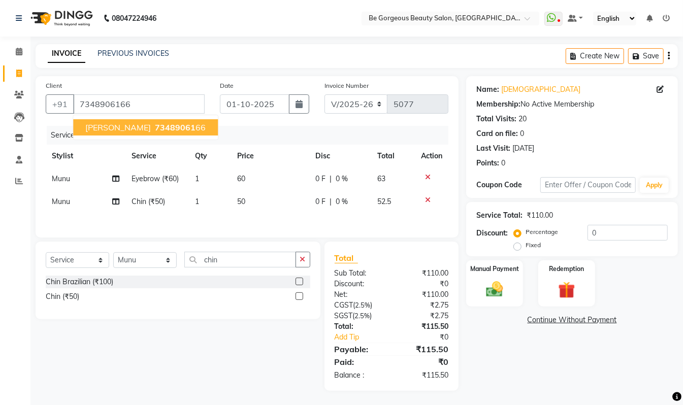
click at [155, 129] on span "73489061" at bounding box center [175, 127] width 41 height 10
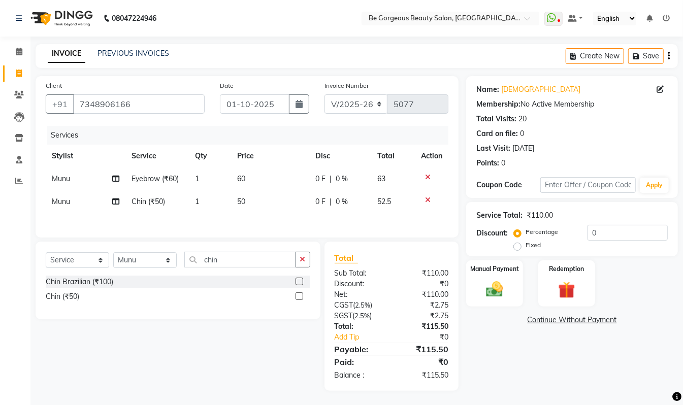
scroll to position [5, 0]
click at [510, 277] on div "Manual Payment" at bounding box center [494, 283] width 59 height 48
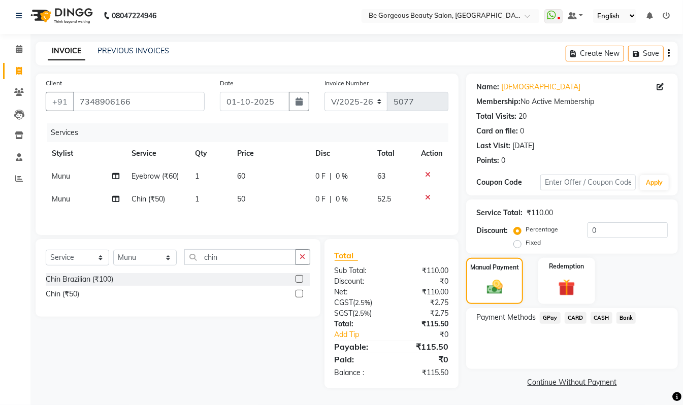
click at [551, 316] on span "GPay" at bounding box center [550, 319] width 21 height 12
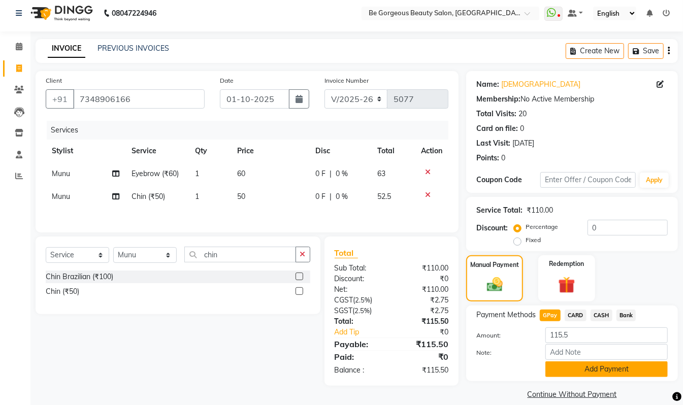
click at [622, 368] on button "Add Payment" at bounding box center [607, 370] width 122 height 16
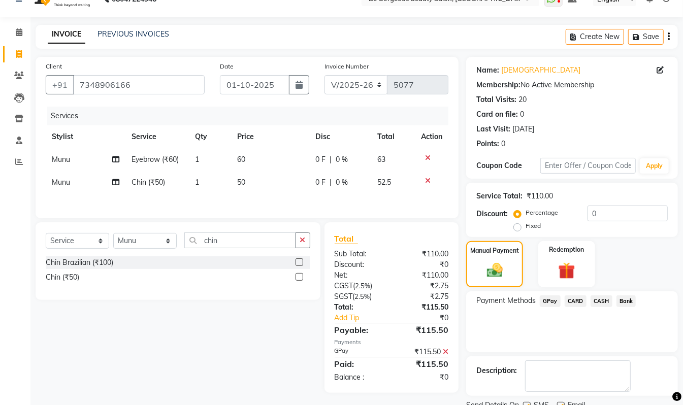
scroll to position [59, 0]
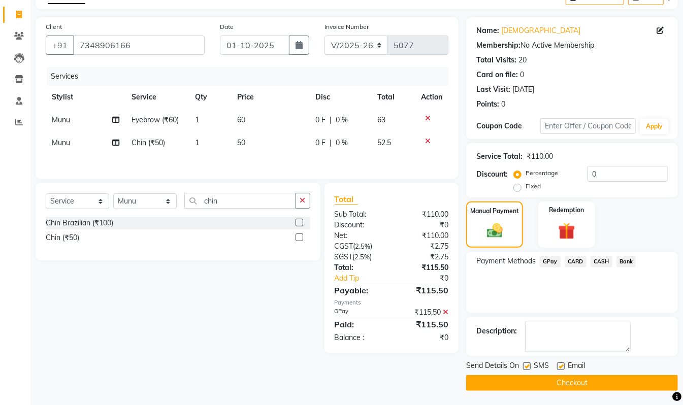
click at [657, 384] on button "Checkout" at bounding box center [572, 384] width 212 height 16
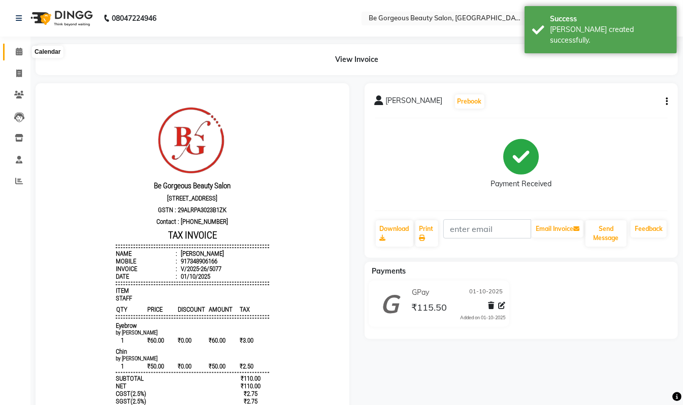
click at [22, 54] on span at bounding box center [19, 52] width 18 height 12
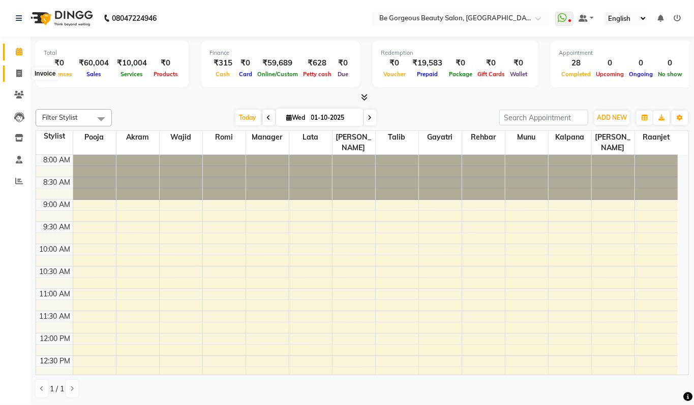
click at [13, 72] on span at bounding box center [19, 74] width 18 height 12
select select "service"
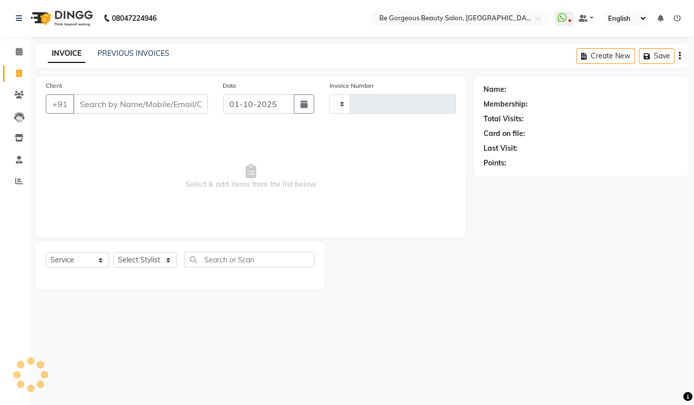
type input "5078"
select select "5405"
click at [144, 261] on select "Select Stylist Akram Anas Gayatri Kalpana lata Manager Munu Pooja Raanjet Rehba…" at bounding box center [145, 261] width 64 height 16
select select "36204"
click at [113, 253] on select "Select Stylist Akram Anas Gayatri Kalpana lata Manager Munu Pooja Raanjet Rehba…" at bounding box center [145, 261] width 64 height 16
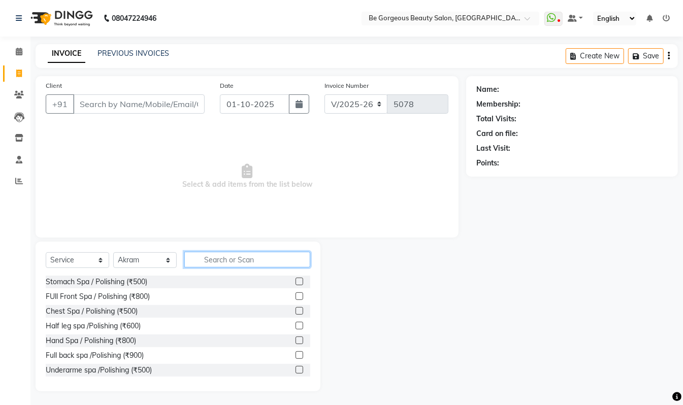
click at [238, 261] on input "text" at bounding box center [247, 260] width 126 height 16
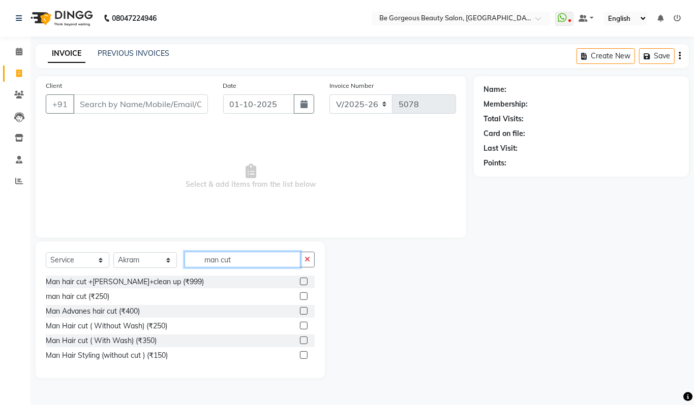
type input "man cut"
click at [305, 297] on label at bounding box center [304, 297] width 8 height 8
click at [305, 297] on input "checkbox" at bounding box center [303, 297] width 7 height 7
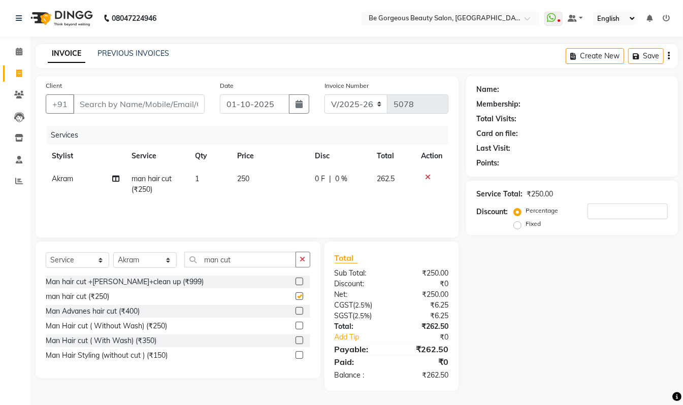
checkbox input "false"
click at [90, 101] on input "Client" at bounding box center [139, 104] width 132 height 19
type input "8"
type input "0"
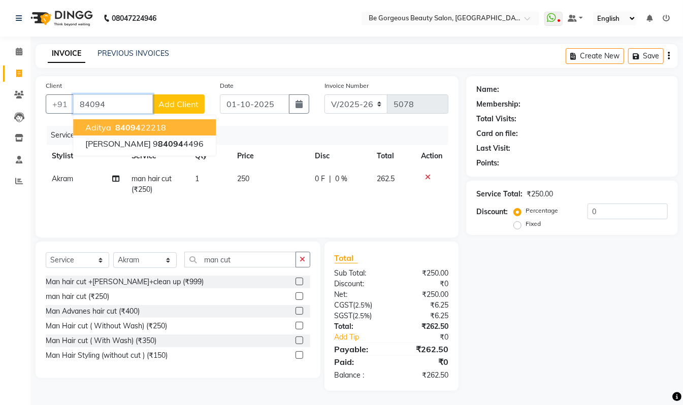
click at [161, 125] on ngb-highlight "84094 22218" at bounding box center [139, 127] width 53 height 10
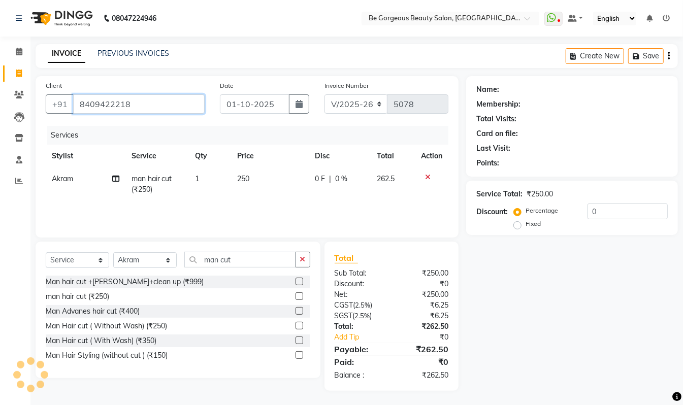
type input "8409422218"
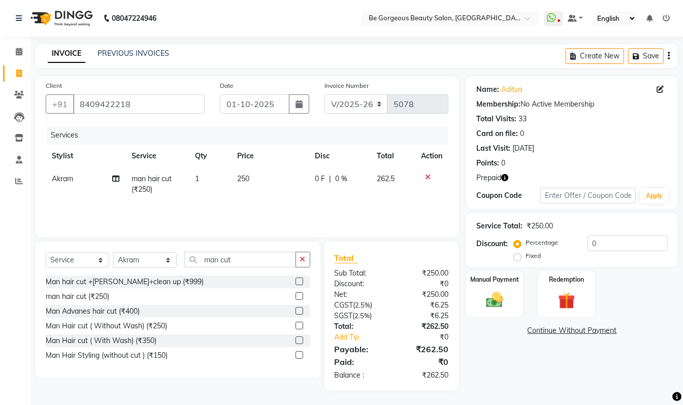
click at [505, 182] on button "button" at bounding box center [505, 178] width 7 height 11
click at [553, 299] on img at bounding box center [567, 300] width 28 height 22
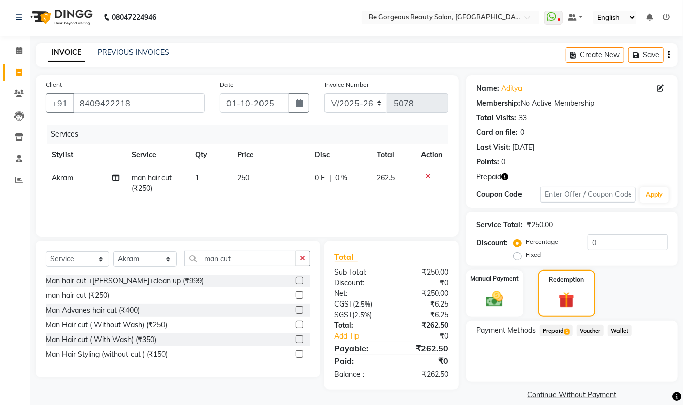
click at [561, 328] on span "Prepaid 1" at bounding box center [556, 331] width 33 height 12
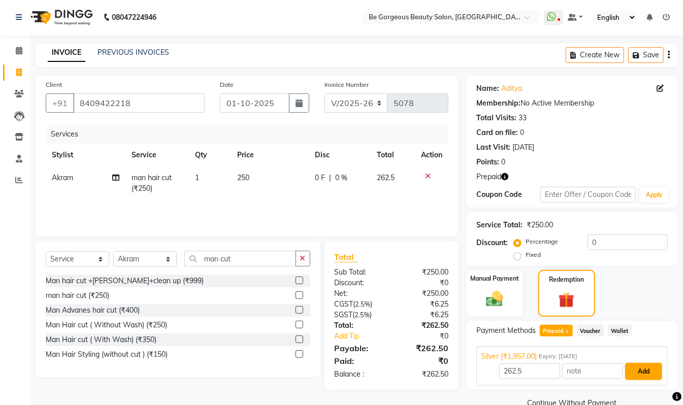
click at [644, 375] on button "Add" at bounding box center [644, 371] width 37 height 17
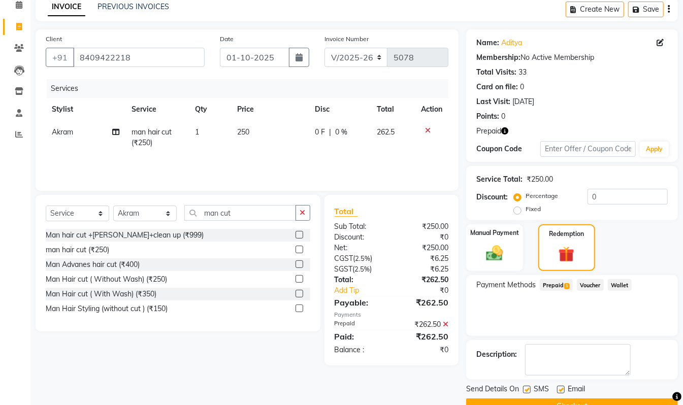
scroll to position [72, 0]
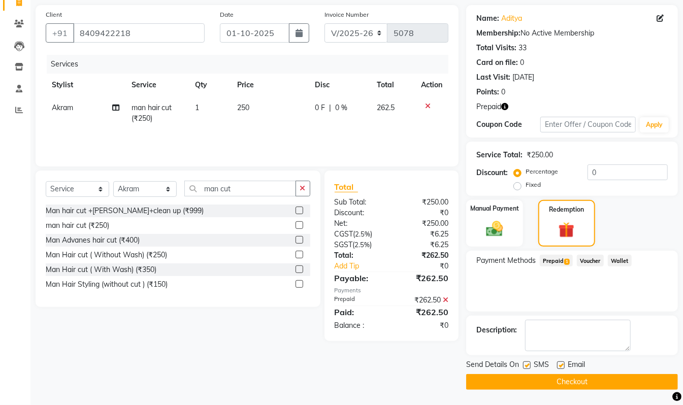
click at [645, 381] on button "Checkout" at bounding box center [572, 382] width 212 height 16
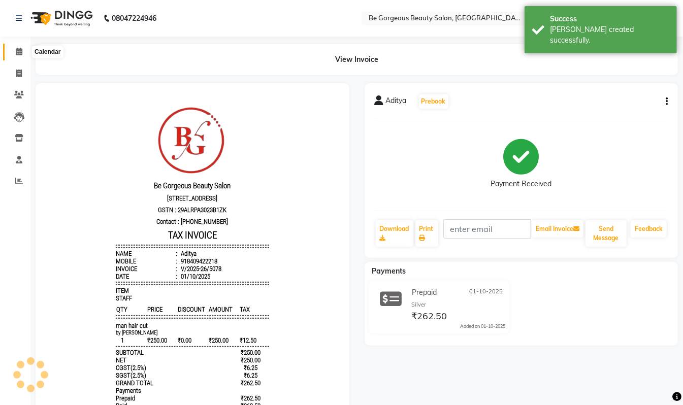
click at [17, 51] on icon at bounding box center [19, 52] width 7 height 8
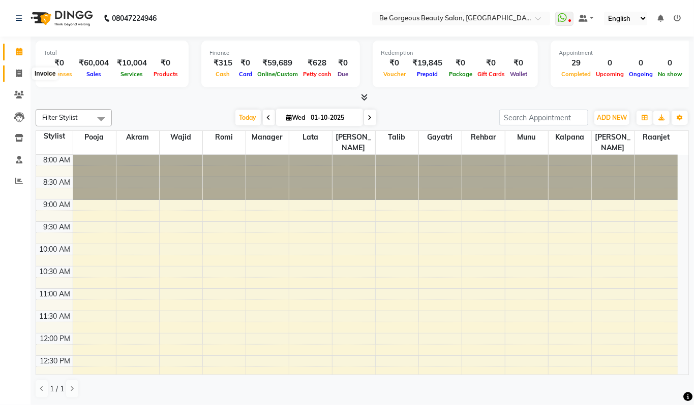
click at [17, 70] on icon at bounding box center [19, 74] width 6 height 8
select select "service"
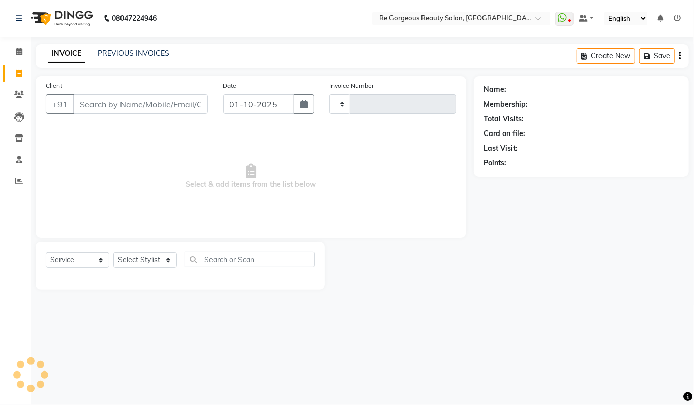
type input "5079"
select select "5405"
click at [127, 254] on select "Select Stylist Akram Anas Gayatri Kalpana lata Manager Munu Pooja Raanjet Rehba…" at bounding box center [145, 261] width 64 height 16
select select "83189"
click at [113, 253] on select "Select Stylist Akram Anas Gayatri Kalpana lata Manager Munu Pooja Raanjet Rehba…" at bounding box center [145, 261] width 64 height 16
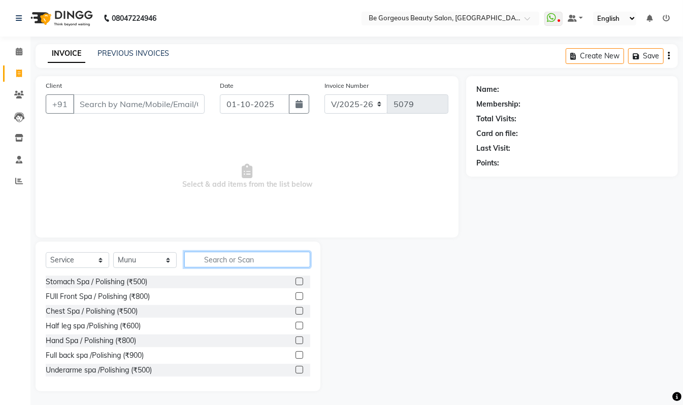
click at [233, 260] on input "text" at bounding box center [247, 260] width 126 height 16
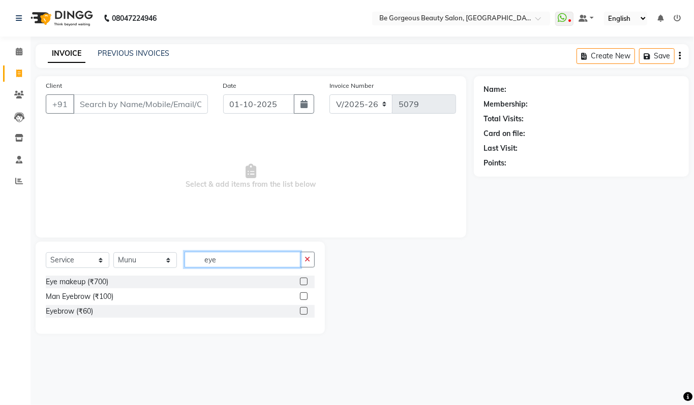
type input "eye"
click at [302, 314] on label at bounding box center [304, 311] width 8 height 8
click at [302, 314] on input "checkbox" at bounding box center [303, 311] width 7 height 7
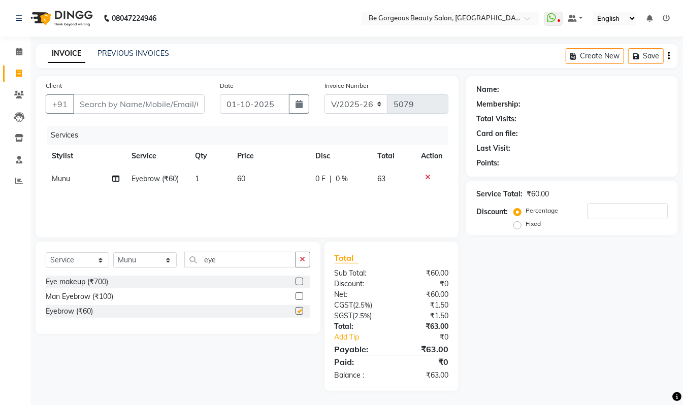
checkbox input "false"
click at [227, 262] on input "eye" at bounding box center [240, 260] width 112 height 16
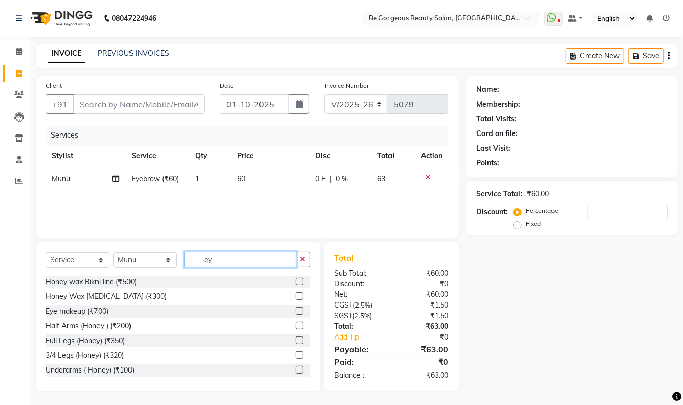
type input "e"
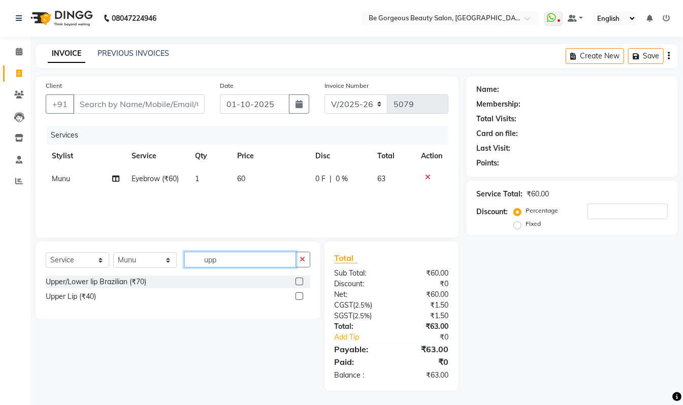
type input "upp"
click at [300, 279] on label at bounding box center [300, 282] width 8 height 8
click at [300, 279] on input "checkbox" at bounding box center [299, 282] width 7 height 7
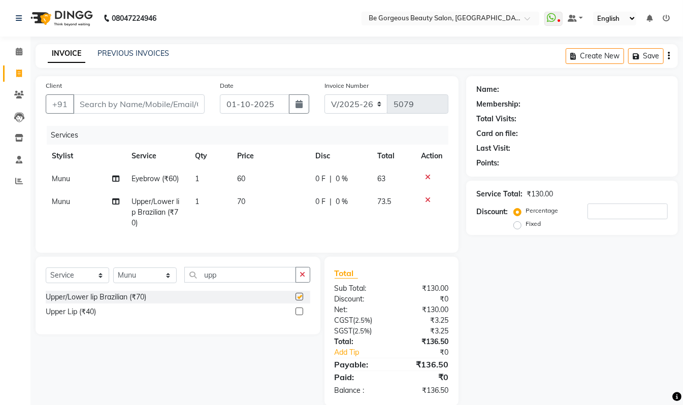
checkbox input "false"
click at [232, 283] on input "upp" at bounding box center [240, 275] width 112 height 16
click at [95, 101] on input "Client" at bounding box center [139, 104] width 132 height 19
type input "8"
type input "0"
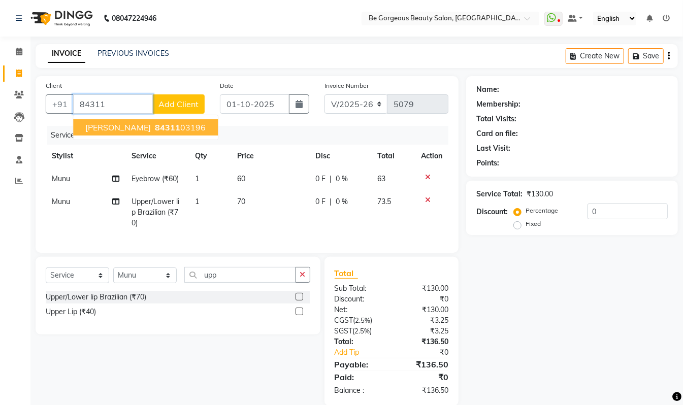
click at [157, 133] on button "vasanthi 84311 03196" at bounding box center [145, 127] width 145 height 16
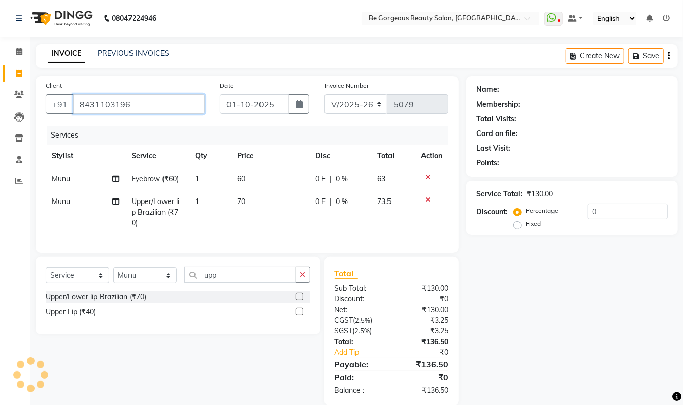
type input "8431103196"
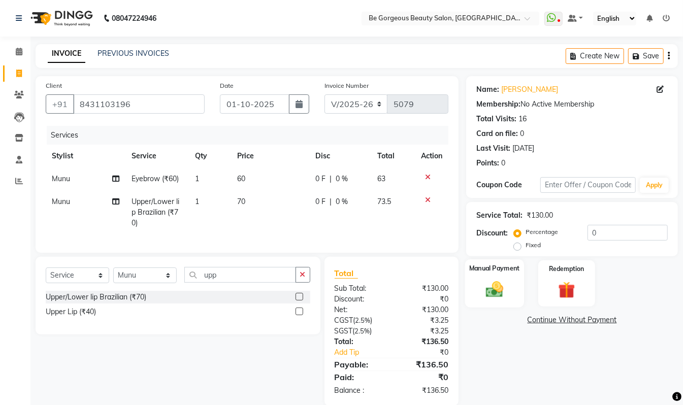
click at [506, 286] on img at bounding box center [495, 289] width 28 height 20
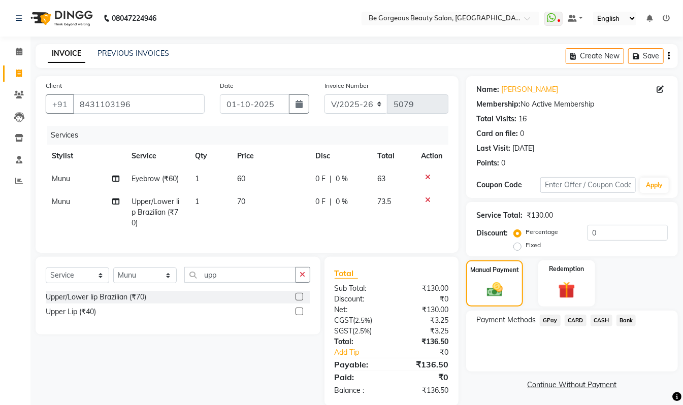
scroll to position [26, 0]
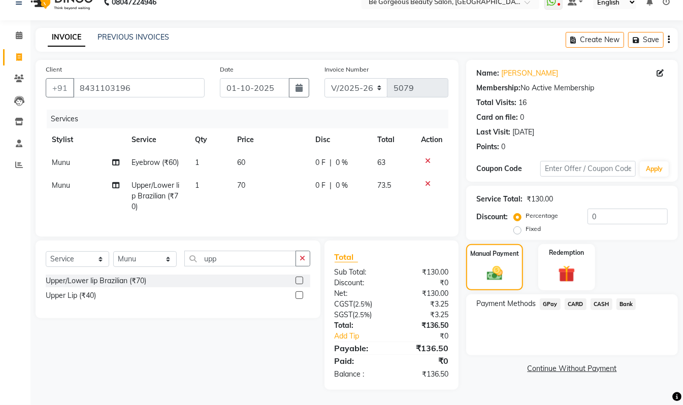
click at [553, 299] on span "GPay" at bounding box center [550, 305] width 21 height 12
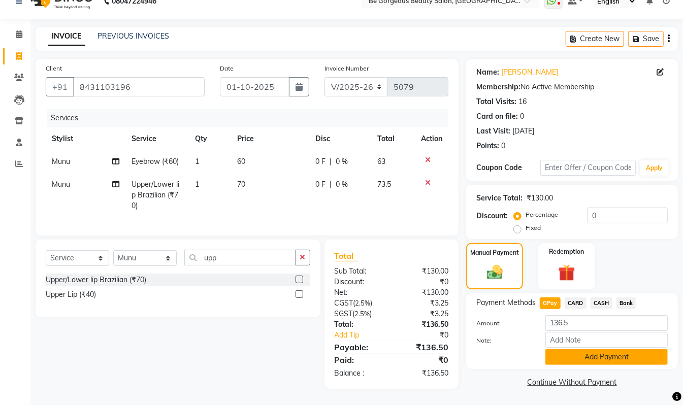
click at [603, 350] on button "Add Payment" at bounding box center [607, 358] width 122 height 16
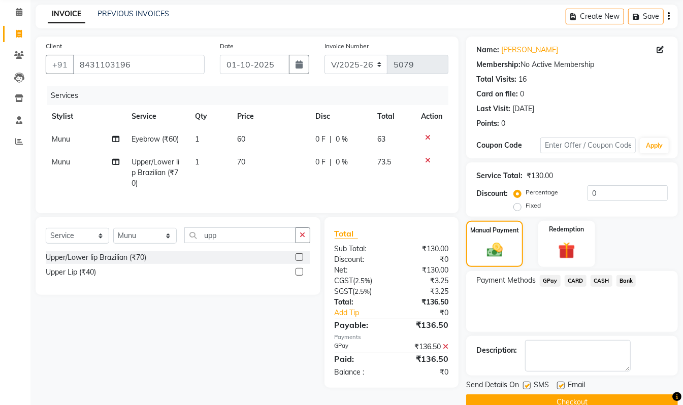
scroll to position [60, 0]
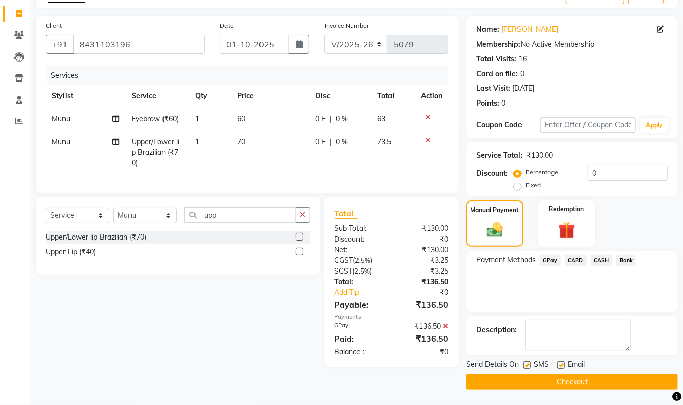
click at [568, 381] on button "Checkout" at bounding box center [572, 382] width 212 height 16
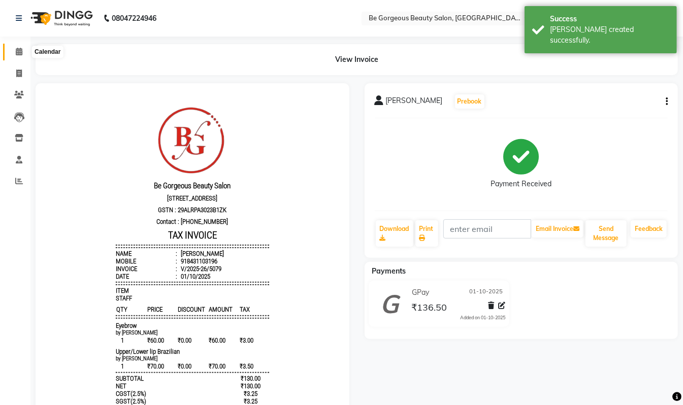
click at [18, 53] on icon at bounding box center [19, 52] width 7 height 8
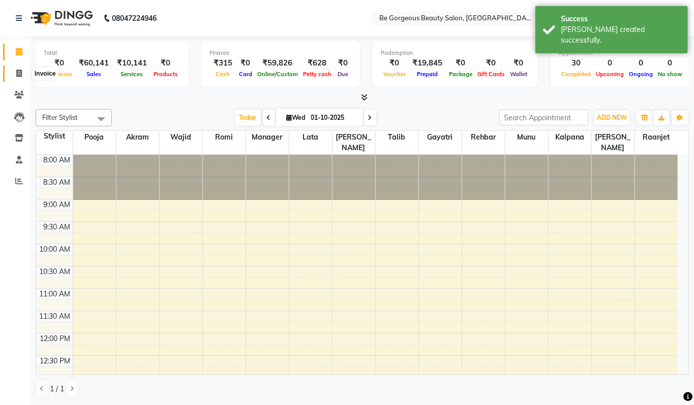
click at [16, 72] on icon at bounding box center [19, 74] width 6 height 8
select select "5405"
select select "service"
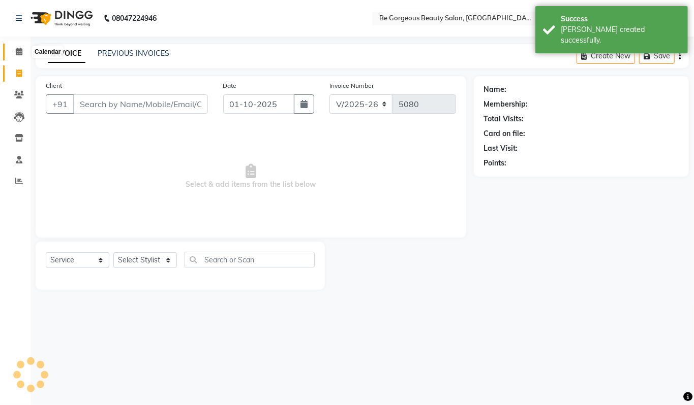
click at [19, 50] on icon at bounding box center [19, 52] width 7 height 8
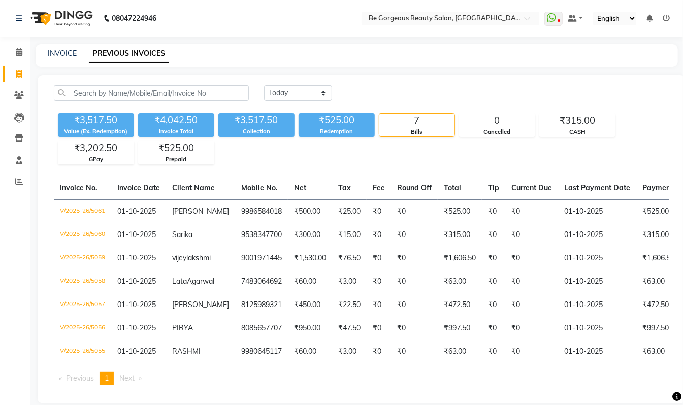
click at [16, 69] on span at bounding box center [19, 75] width 18 height 12
select select "service"
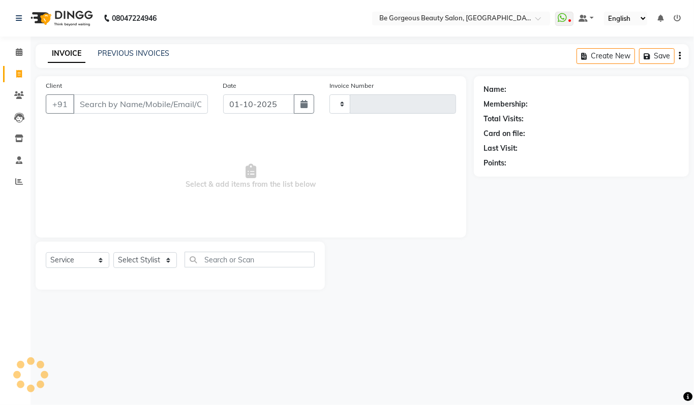
type input "5066"
select select "5405"
click at [143, 266] on select "Select Stylist" at bounding box center [145, 261] width 64 height 16
select select "90705"
click at [113, 253] on select "Select Stylist [PERSON_NAME] [PERSON_NAME] Manager Munu [PERSON_NAME] Rehbar [P…" at bounding box center [145, 261] width 64 height 16
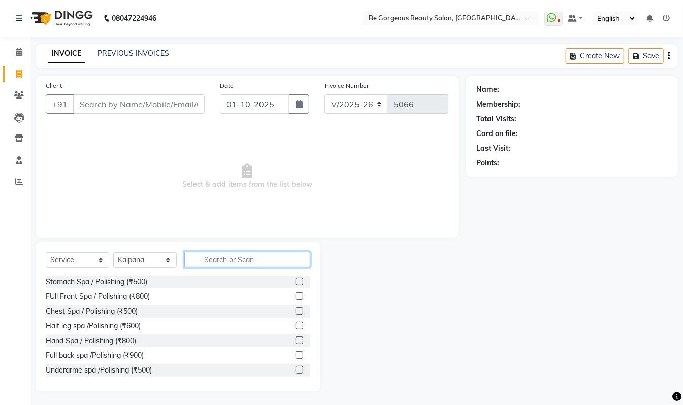
click at [255, 258] on input "text" at bounding box center [247, 260] width 126 height 16
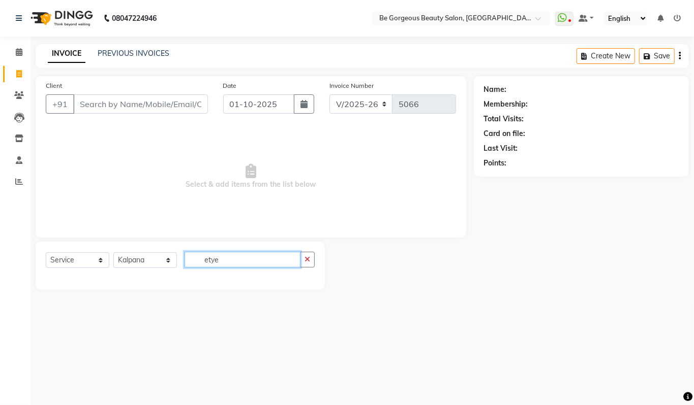
drag, startPoint x: 221, startPoint y: 260, endPoint x: 131, endPoint y: 263, distance: 90.0
click at [131, 263] on div "Select Service Product Membership Package Voucher Prepaid Gift Card Select Styl…" at bounding box center [180, 264] width 269 height 24
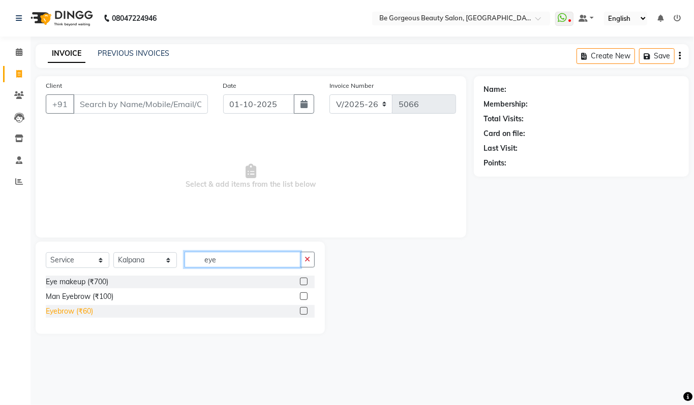
type input "eye"
click at [66, 313] on div "Eyebrow (₹60)" at bounding box center [69, 311] width 47 height 11
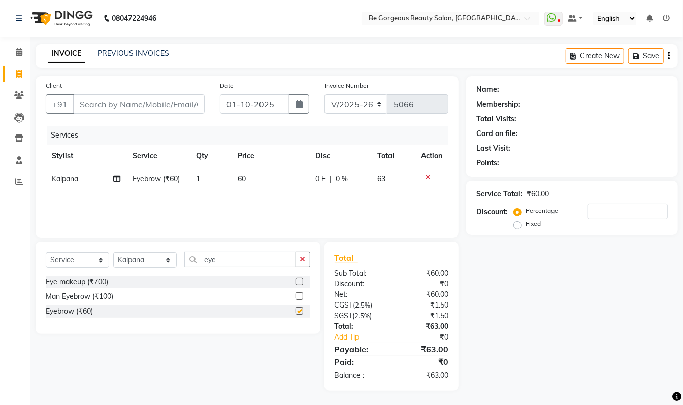
checkbox input "false"
drag, startPoint x: 218, startPoint y: 259, endPoint x: 145, endPoint y: 257, distance: 73.7
click at [145, 257] on div "Select Service Product Membership Package Voucher Prepaid Gift Card Select Styl…" at bounding box center [178, 264] width 265 height 24
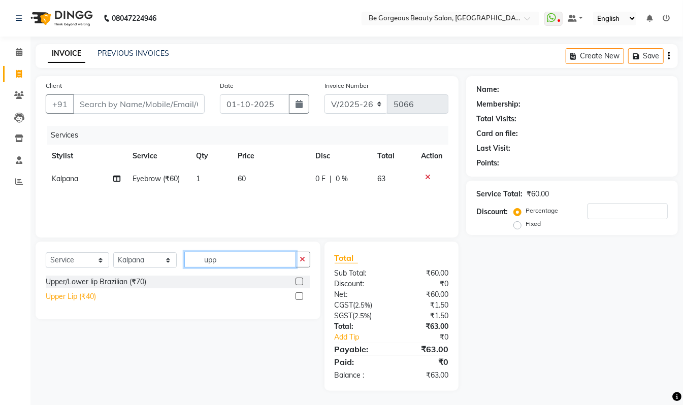
type input "upp"
click at [88, 294] on div "Upper Lip (₹40)" at bounding box center [71, 297] width 50 height 11
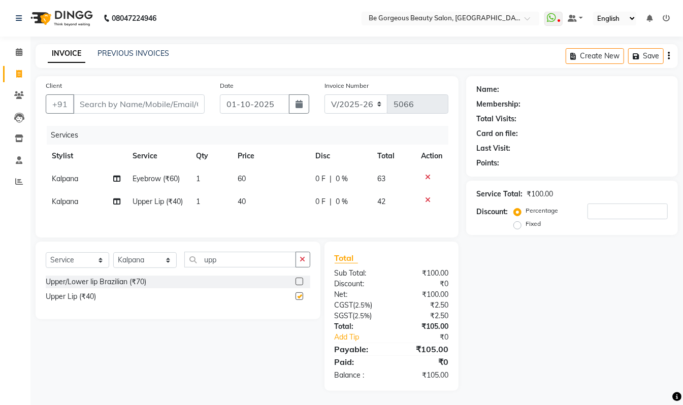
checkbox input "false"
click at [149, 268] on select "Select Stylist [PERSON_NAME] [PERSON_NAME] Manager Munu [PERSON_NAME] Rehbar [P…" at bounding box center [145, 261] width 64 height 16
select select "36207"
click at [113, 267] on select "Select Stylist [PERSON_NAME] [PERSON_NAME] Manager Munu [PERSON_NAME] Rehbar [P…" at bounding box center [145, 261] width 64 height 16
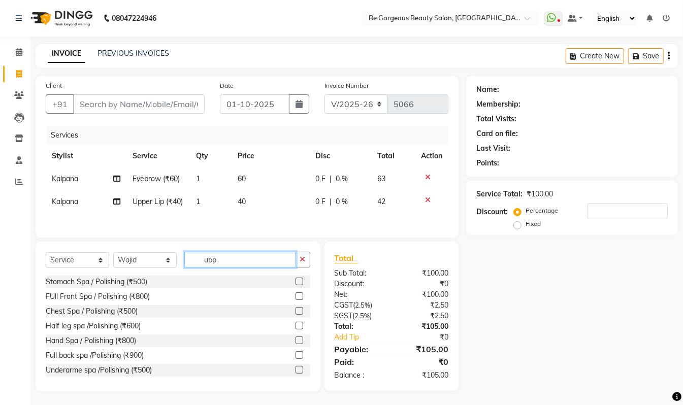
drag, startPoint x: 222, startPoint y: 273, endPoint x: 109, endPoint y: 266, distance: 113.5
click at [109, 266] on div "Select Service Product Membership Package Voucher Prepaid Gift Card Select Styl…" at bounding box center [178, 264] width 265 height 24
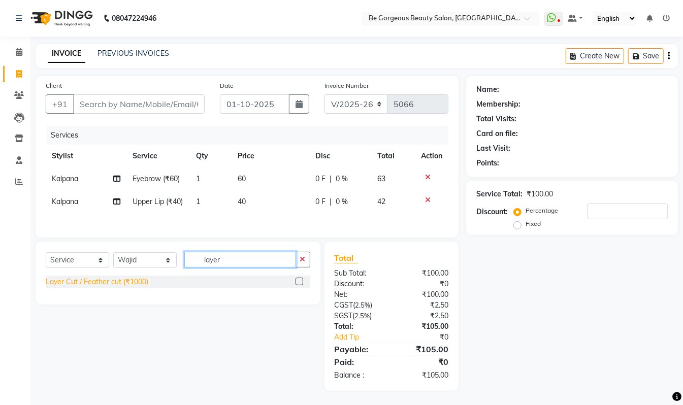
type input "layer"
click at [128, 288] on div "Layer Cut / Feather cut (₹1000)" at bounding box center [97, 282] width 103 height 11
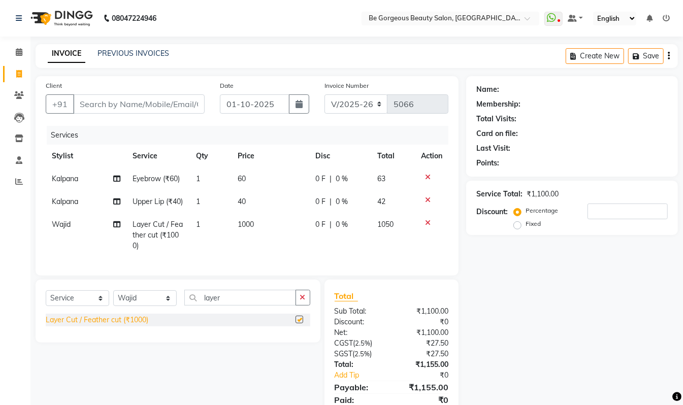
checkbox input "false"
click at [81, 105] on input "Client" at bounding box center [139, 104] width 132 height 19
type input "7"
type input "0"
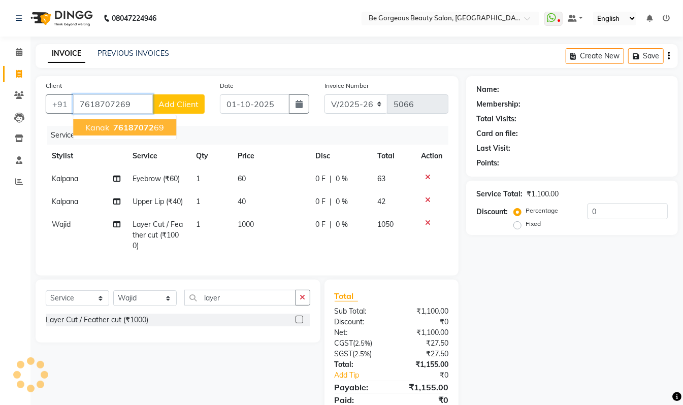
type input "7618707269"
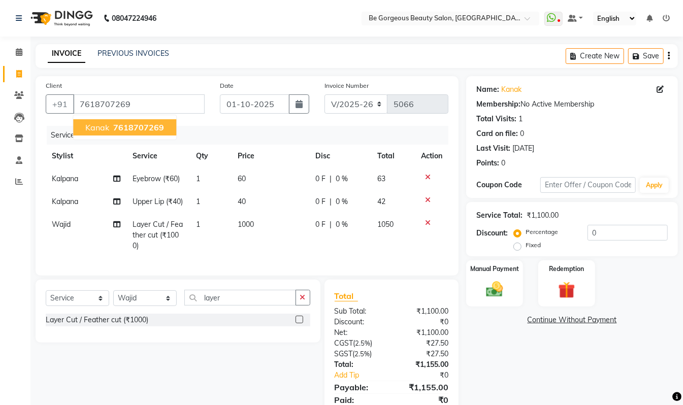
click at [126, 127] on span "7618707269" at bounding box center [138, 127] width 51 height 10
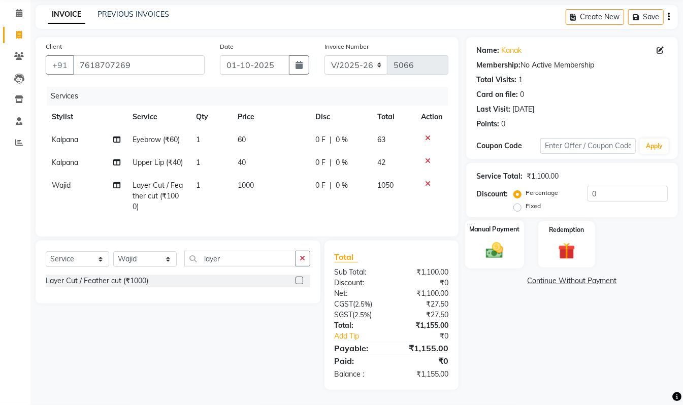
click at [505, 240] on img at bounding box center [495, 250] width 28 height 20
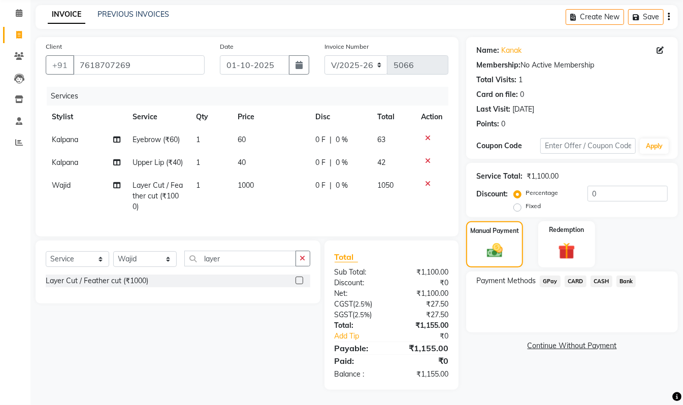
click at [550, 276] on span "GPay" at bounding box center [550, 282] width 21 height 12
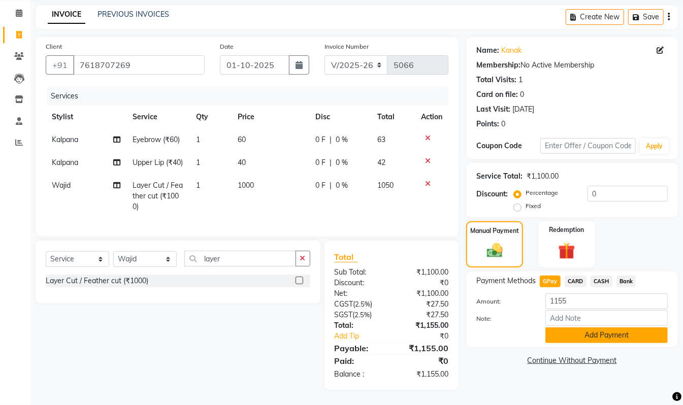
click at [594, 328] on button "Add Payment" at bounding box center [607, 336] width 122 height 16
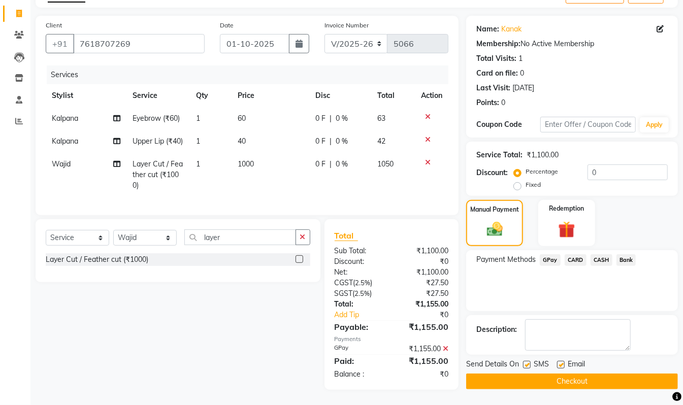
scroll to position [81, 0]
click at [624, 374] on button "Checkout" at bounding box center [572, 382] width 212 height 16
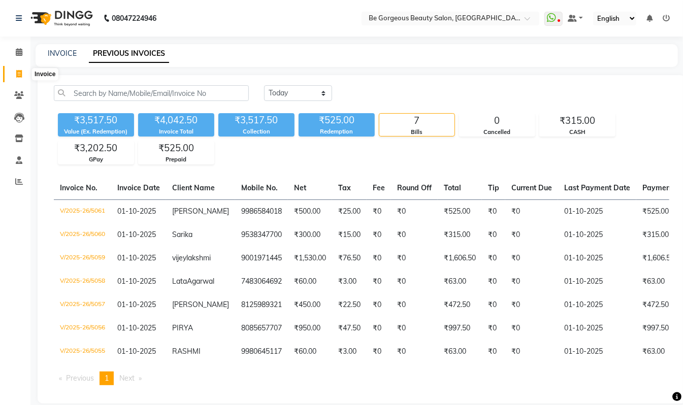
click at [21, 74] on icon at bounding box center [19, 74] width 6 height 8
select select "5405"
select select "service"
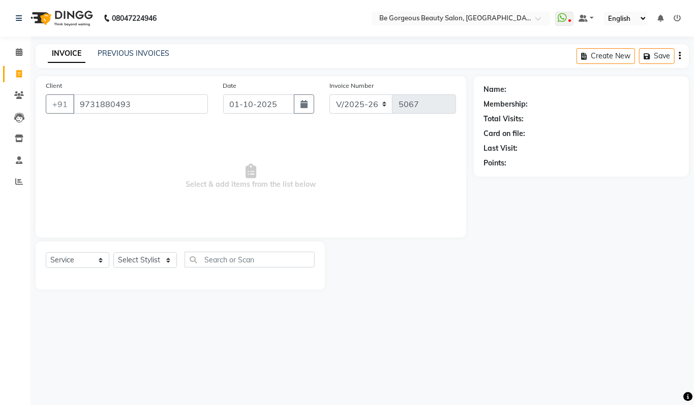
type input "9731880493"
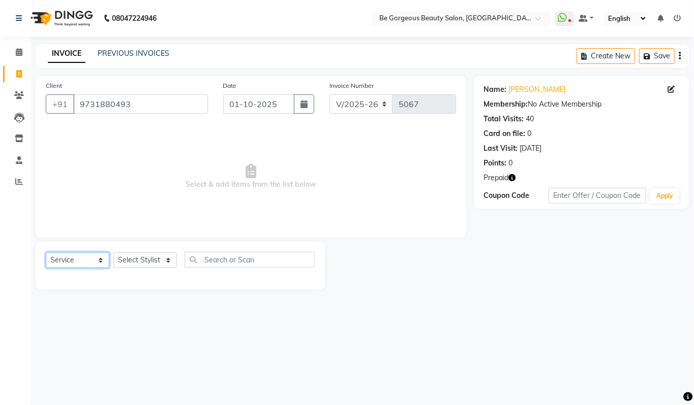
click at [72, 260] on select "Select Service Product Membership Package Voucher Prepaid Gift Card" at bounding box center [78, 261] width 64 height 16
select select "P"
click at [46, 253] on select "Select Service Product Membership Package Voucher Prepaid Gift Card" at bounding box center [78, 261] width 64 height 16
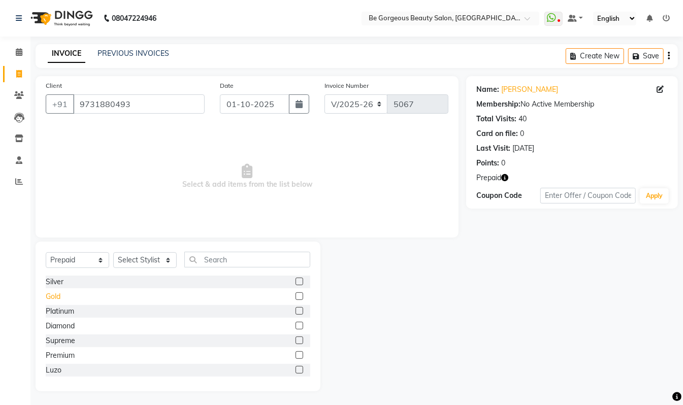
click at [56, 295] on div "Gold" at bounding box center [53, 297] width 15 height 11
checkbox input "false"
click at [135, 261] on select "Select Stylist [PERSON_NAME] [PERSON_NAME] Manager Munu [PERSON_NAME] Rehbar [P…" at bounding box center [145, 261] width 64 height 16
select select "36204"
click at [113, 253] on select "Select Stylist [PERSON_NAME] [PERSON_NAME] Manager Munu [PERSON_NAME] Rehbar [P…" at bounding box center [145, 261] width 64 height 16
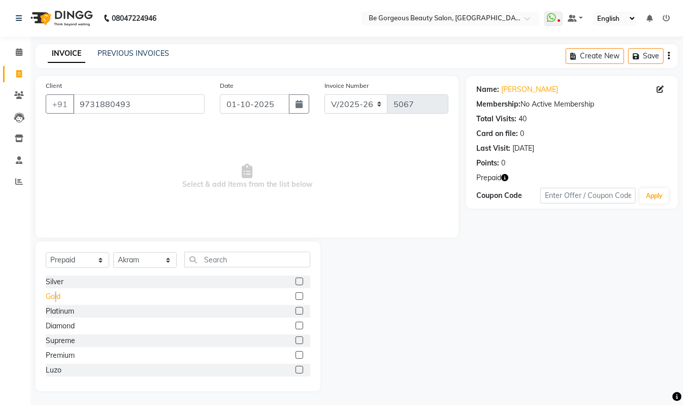
click at [53, 295] on div "Gold" at bounding box center [53, 297] width 15 height 11
checkbox input "false"
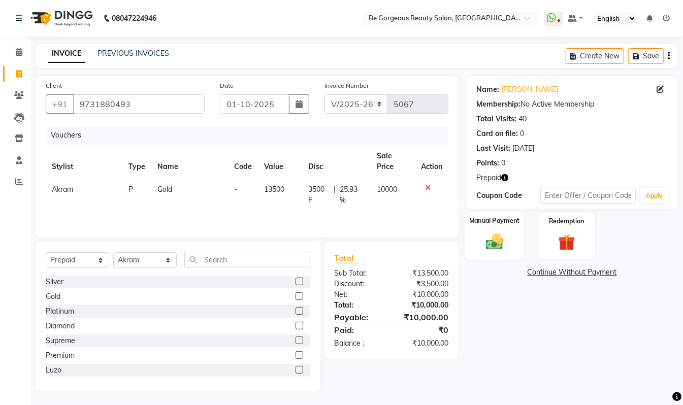
drag, startPoint x: 488, startPoint y: 234, endPoint x: 509, endPoint y: 247, distance: 24.4
click at [490, 235] on img at bounding box center [495, 242] width 28 height 20
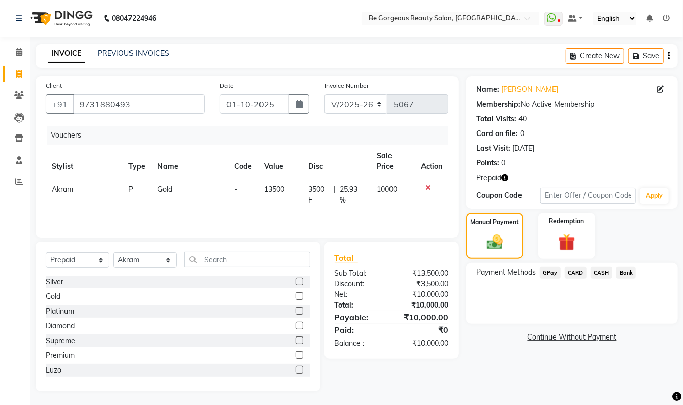
click at [548, 273] on span "GPay" at bounding box center [550, 273] width 21 height 12
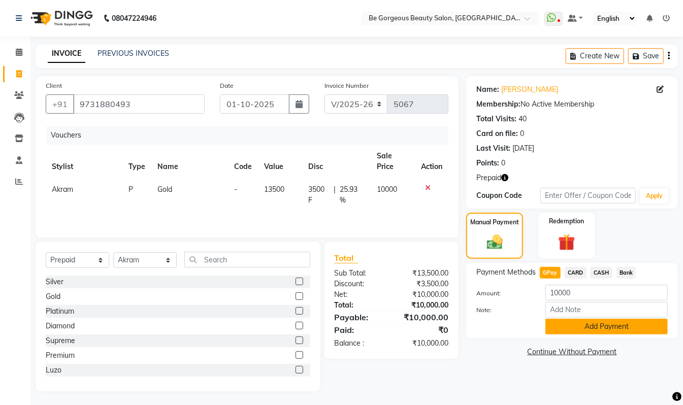
click at [573, 326] on button "Add Payment" at bounding box center [607, 327] width 122 height 16
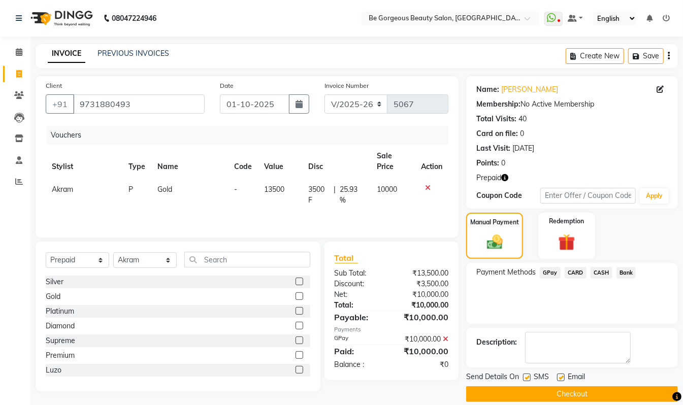
click at [609, 395] on button "Checkout" at bounding box center [572, 395] width 212 height 16
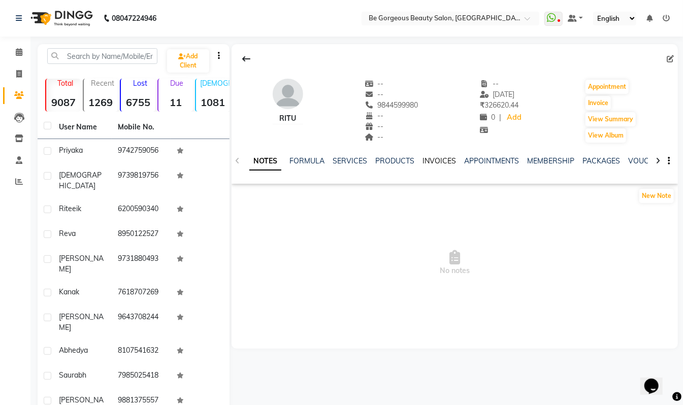
click at [433, 159] on link "INVOICES" at bounding box center [440, 161] width 34 height 9
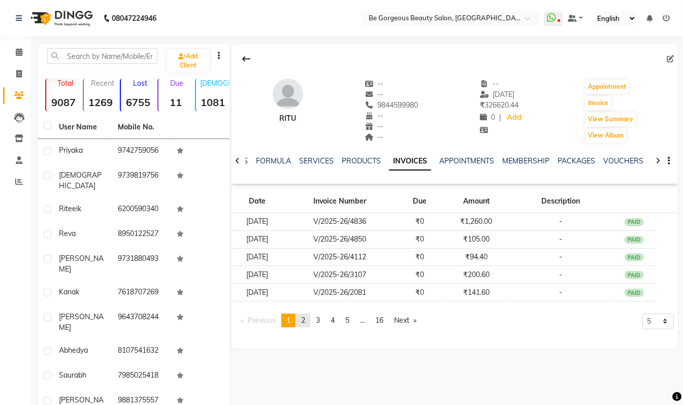
click at [305, 322] on span "2" at bounding box center [303, 320] width 4 height 9
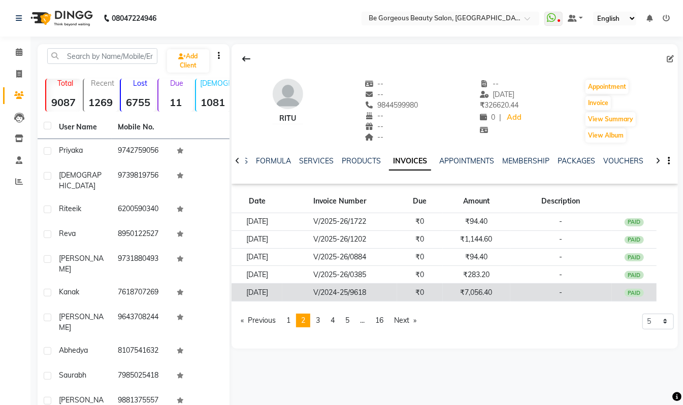
click at [338, 289] on td "V/2024-25/9618" at bounding box center [340, 293] width 115 height 18
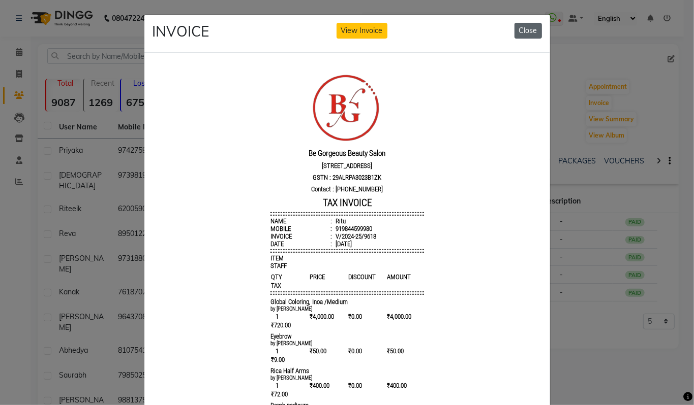
click at [514, 29] on button "Close" at bounding box center [527, 31] width 27 height 16
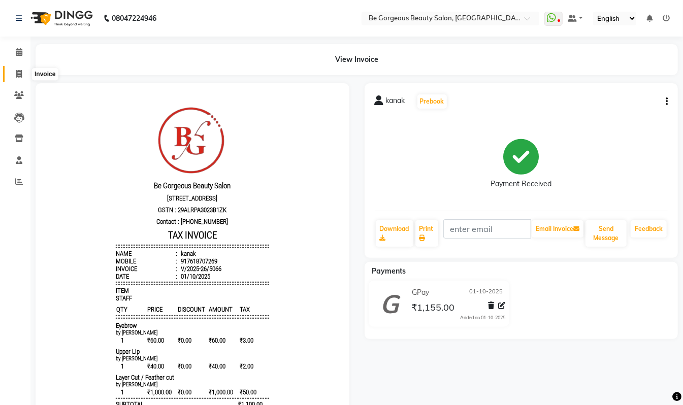
click at [21, 76] on icon at bounding box center [19, 74] width 6 height 8
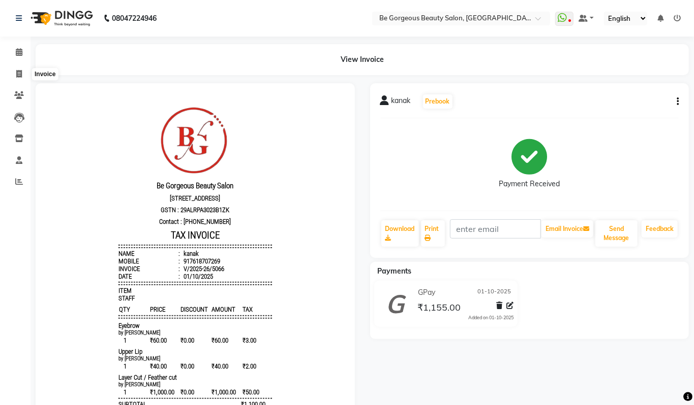
select select "5405"
select select "service"
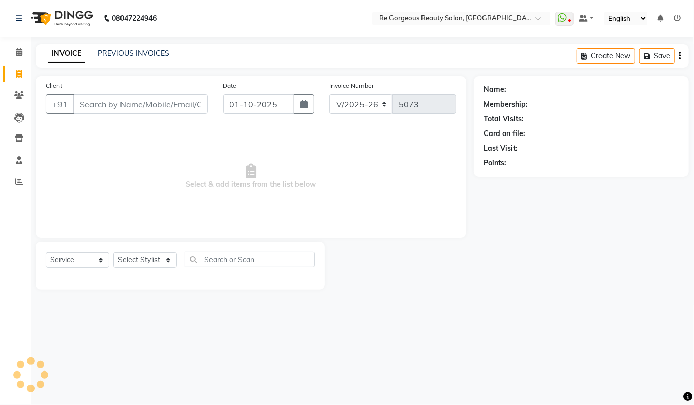
click at [86, 101] on input "Client" at bounding box center [140, 104] width 135 height 19
type input "9844599980"
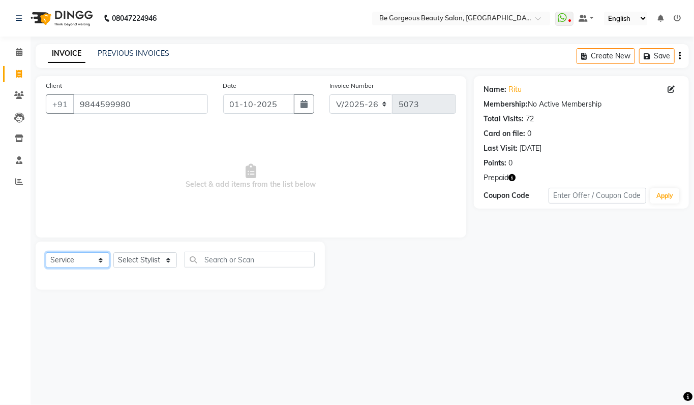
click at [82, 261] on select "Select Service Product Membership Package Voucher Prepaid Gift Card" at bounding box center [78, 261] width 64 height 16
select select "P"
click at [46, 253] on select "Select Service Product Membership Package Voucher Prepaid Gift Card" at bounding box center [78, 261] width 64 height 16
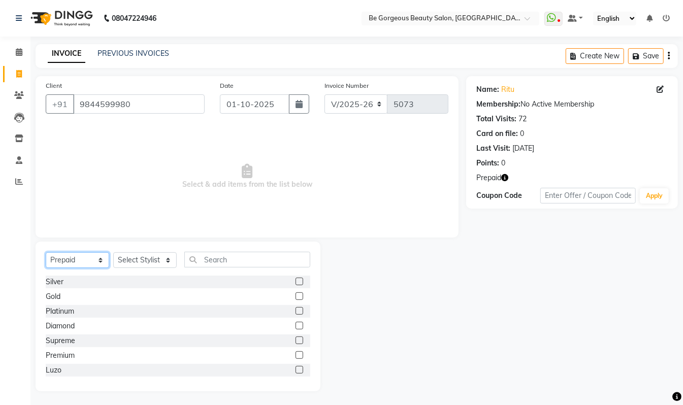
scroll to position [31, 0]
drag, startPoint x: 53, startPoint y: 204, endPoint x: 57, endPoint y: 200, distance: 5.7
click at [55, 204] on span "Select & add items from the list below" at bounding box center [247, 177] width 403 height 102
click at [155, 197] on span "Select & add items from the list below" at bounding box center [247, 177] width 403 height 102
click at [115, 50] on link "PREVIOUS INVOICES" at bounding box center [134, 53] width 72 height 9
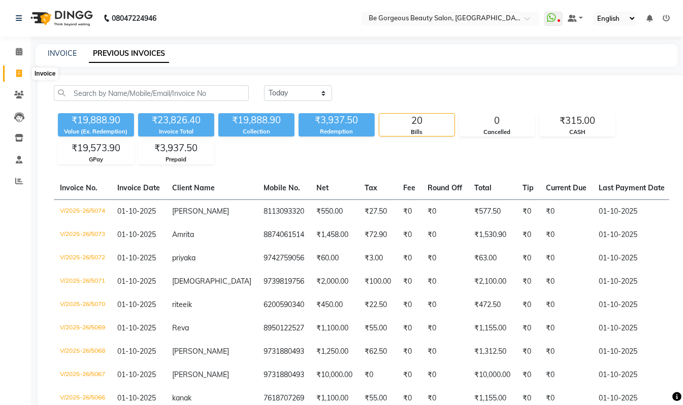
click at [19, 72] on icon at bounding box center [19, 74] width 6 height 8
select select "service"
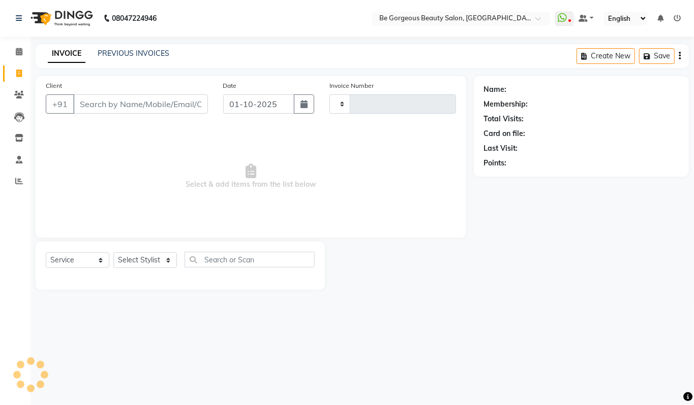
type input "5075"
select select "5405"
click at [87, 262] on select "Select Service Product Membership Package Voucher Prepaid Gift Card" at bounding box center [78, 261] width 64 height 16
select select "P"
click at [46, 253] on select "Select Service Product Membership Package Voucher Prepaid Gift Card" at bounding box center [78, 261] width 64 height 16
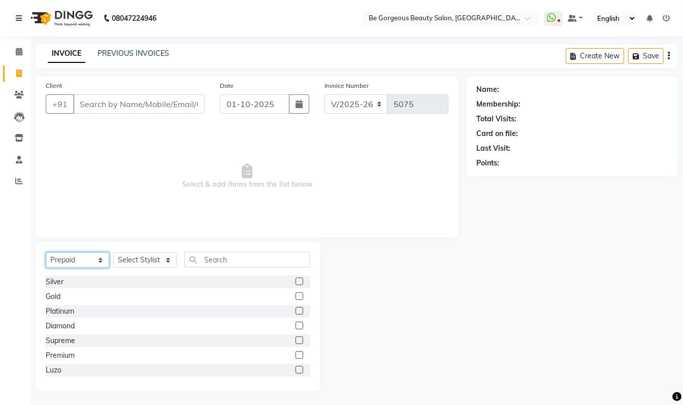
scroll to position [46, 0]
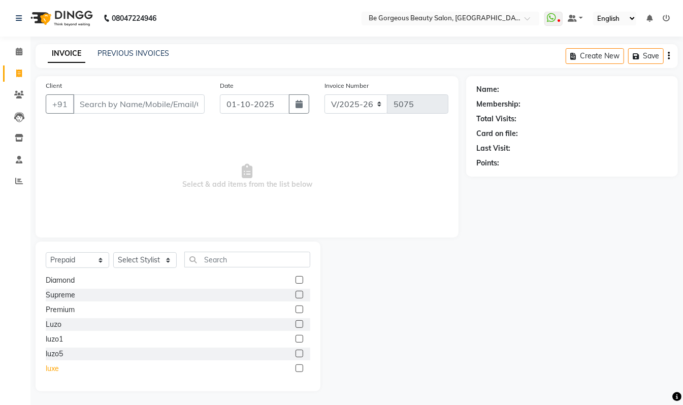
click at [49, 369] on div "luxe" at bounding box center [52, 369] width 13 height 11
checkbox input "false"
click at [137, 262] on select "Select Stylist [PERSON_NAME] [PERSON_NAME] Manager Munu [PERSON_NAME] Rehbar [P…" at bounding box center [145, 261] width 64 height 16
select select "36204"
click at [113, 253] on select "Select Stylist [PERSON_NAME] [PERSON_NAME] Manager Munu [PERSON_NAME] Rehbar [P…" at bounding box center [145, 261] width 64 height 16
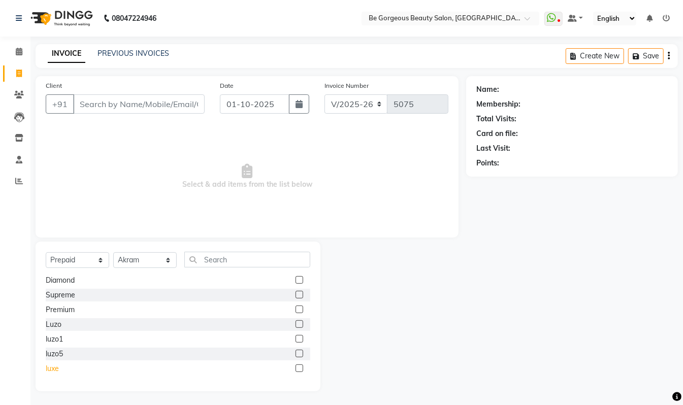
click at [52, 366] on div "luxe" at bounding box center [52, 369] width 13 height 11
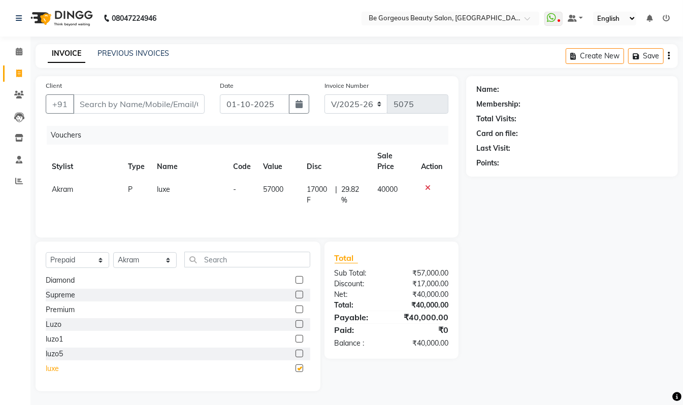
checkbox input "false"
click at [98, 106] on input "Client" at bounding box center [139, 104] width 132 height 19
click at [103, 104] on input "Client" at bounding box center [139, 104] width 132 height 19
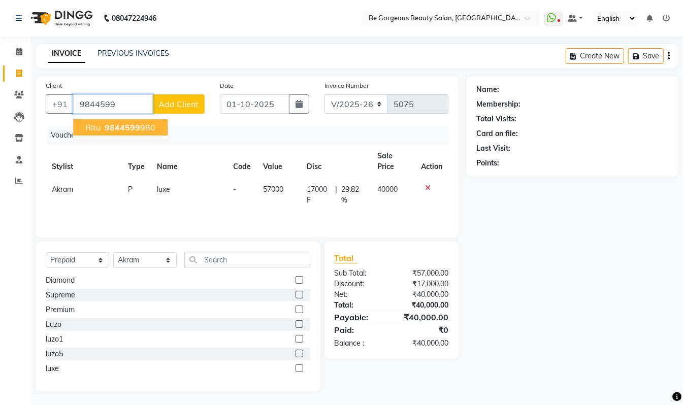
click at [139, 126] on ngb-highlight "9844599 980" at bounding box center [129, 127] width 53 height 10
type input "9844599980"
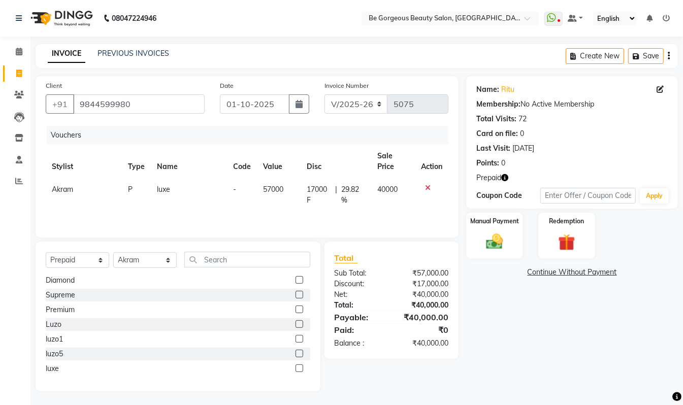
click at [505, 177] on icon "button" at bounding box center [505, 177] width 7 height 7
click at [541, 177] on div "Prepaid" at bounding box center [573, 178] width 192 height 11
click at [484, 244] on img at bounding box center [495, 242] width 28 height 20
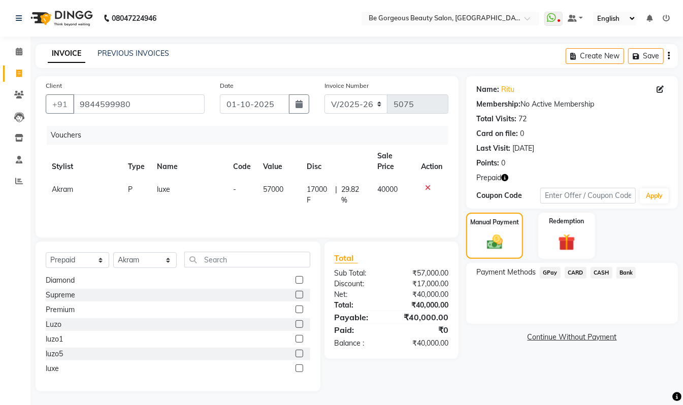
click at [551, 275] on span "GPay" at bounding box center [550, 273] width 21 height 12
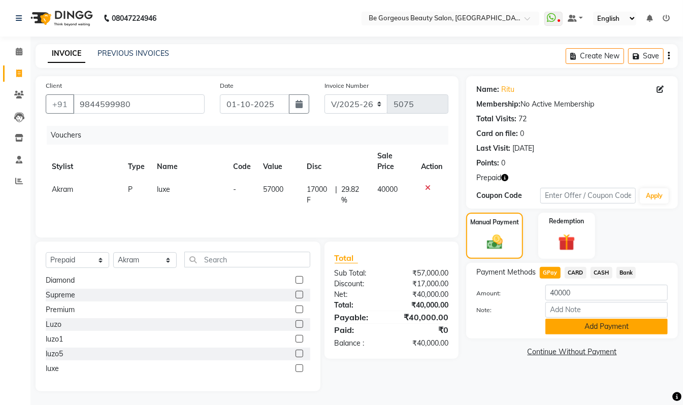
click at [612, 326] on button "Add Payment" at bounding box center [607, 327] width 122 height 16
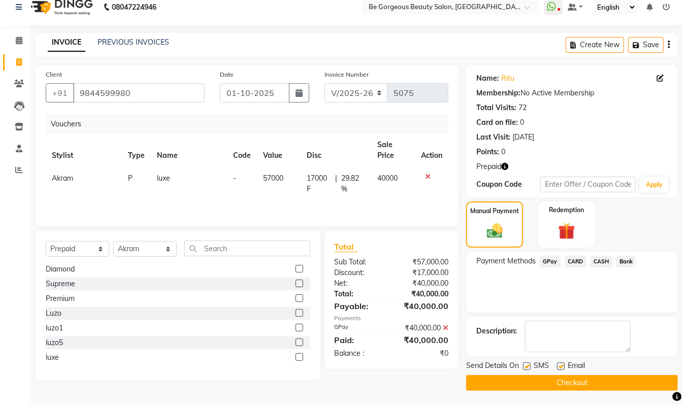
scroll to position [13, 0]
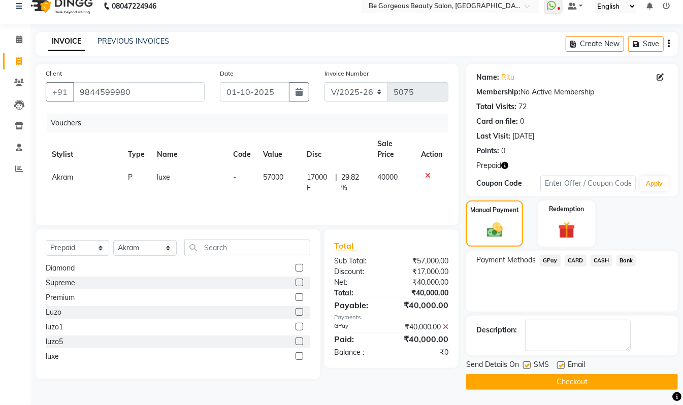
click at [598, 386] on button "Checkout" at bounding box center [572, 382] width 212 height 16
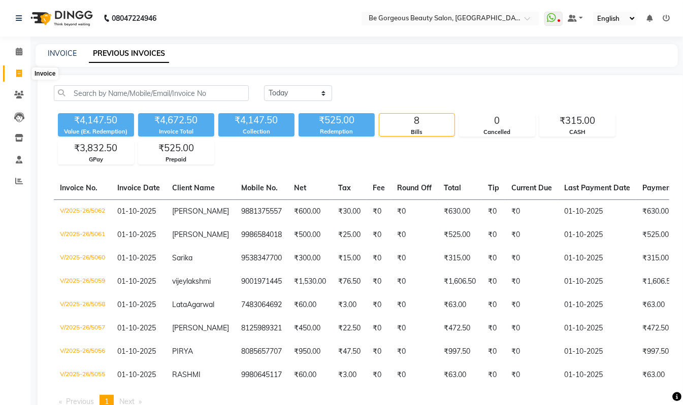
click at [19, 78] on span at bounding box center [19, 74] width 18 height 12
select select "service"
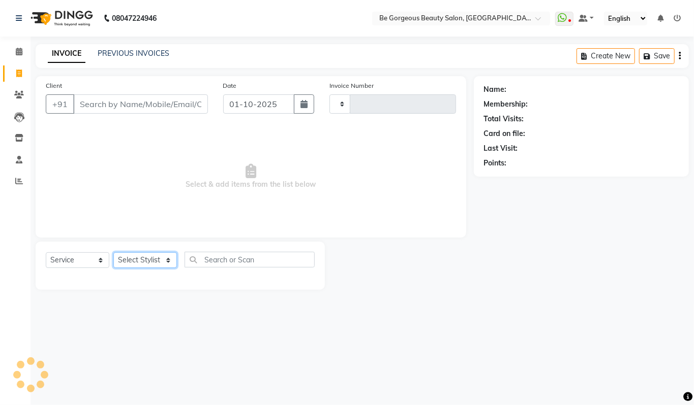
click at [147, 261] on select "Select Stylist [PERSON_NAME] [PERSON_NAME] Manager Munu [PERSON_NAME] Rehbar [P…" at bounding box center [145, 261] width 64 height 16
type input "5074"
select select "5405"
select select "83189"
click at [113, 253] on select "Select Stylist [PERSON_NAME] [PERSON_NAME] Manager Munu [PERSON_NAME] Rehbar [P…" at bounding box center [145, 261] width 64 height 16
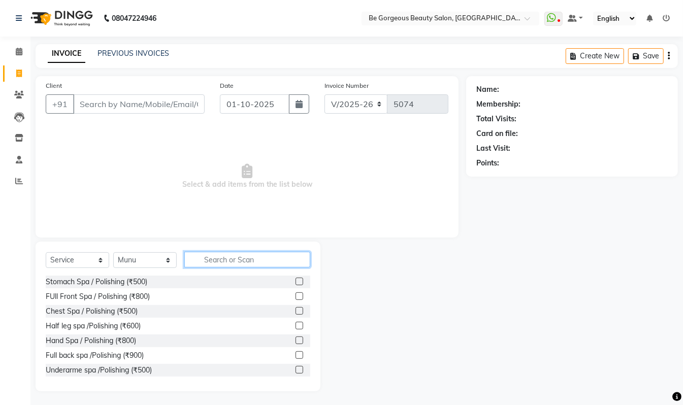
click at [215, 259] on input "text" at bounding box center [247, 260] width 126 height 16
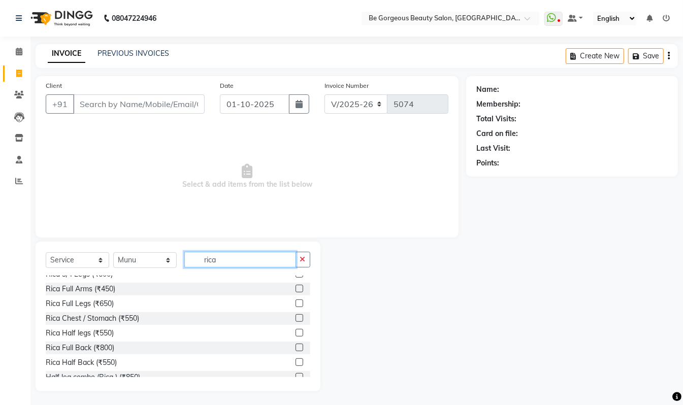
scroll to position [54, 0]
type input "rica"
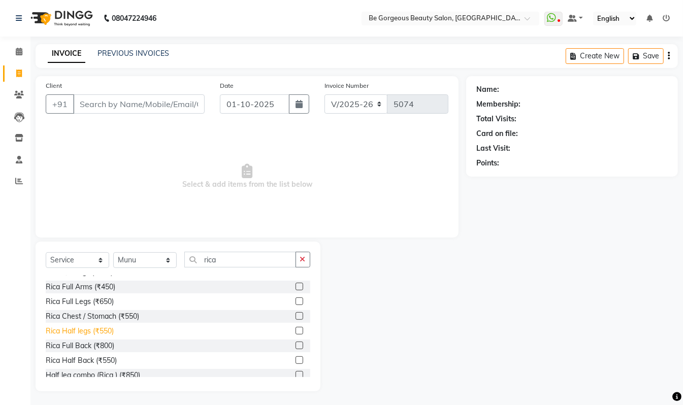
click at [103, 329] on div "Rica Half legs (₹550)" at bounding box center [80, 331] width 68 height 11
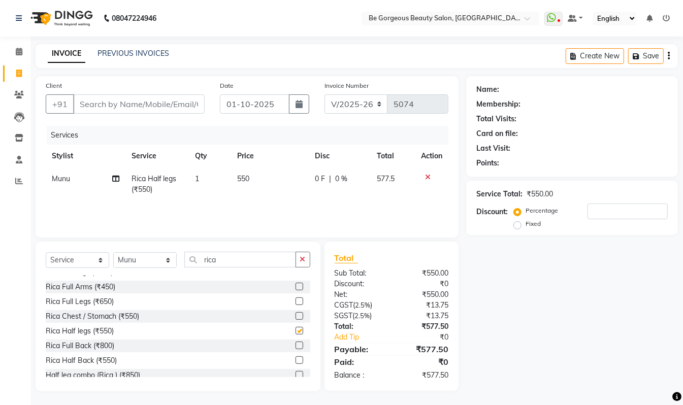
checkbox input "false"
click at [92, 103] on input "Client" at bounding box center [139, 104] width 132 height 19
type input "8"
type input "0"
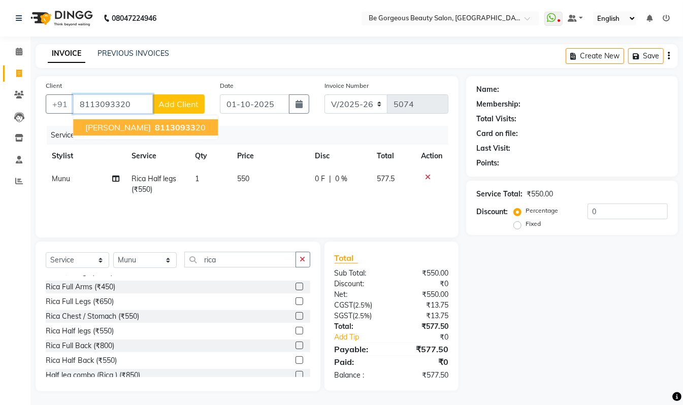
type input "8113093320"
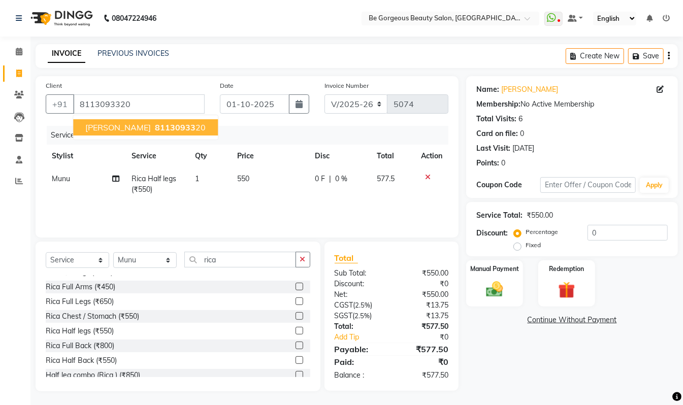
click at [153, 127] on ngb-highlight "81130933 20" at bounding box center [179, 127] width 53 height 10
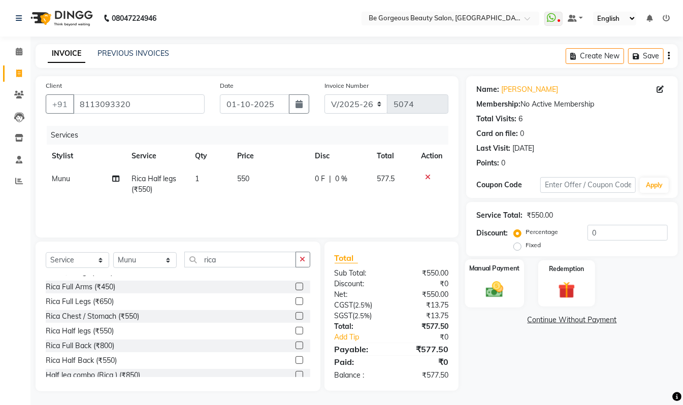
click at [490, 295] on img at bounding box center [495, 289] width 28 height 20
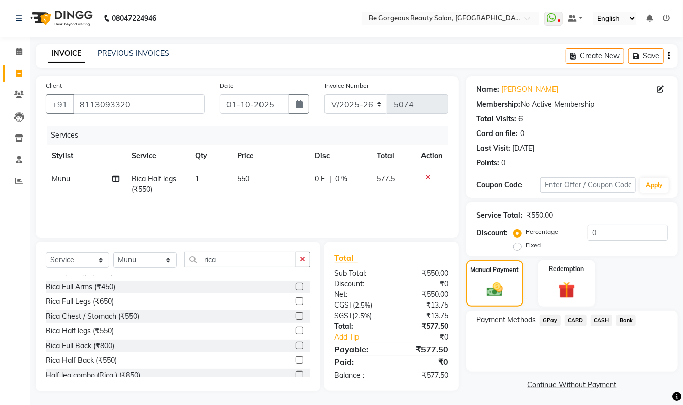
click at [552, 324] on span "GPay" at bounding box center [550, 321] width 21 height 12
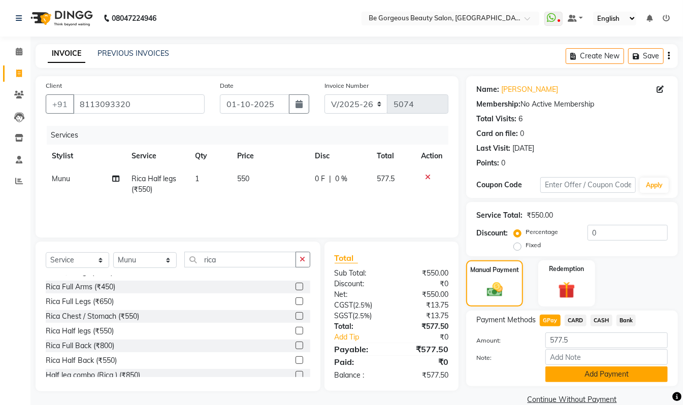
click at [574, 368] on button "Add Payment" at bounding box center [607, 375] width 122 height 16
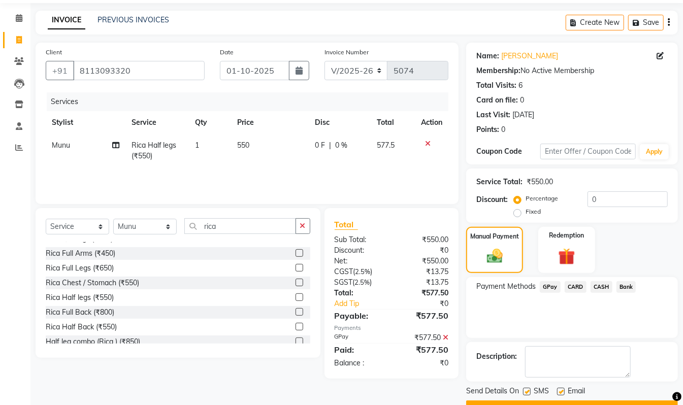
scroll to position [60, 0]
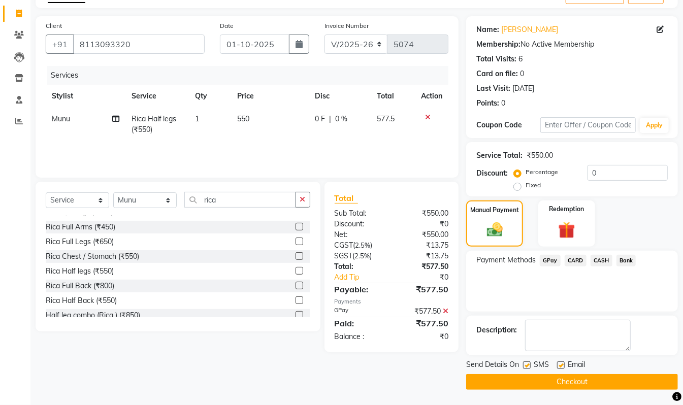
click at [620, 385] on button "Checkout" at bounding box center [572, 382] width 212 height 16
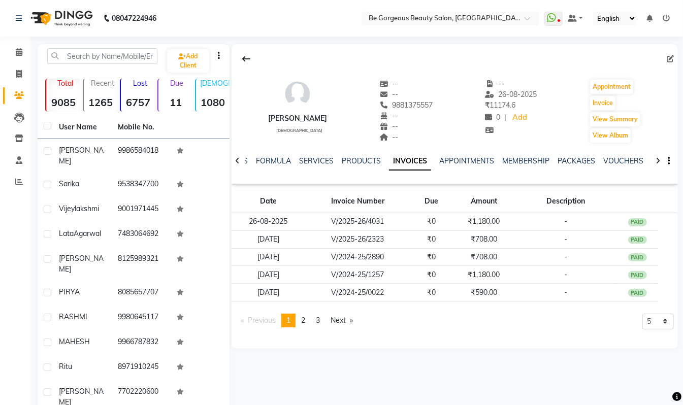
click at [666, 17] on icon at bounding box center [666, 18] width 7 height 7
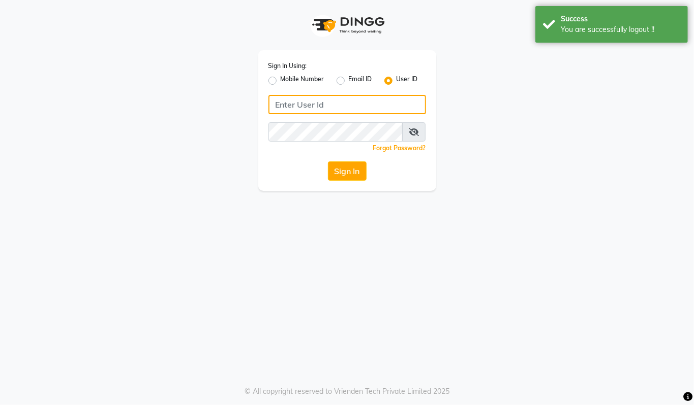
type input "94494097201"
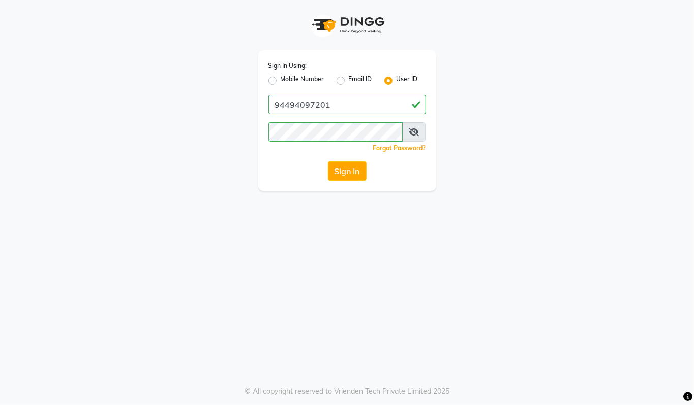
click at [396, 80] on label "User ID" at bounding box center [406, 81] width 21 height 12
click at [396, 80] on input "User ID" at bounding box center [399, 78] width 7 height 7
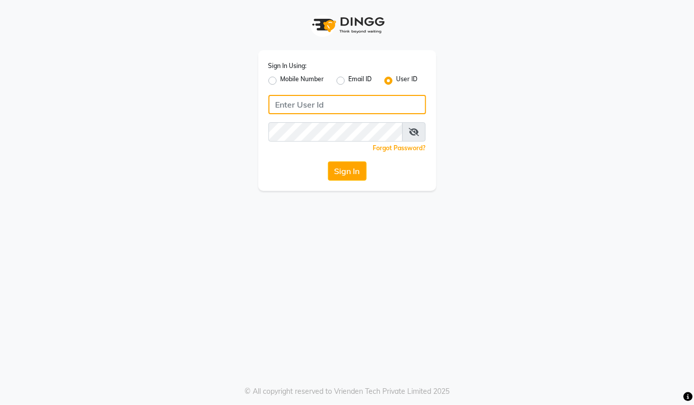
click at [376, 98] on input "Username" at bounding box center [347, 104] width 158 height 19
type input "begorgeous"
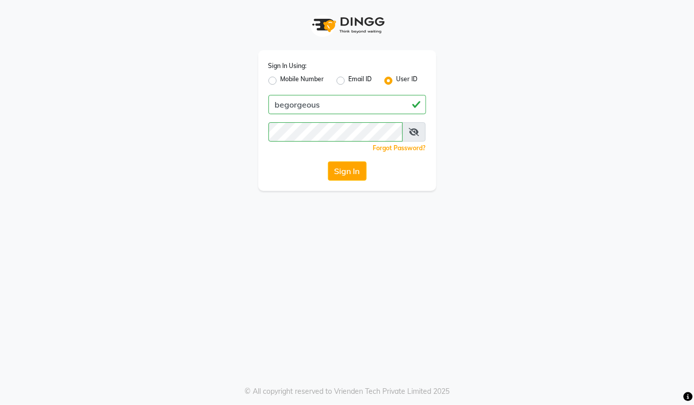
click at [415, 134] on icon at bounding box center [414, 132] width 10 height 8
click at [35, 82] on app-login "Sign In Using: Mobile Number Email ID User ID begorgeous Remember me Forgot Pas…" at bounding box center [347, 95] width 694 height 191
drag, startPoint x: 122, startPoint y: 253, endPoint x: 133, endPoint y: 253, distance: 10.2
click at [122, 253] on div "Sign In Using: Mobile Number Email ID User ID begorgeous Remember me Forgot Pas…" at bounding box center [347, 202] width 694 height 405
click at [346, 175] on button "Sign In" at bounding box center [347, 171] width 39 height 19
